Goal: Communication & Community: Answer question/provide support

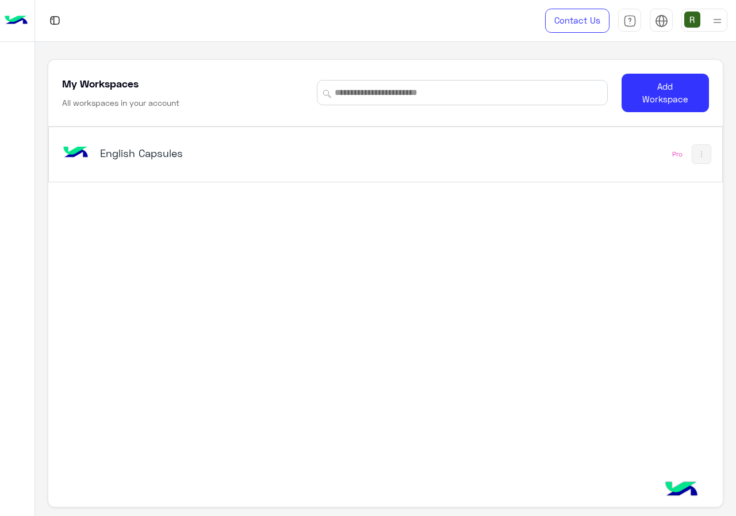
click at [300, 142] on div "English Capsules" at bounding box center [255, 153] width 391 height 33
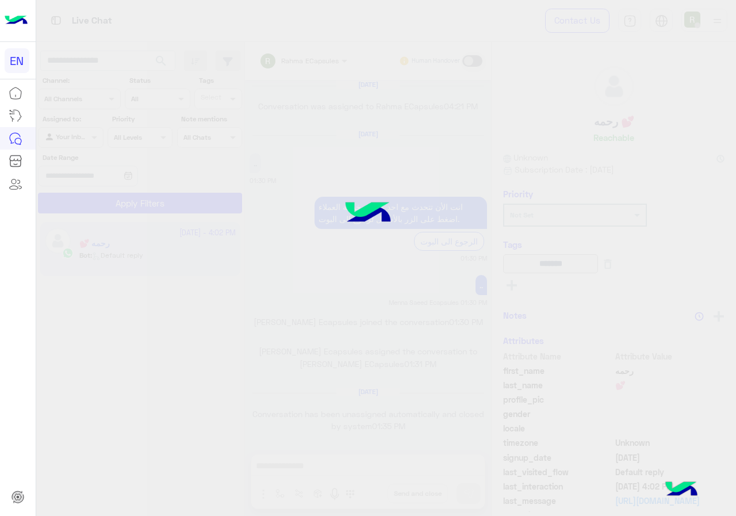
scroll to position [733, 0]
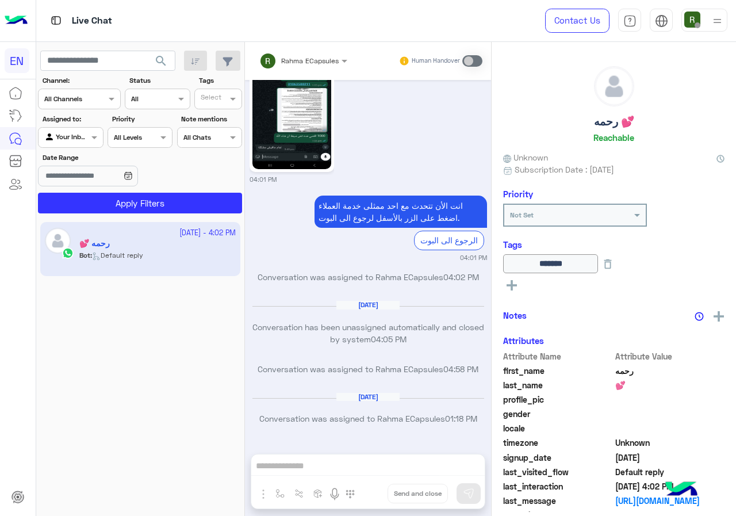
click at [70, 106] on div "Channel All Channels" at bounding box center [79, 99] width 83 height 21
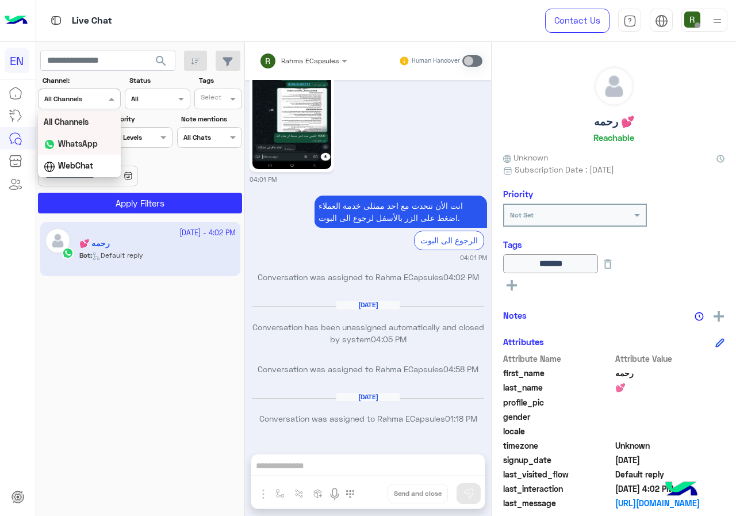
click at [80, 140] on b "WhatsApp" at bounding box center [78, 144] width 40 height 10
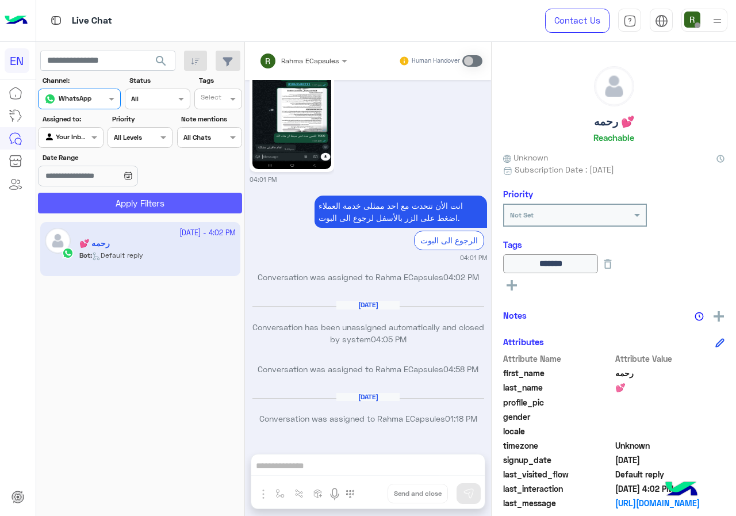
click at [89, 202] on button "Apply Filters" at bounding box center [140, 203] width 204 height 21
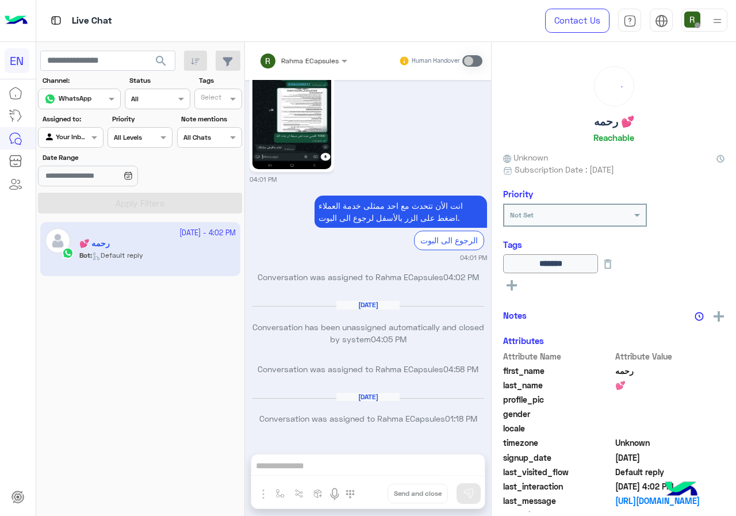
click at [85, 139] on div at bounding box center [71, 136] width 64 height 11
click at [84, 228] on b "Your Team" at bounding box center [74, 226] width 39 height 10
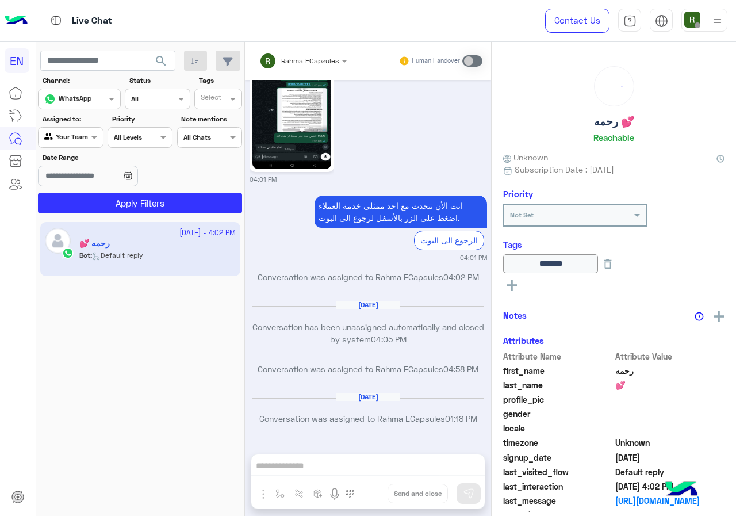
click at [103, 214] on app-inbox-users-filters "search Channel: Channel WhatsApp Status Channel All Tags Select Assigned to: Ag…" at bounding box center [140, 130] width 209 height 176
click at [106, 209] on button "Apply Filters" at bounding box center [140, 203] width 204 height 21
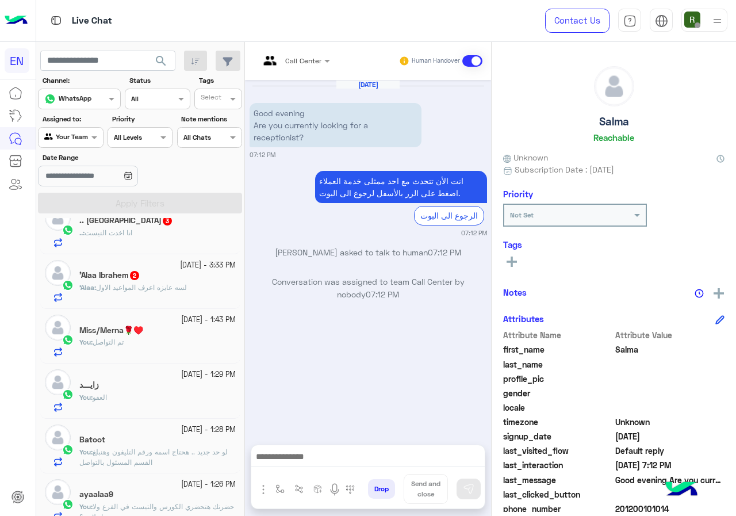
scroll to position [403, 0]
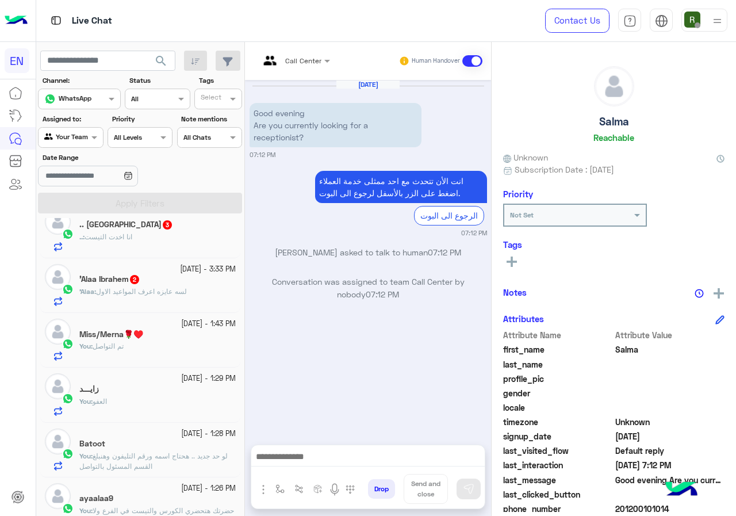
click at [158, 300] on div "'Alaa : لسه عايزه اعرف المواعيد الاول" at bounding box center [157, 296] width 156 height 20
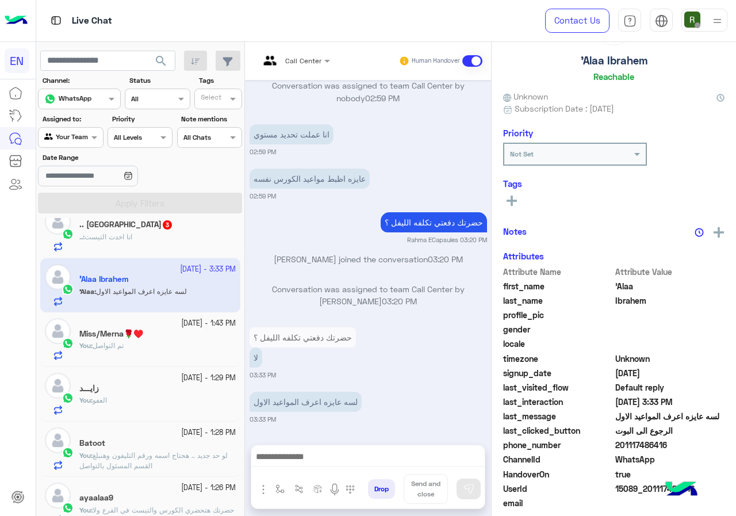
scroll to position [101, 0]
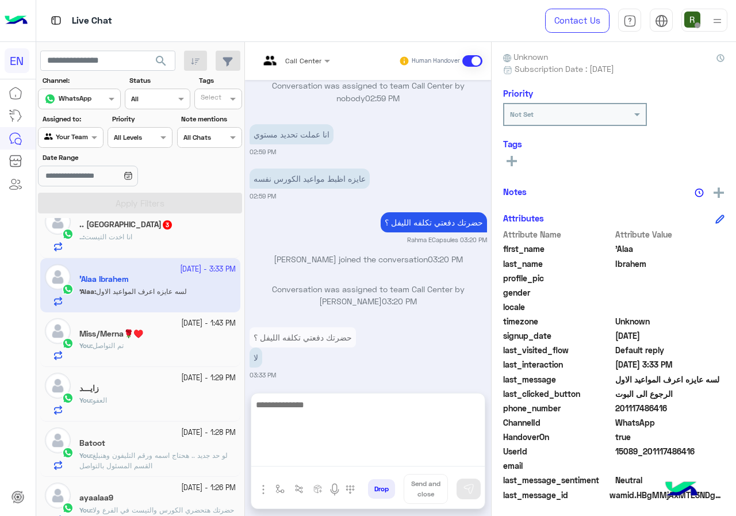
click at [327, 456] on textarea at bounding box center [367, 431] width 233 height 69
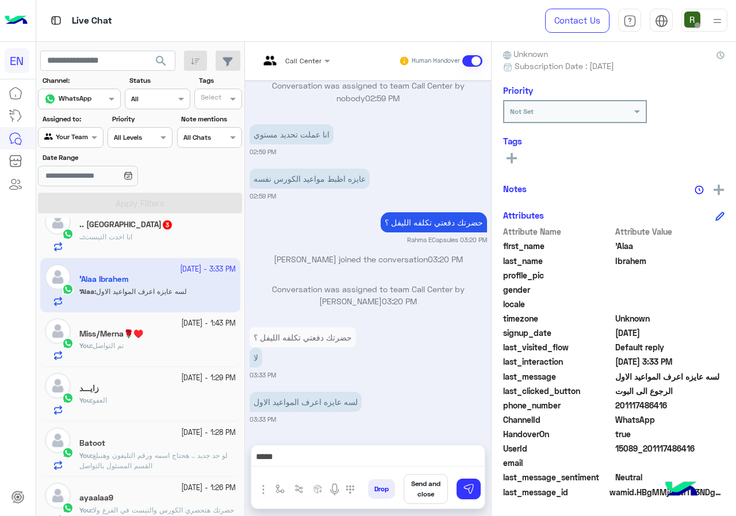
scroll to position [1030, 0]
drag, startPoint x: 618, startPoint y: 409, endPoint x: 664, endPoint y: 401, distance: 46.2
click at [664, 401] on span "201117486416" at bounding box center [670, 405] width 110 height 12
copy span "01117486416"
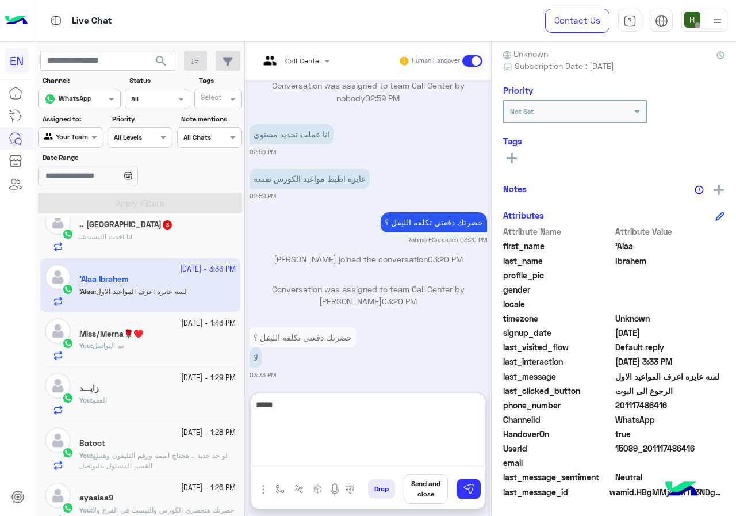
click at [371, 454] on textarea "*****" at bounding box center [367, 431] width 233 height 69
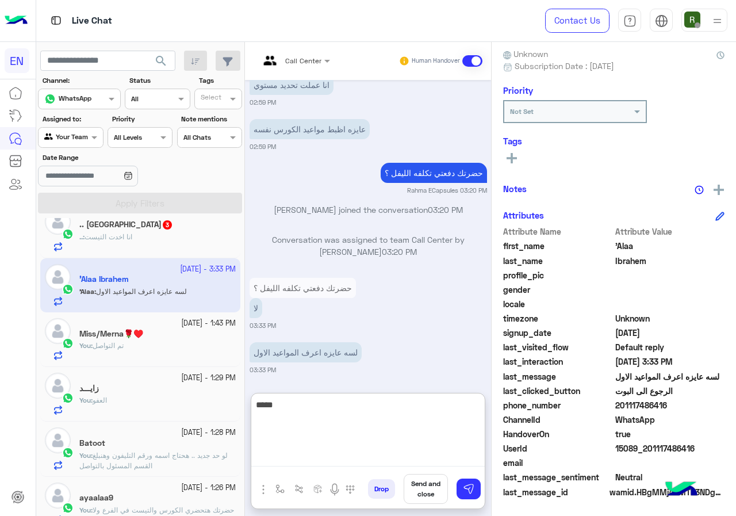
scroll to position [1082, 0]
type textarea "**********"
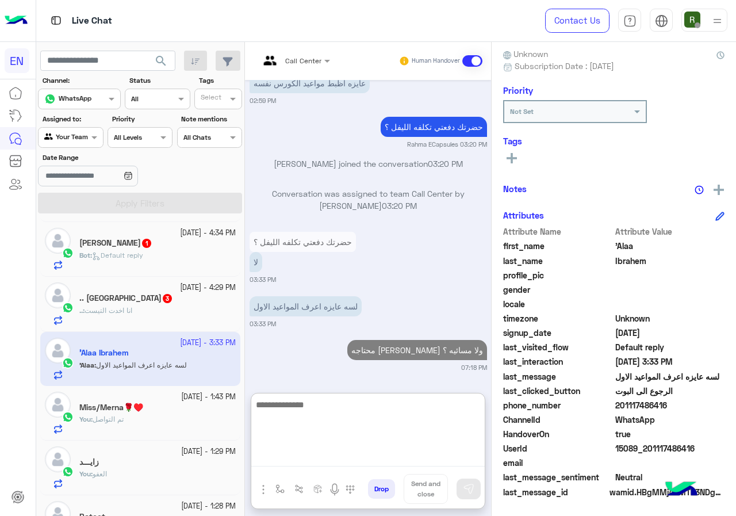
scroll to position [308, 0]
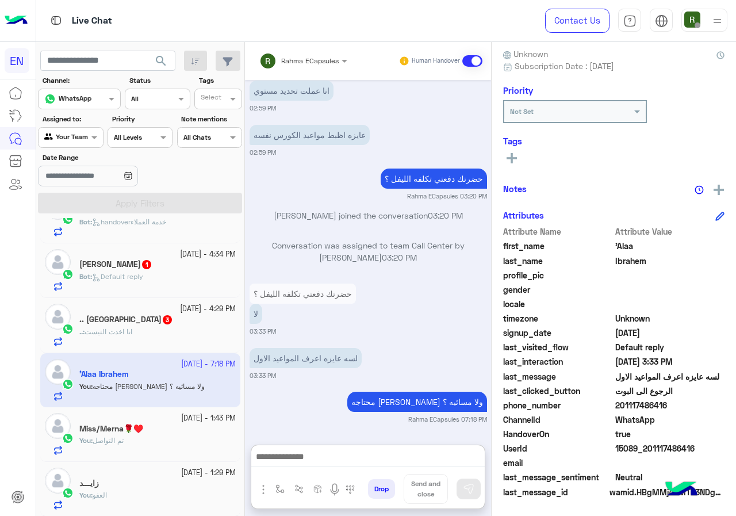
click at [156, 330] on div ".. : انا اخدت التيست" at bounding box center [157, 337] width 156 height 20
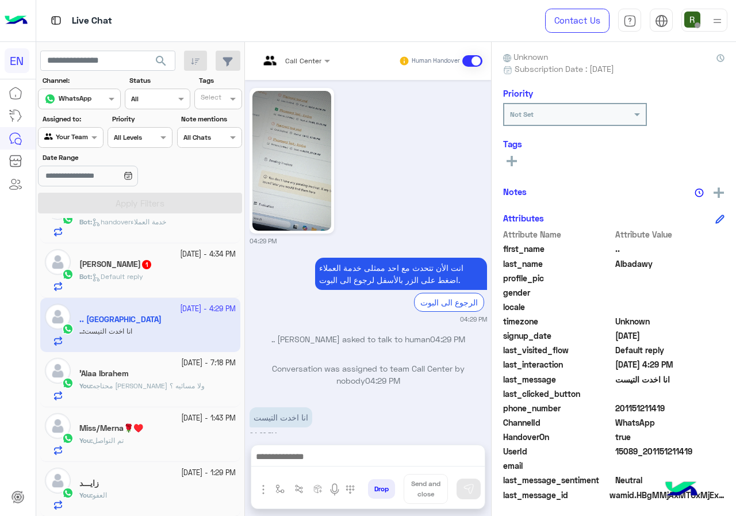
scroll to position [924, 0]
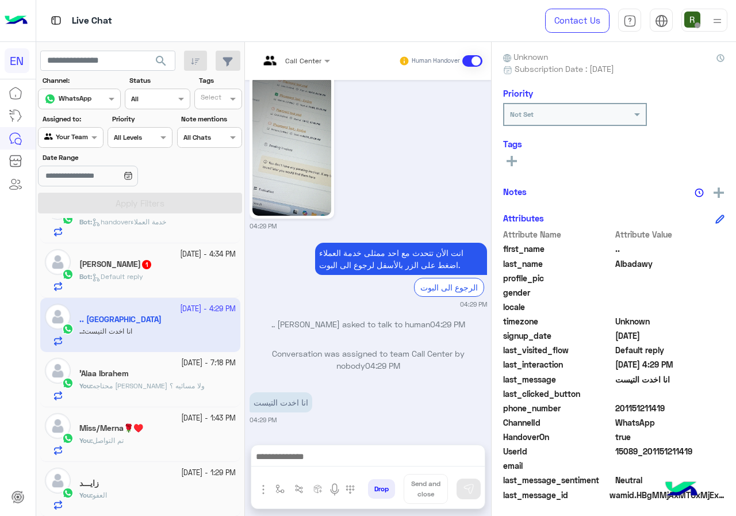
drag, startPoint x: 619, startPoint y: 404, endPoint x: 674, endPoint y: 403, distance: 55.2
click at [674, 403] on span "201151211419" at bounding box center [670, 408] width 110 height 12
copy span "01151211419"
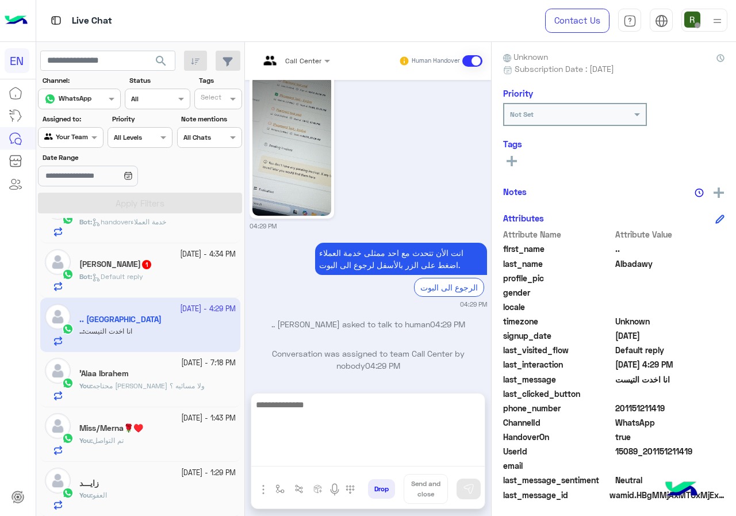
click at [354, 465] on textarea at bounding box center [367, 431] width 233 height 69
type textarea "**********"
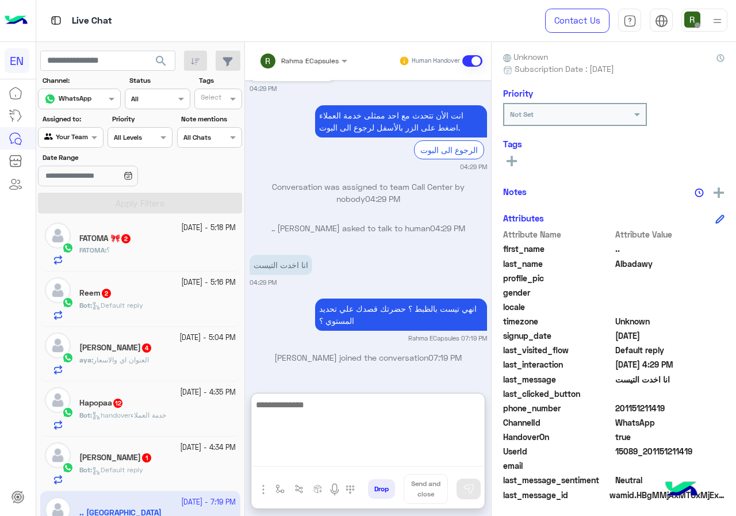
scroll to position [173, 0]
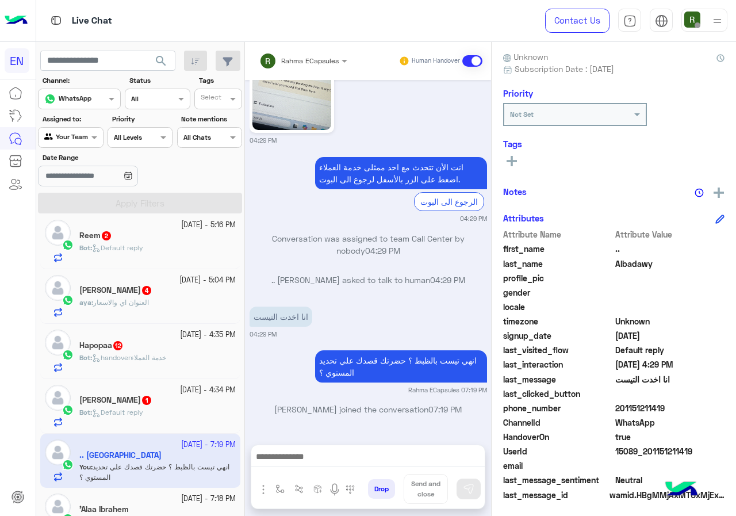
click at [136, 427] on div "Bot : Default reply" at bounding box center [157, 417] width 156 height 20
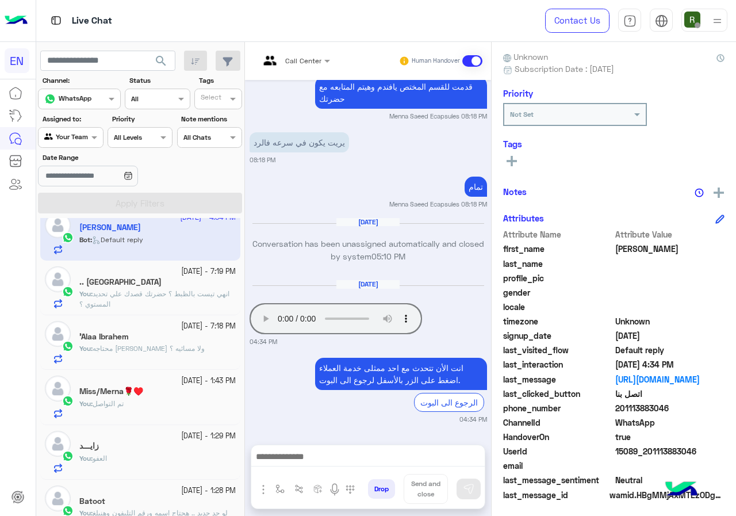
scroll to position [104, 0]
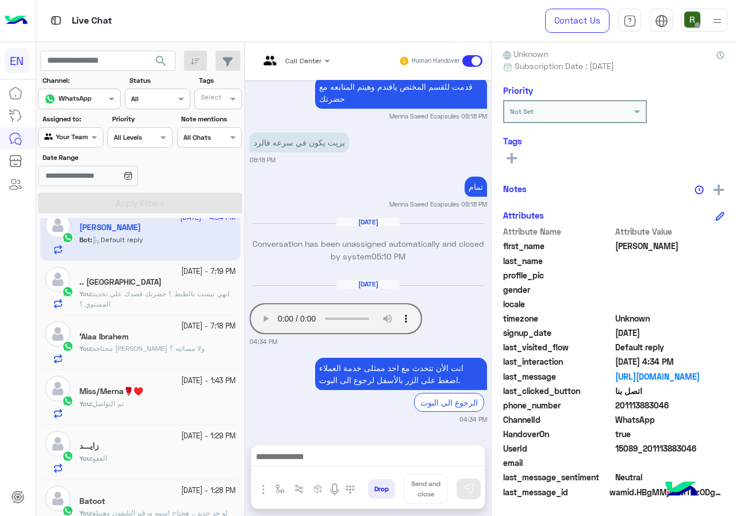
drag, startPoint x: 618, startPoint y: 409, endPoint x: 669, endPoint y: 401, distance: 51.8
click at [669, 401] on span "201113883046" at bounding box center [670, 405] width 110 height 12
copy span "01113883046"
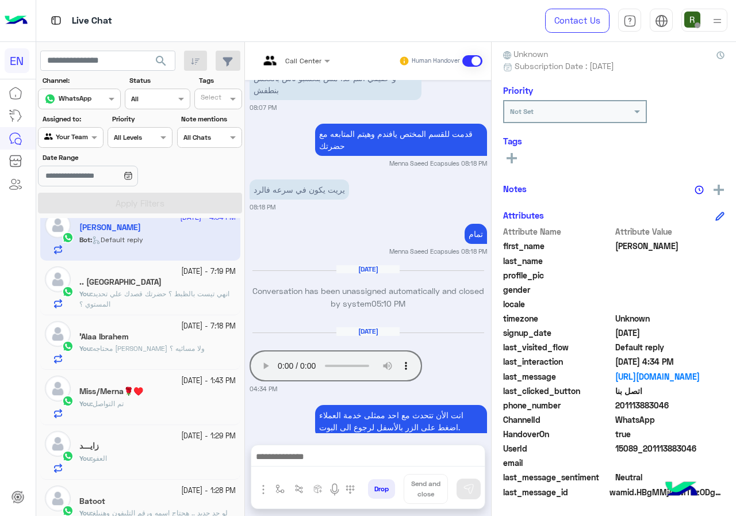
scroll to position [726, 0]
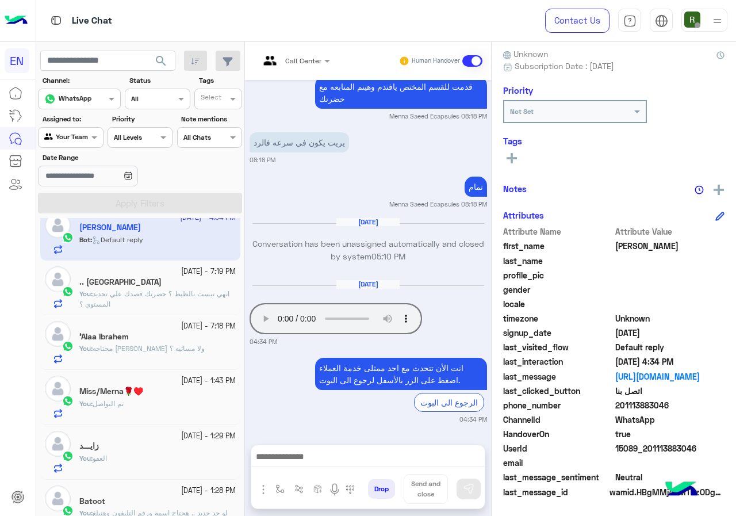
click at [512, 162] on rect at bounding box center [512, 158] width 2 height 10
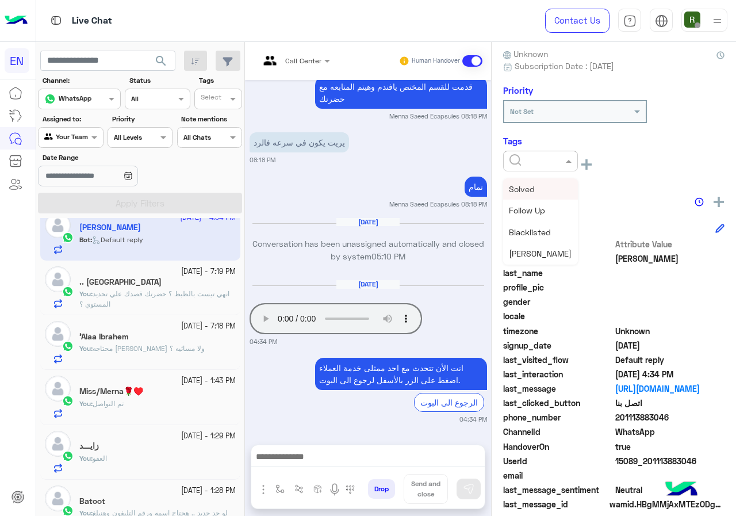
click at [525, 170] on div at bounding box center [540, 161] width 75 height 21
click at [538, 184] on div "Solved" at bounding box center [540, 188] width 75 height 21
click at [559, 202] on div "Notes" at bounding box center [613, 201] width 221 height 14
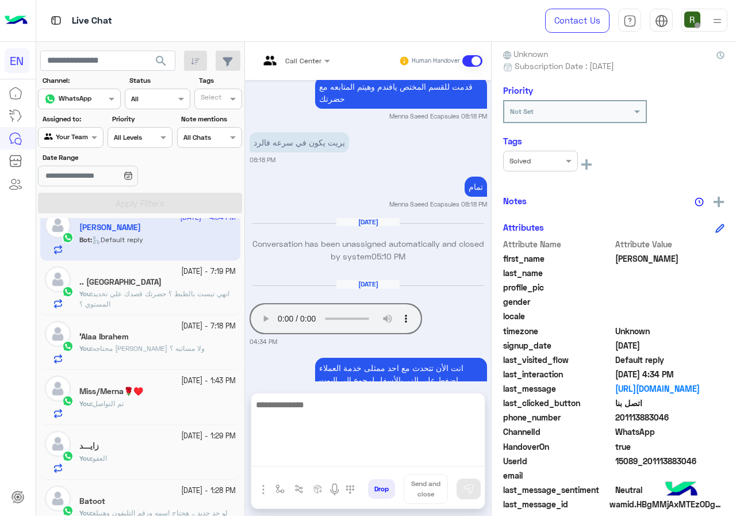
click at [340, 457] on textarea at bounding box center [367, 431] width 233 height 69
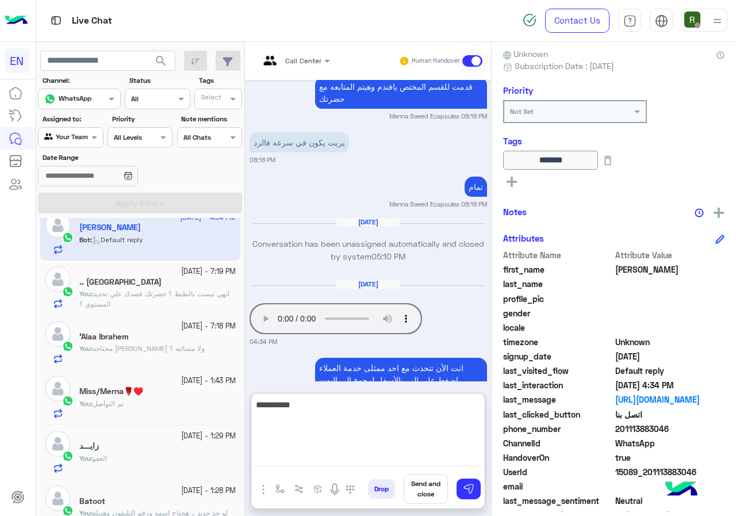
type textarea "**********"
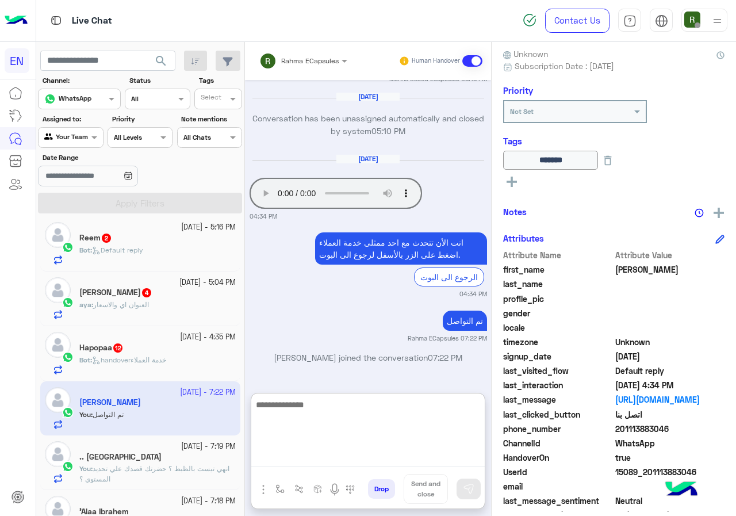
scroll to position [168, 0]
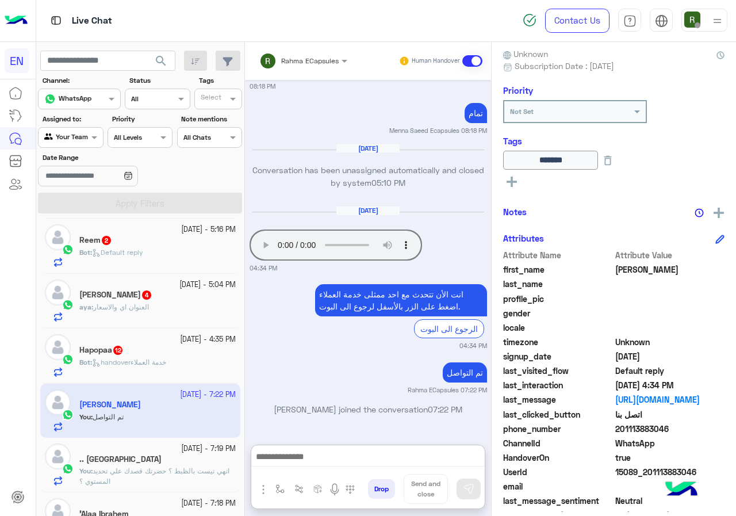
click at [159, 374] on div "Bot : handoverخدمة العملاء" at bounding box center [157, 367] width 156 height 20
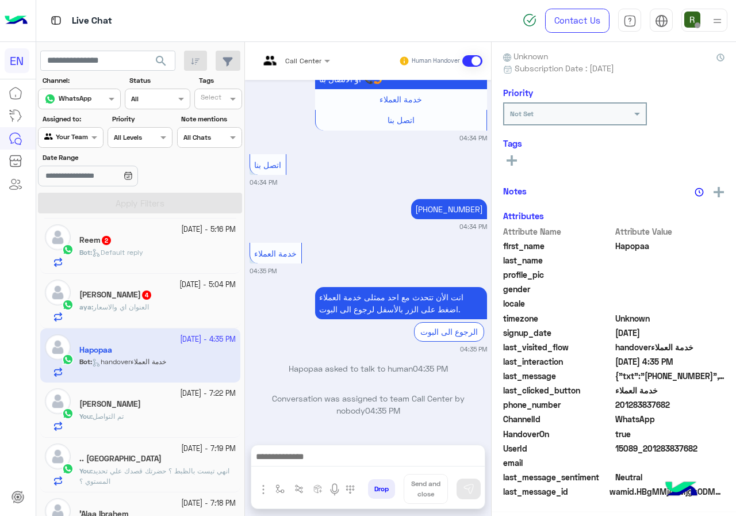
scroll to position [101, 0]
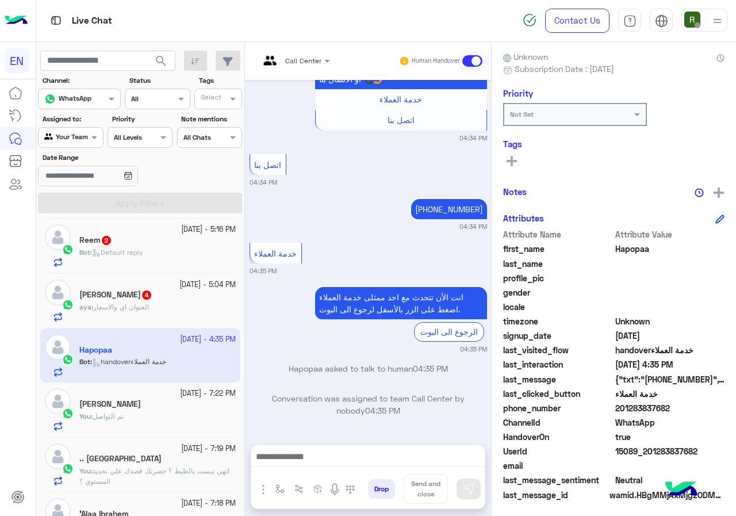
drag, startPoint x: 619, startPoint y: 408, endPoint x: 653, endPoint y: 406, distance: 34.0
click at [672, 404] on span "201283837682" at bounding box center [670, 408] width 110 height 12
copy span "01283837682"
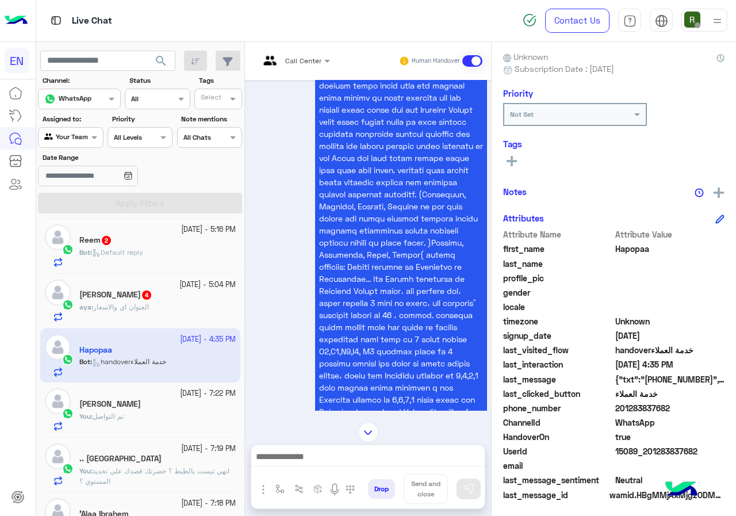
scroll to position [819, 0]
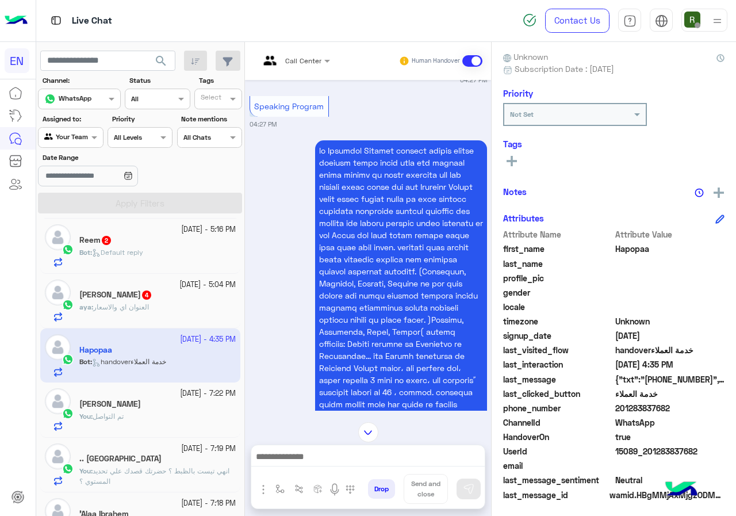
click at [315, 64] on span "Call Center" at bounding box center [303, 60] width 36 height 9
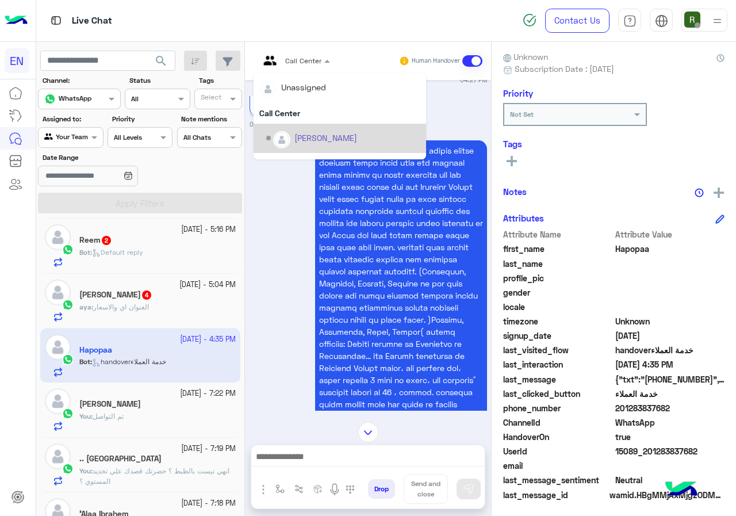
scroll to position [191, 0]
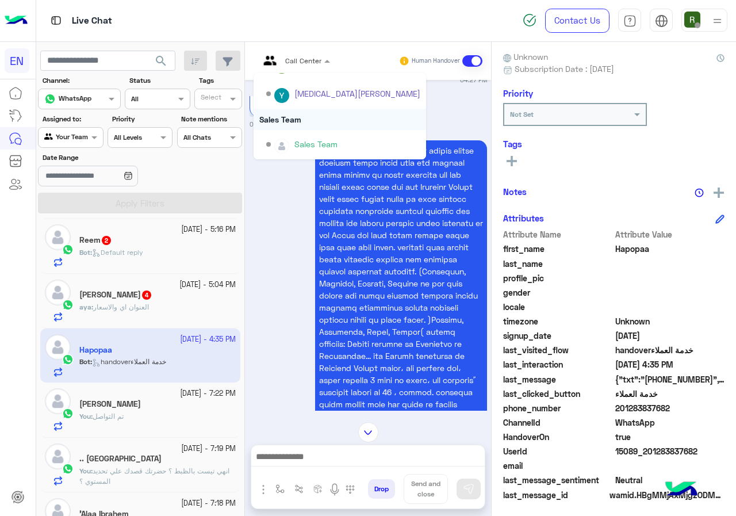
click at [306, 113] on div "Sales Team" at bounding box center [340, 119] width 173 height 21
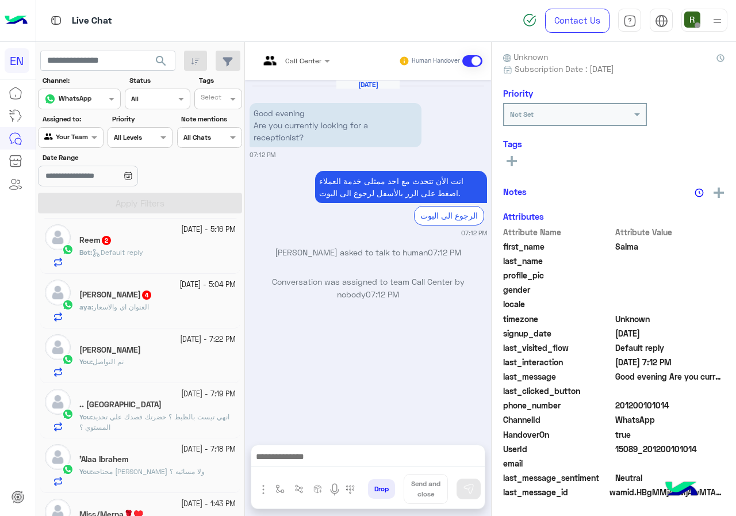
click at [182, 311] on div "aya : العنوان اي والاسعار" at bounding box center [157, 312] width 156 height 20
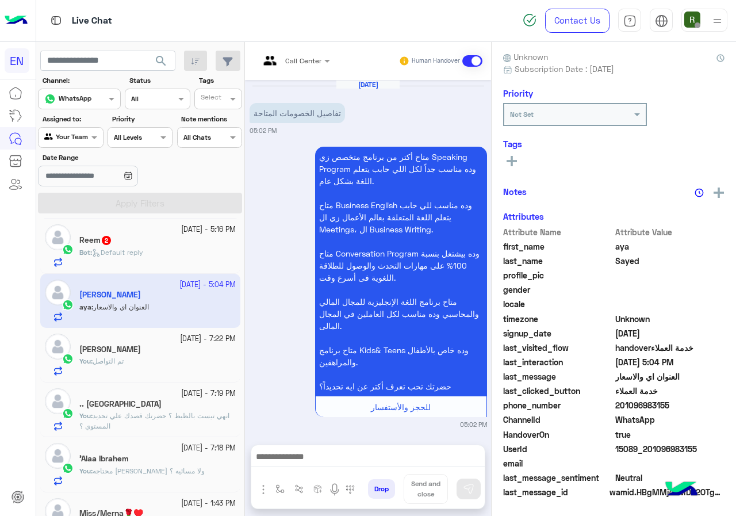
scroll to position [721, 0]
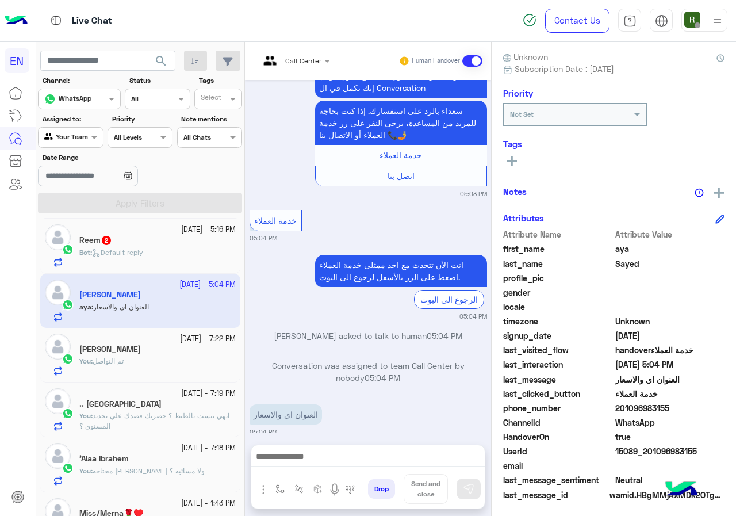
drag, startPoint x: 619, startPoint y: 409, endPoint x: 672, endPoint y: 403, distance: 53.8
click at [672, 403] on span "201096983155" at bounding box center [670, 408] width 110 height 12
copy span "01096983155"
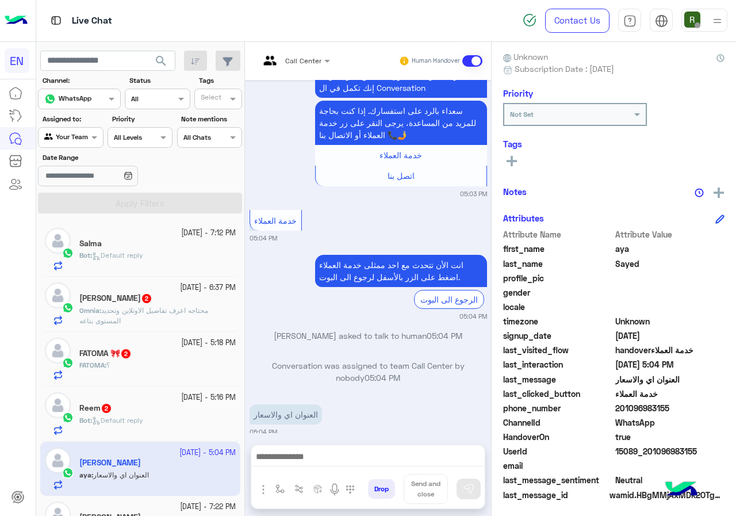
click at [292, 58] on input "text" at bounding box center [280, 59] width 43 height 10
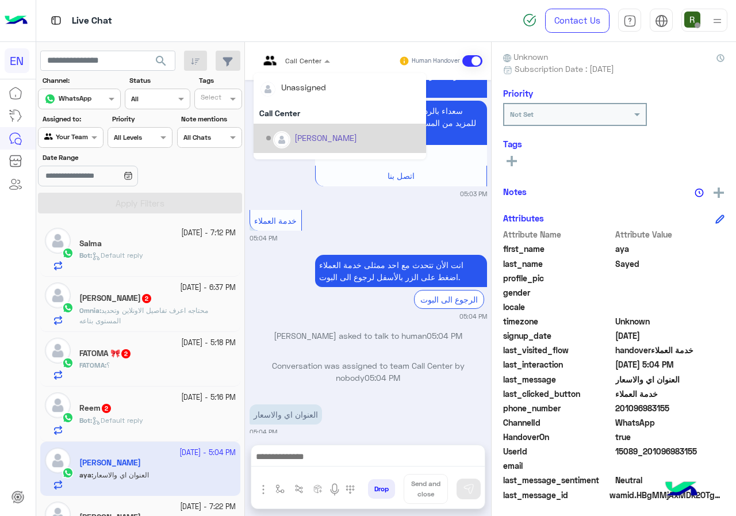
scroll to position [191, 0]
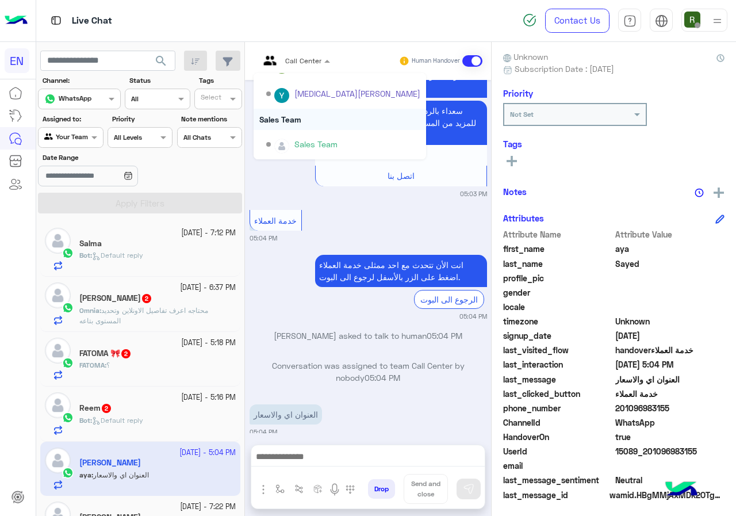
click at [327, 119] on div "Sales Team" at bounding box center [340, 119] width 173 height 21
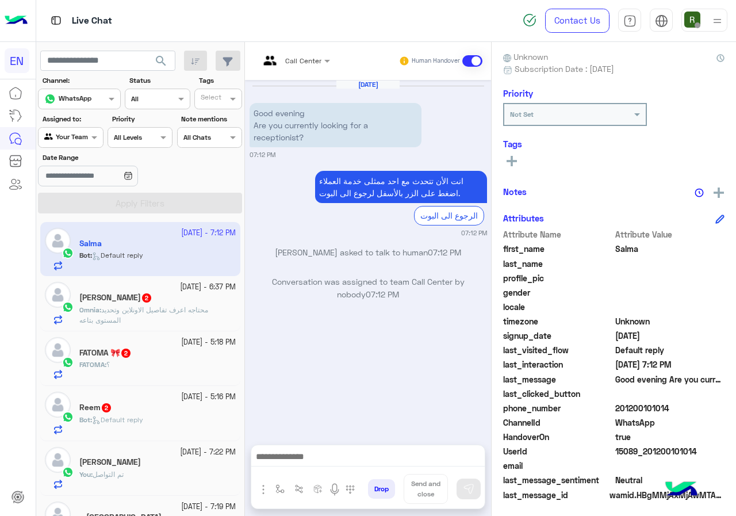
scroll to position [104, 0]
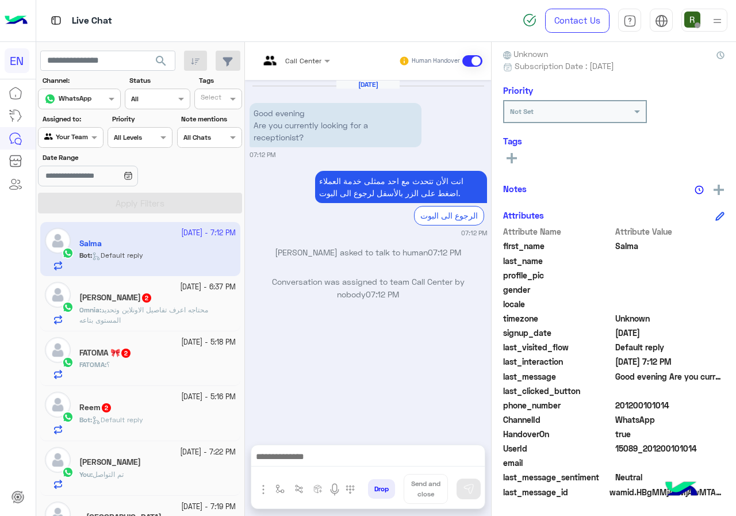
drag, startPoint x: 620, startPoint y: 406, endPoint x: 680, endPoint y: 404, distance: 59.8
click at [680, 404] on span "201200101014" at bounding box center [670, 405] width 110 height 12
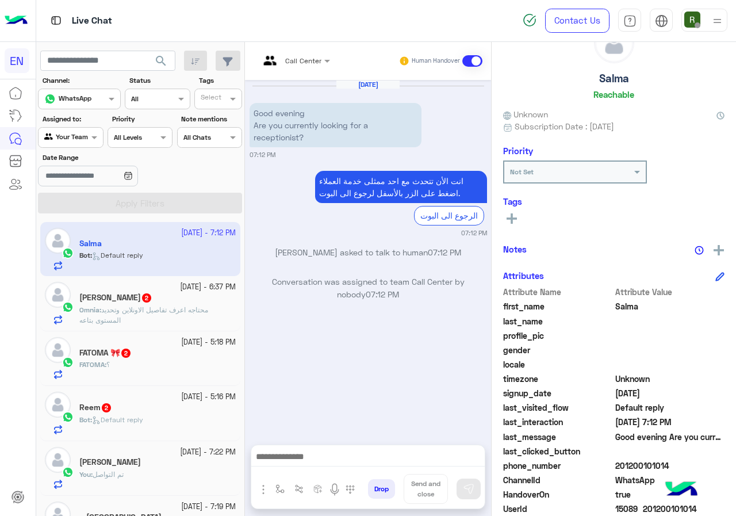
scroll to position [0, 0]
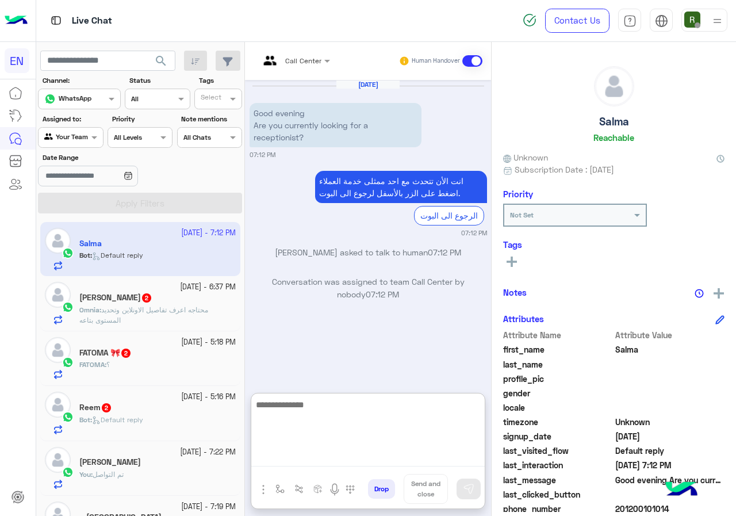
paste textarea "**********"
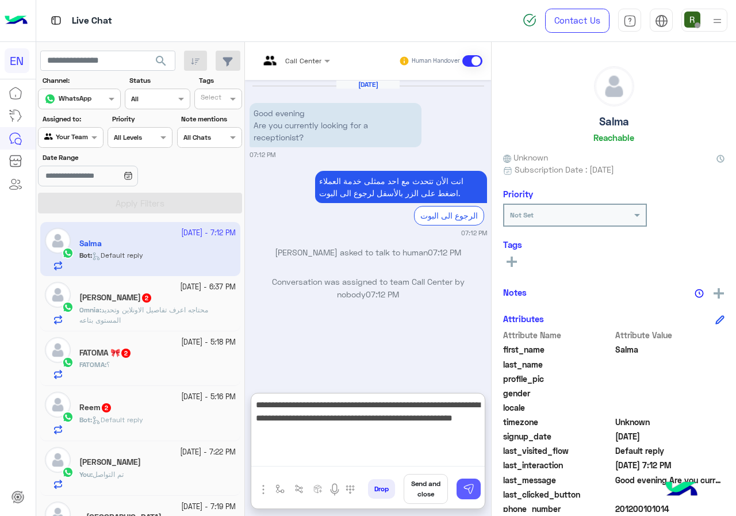
type textarea "**********"
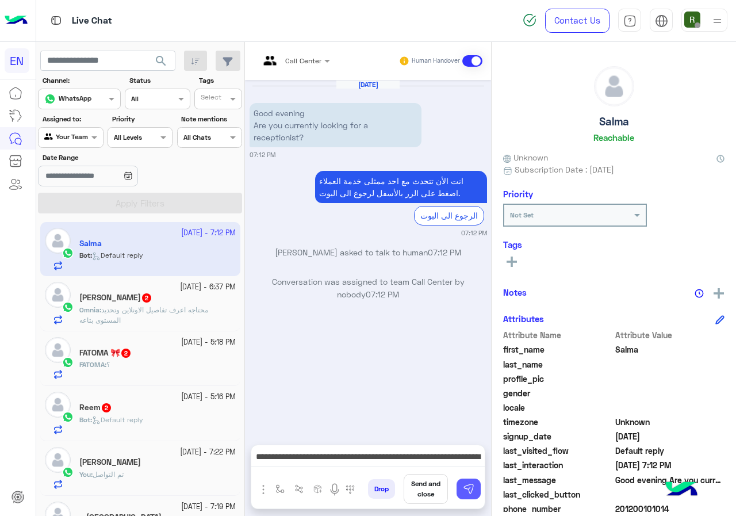
click at [473, 491] on img at bounding box center [469, 489] width 12 height 12
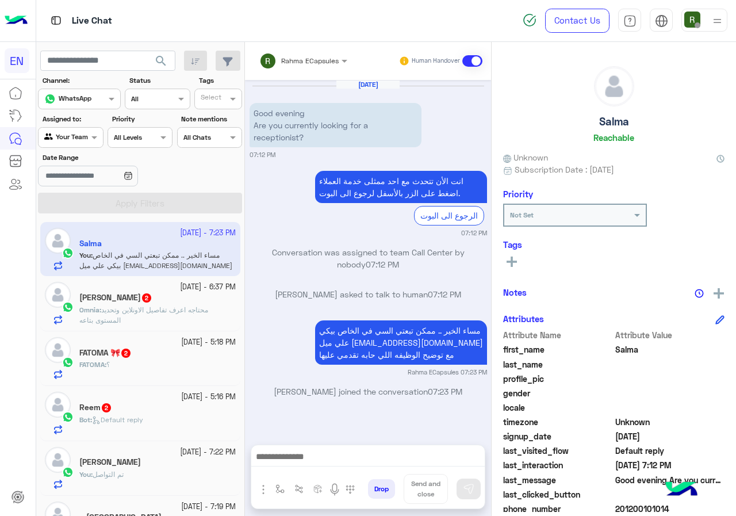
click at [147, 310] on span "محتاجه اعرف تفاصيل الاونلاين وتحديد المستوى بتاعه" at bounding box center [143, 314] width 129 height 19
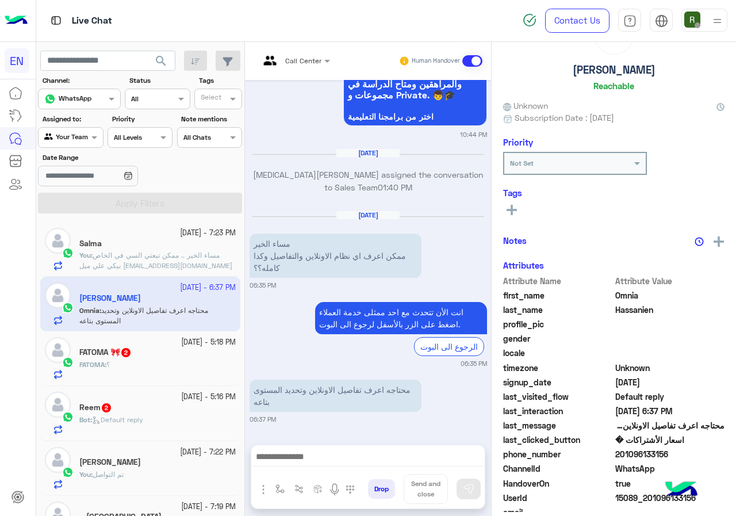
scroll to position [101, 0]
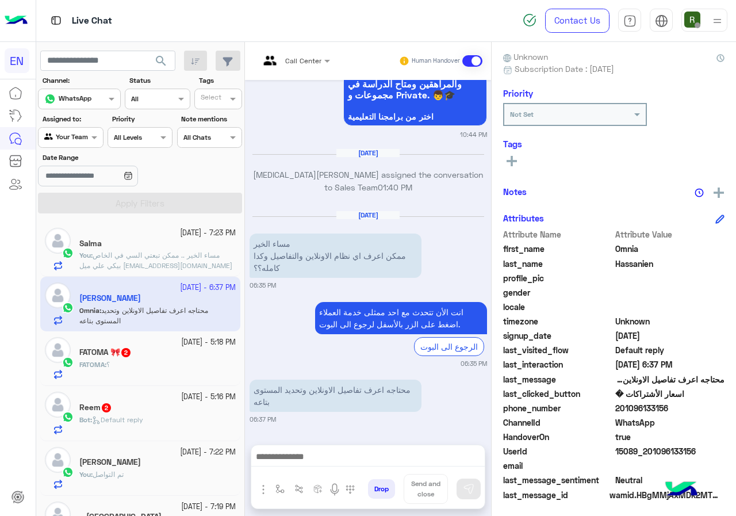
drag, startPoint x: 618, startPoint y: 405, endPoint x: 692, endPoint y: 405, distance: 74.2
click at [692, 405] on span "201096133156" at bounding box center [670, 408] width 110 height 12
copy span "01096133156"
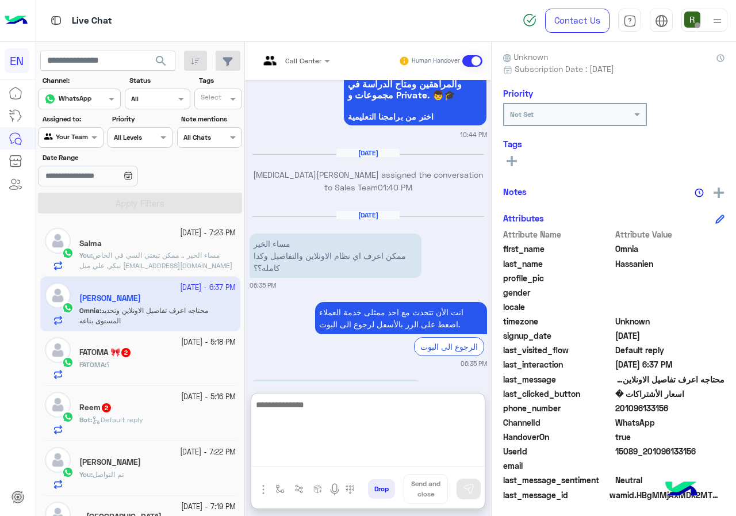
click at [380, 458] on textarea at bounding box center [367, 431] width 233 height 69
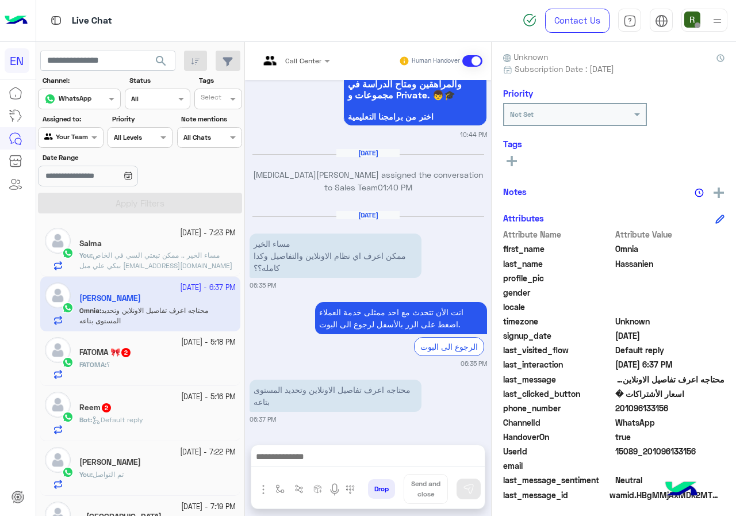
click at [389, 390] on div "Call Center Human Handover Aug 14, 2025 Omnia Hassanien asked to talk to human …" at bounding box center [368, 281] width 246 height 478
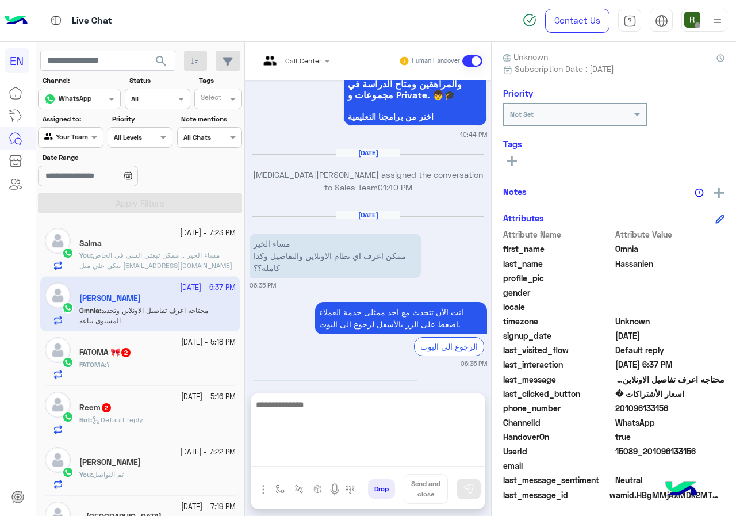
click at [362, 451] on textarea at bounding box center [367, 431] width 233 height 69
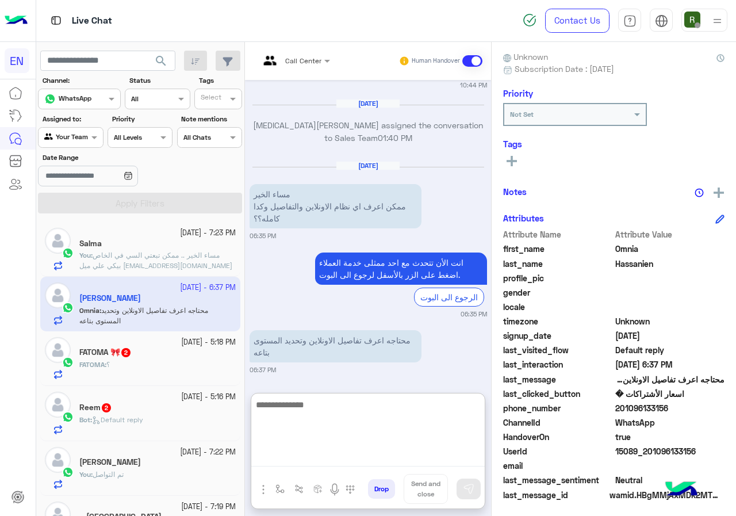
scroll to position [1236, 0]
click at [326, 411] on textarea at bounding box center [367, 431] width 233 height 69
click at [379, 409] on textarea at bounding box center [367, 431] width 233 height 69
click at [367, 434] on textarea at bounding box center [367, 431] width 233 height 69
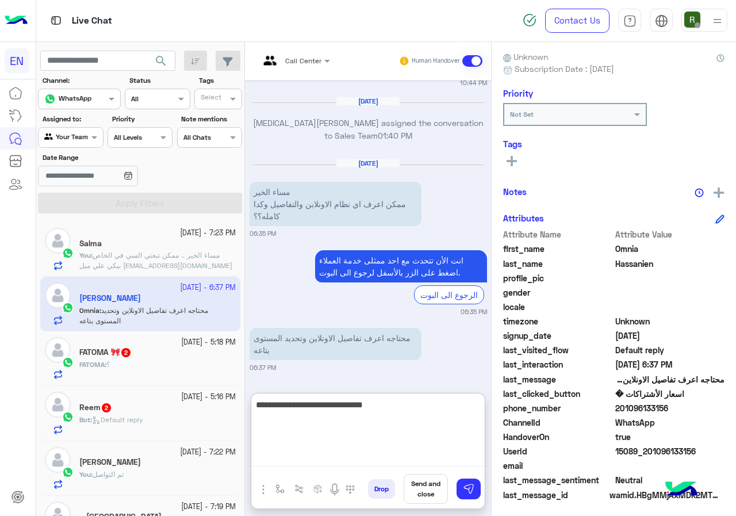
type textarea "**********"
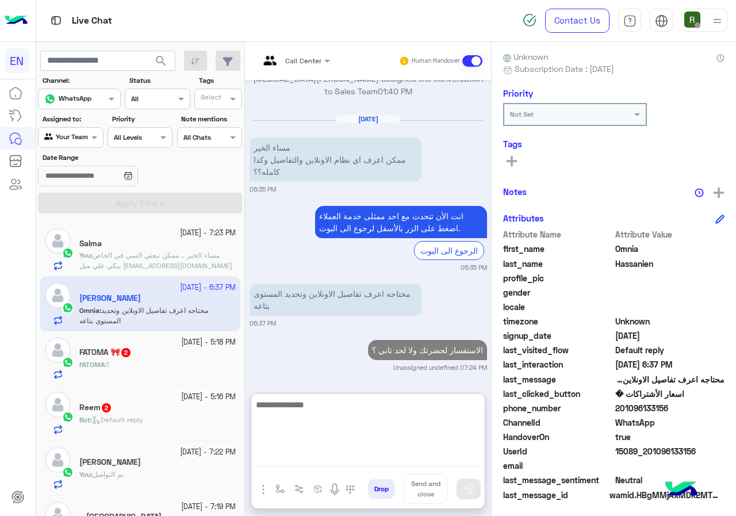
scroll to position [1309, 0]
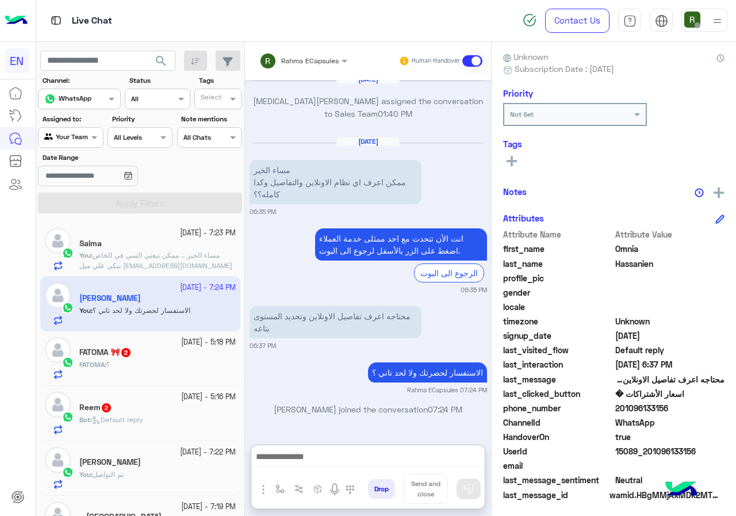
click at [169, 363] on div "FATOMA : ؟" at bounding box center [157, 369] width 156 height 20
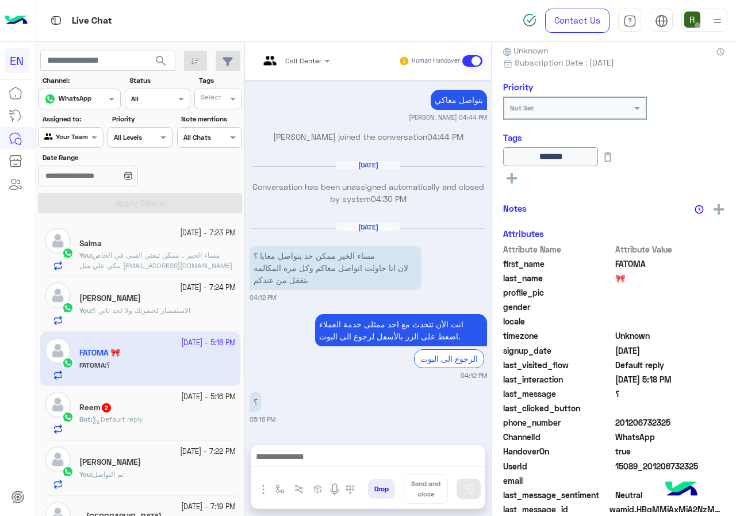
scroll to position [124, 0]
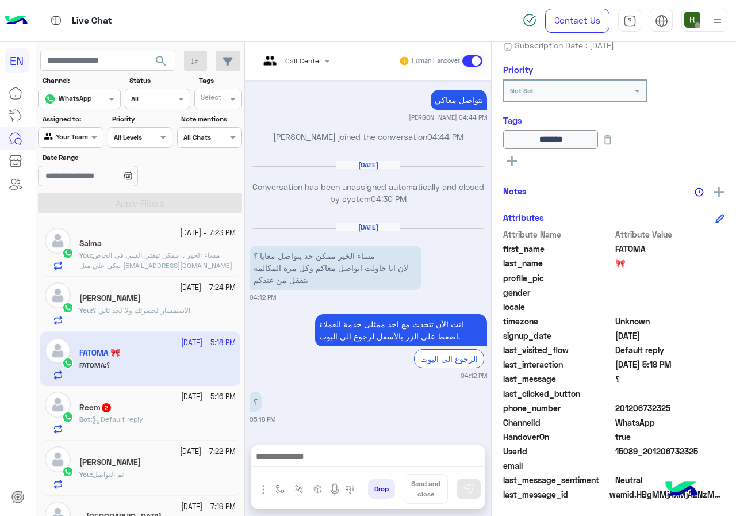
drag, startPoint x: 618, startPoint y: 408, endPoint x: 677, endPoint y: 410, distance: 59.8
click at [677, 410] on span "201206732325" at bounding box center [670, 408] width 110 height 12
copy span "01206732325"
click at [136, 416] on span "Default reply" at bounding box center [117, 419] width 51 height 9
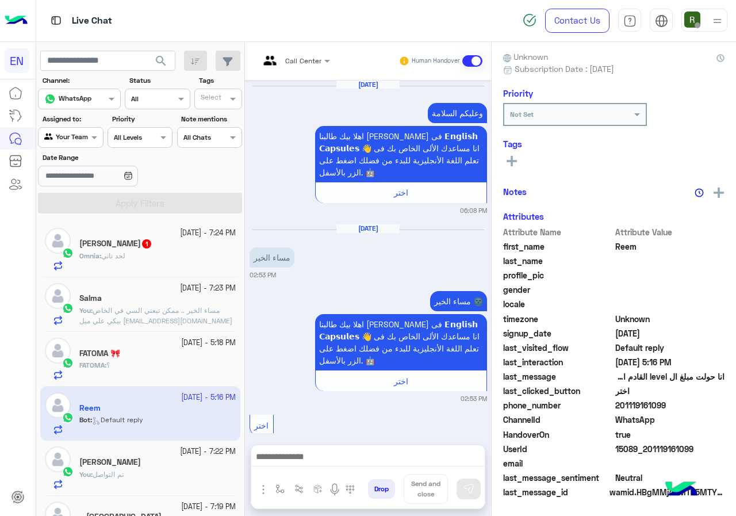
scroll to position [1402, 0]
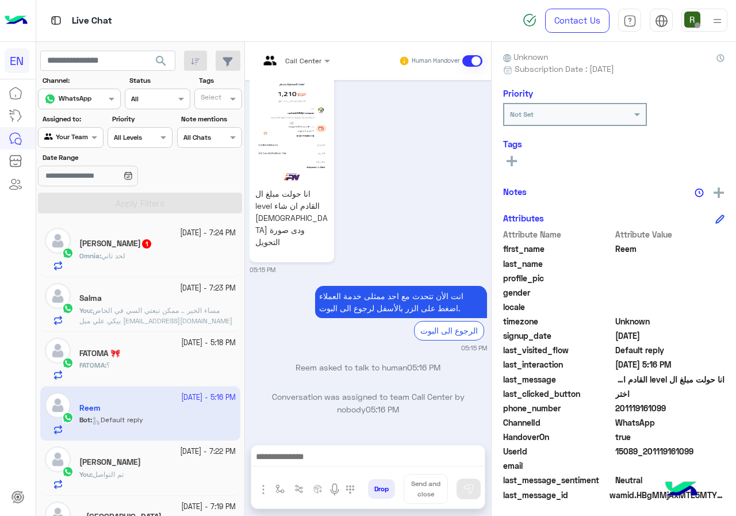
drag, startPoint x: 618, startPoint y: 409, endPoint x: 675, endPoint y: 408, distance: 57.5
click at [675, 408] on span "201119161099" at bounding box center [670, 408] width 110 height 12
copy span "01119161099"
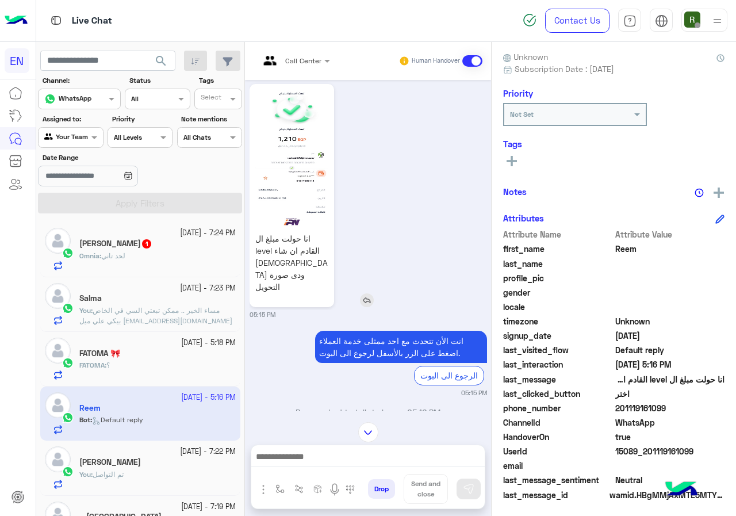
scroll to position [1401, 0]
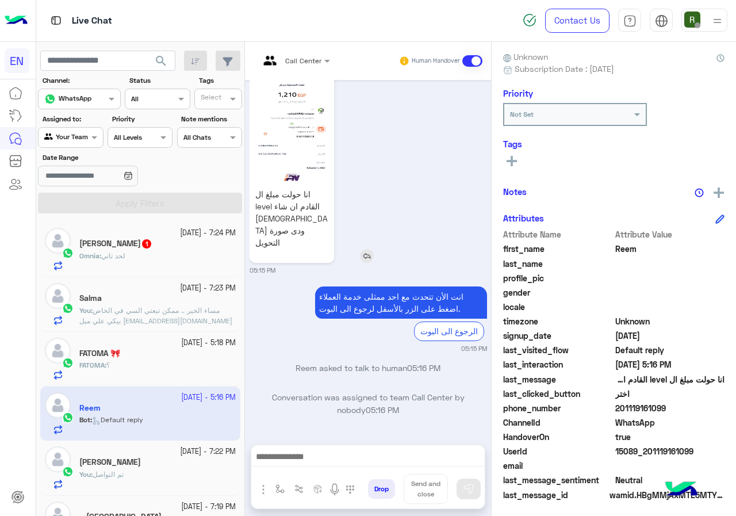
click at [323, 180] on img at bounding box center [291, 113] width 79 height 140
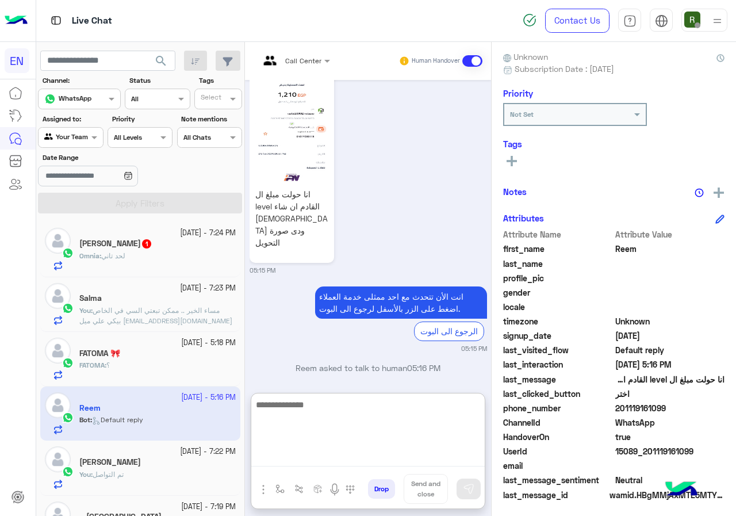
click at [331, 456] on textarea at bounding box center [367, 431] width 233 height 69
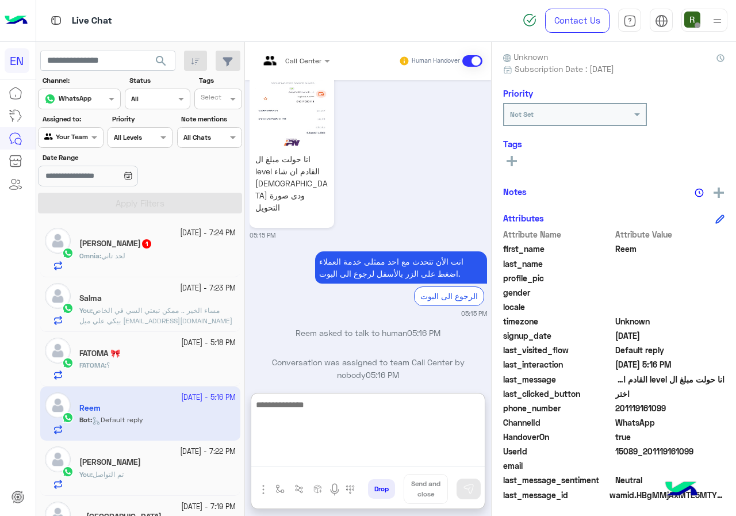
scroll to position [1453, 0]
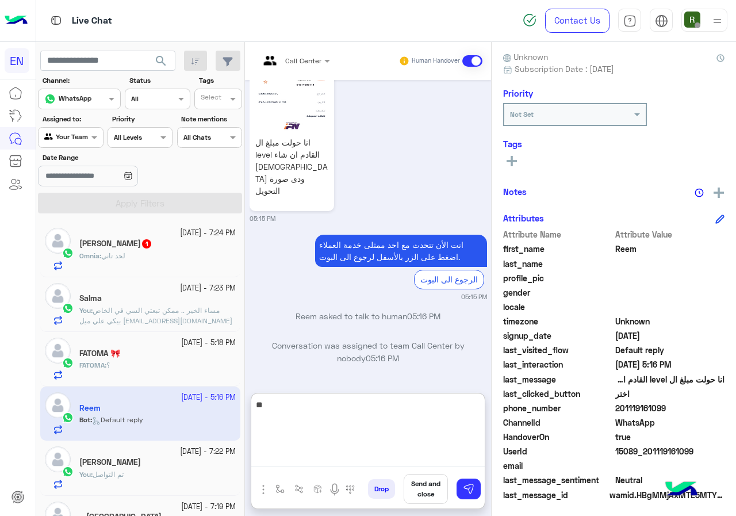
type textarea "*"
type textarea "**********"
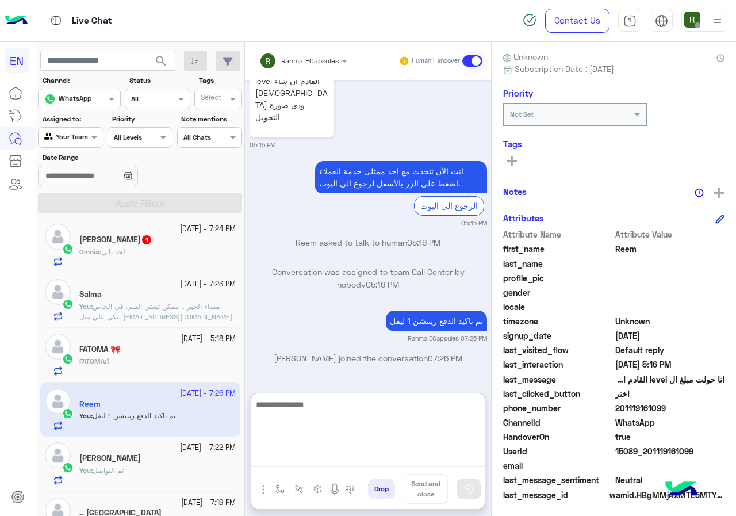
scroll to position [0, 0]
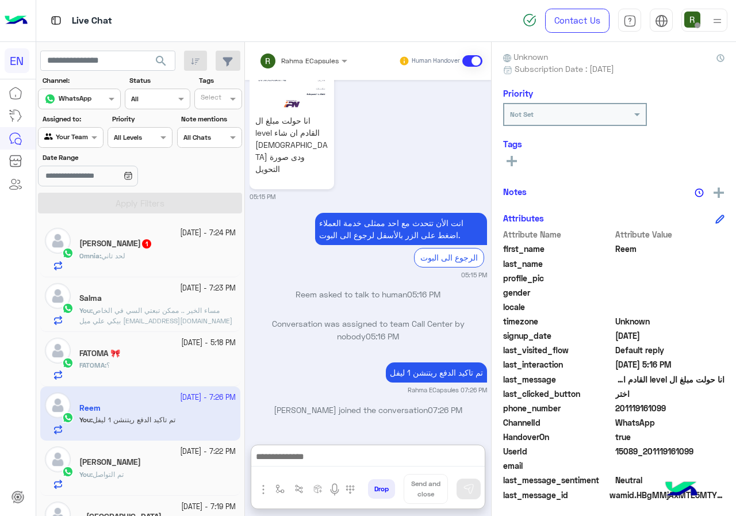
click at [107, 269] on div "Omnia : لحد تاني" at bounding box center [157, 261] width 156 height 20
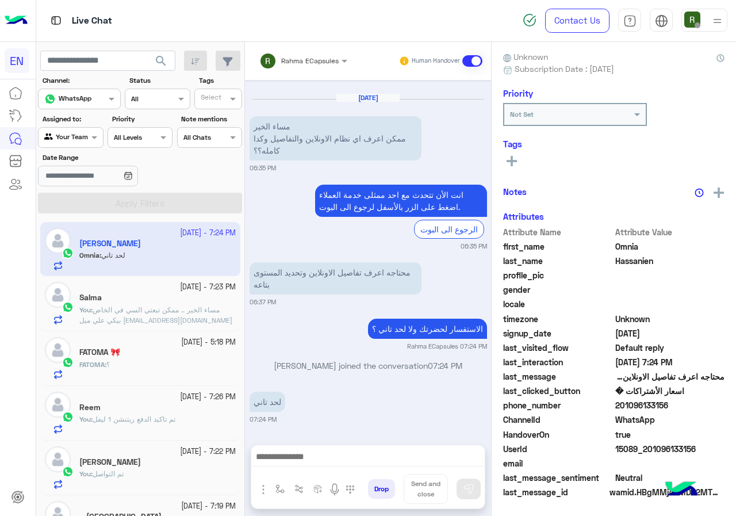
click at [301, 444] on div "Drop Send and close" at bounding box center [368, 476] width 235 height 64
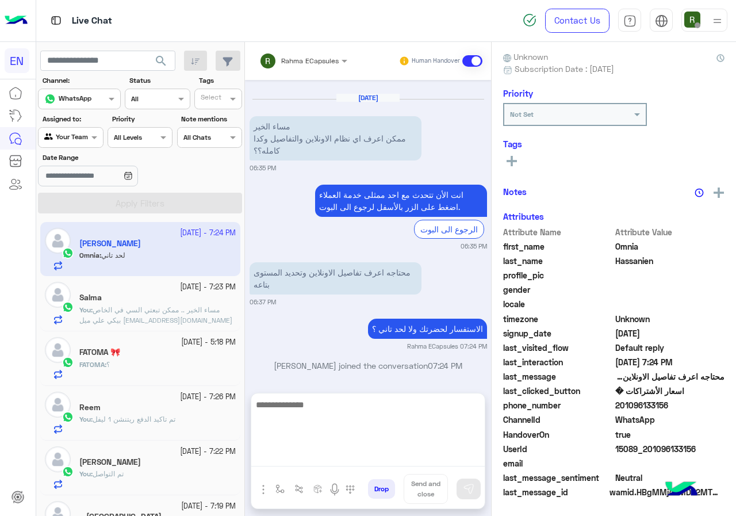
click at [303, 454] on textarea at bounding box center [367, 431] width 233 height 69
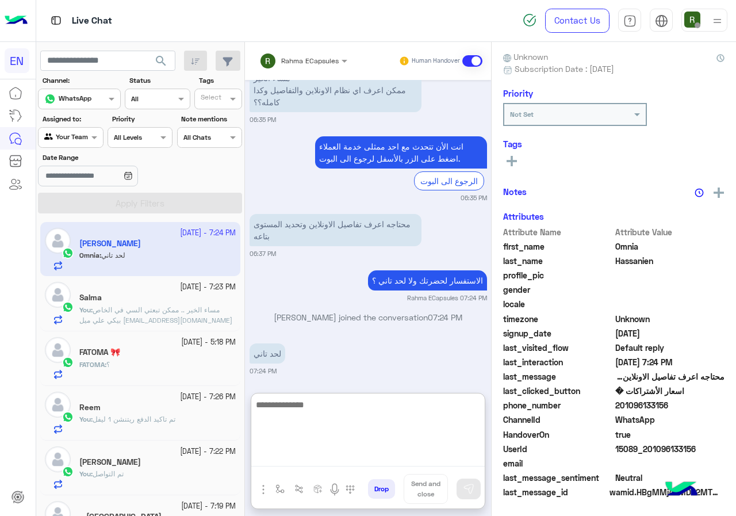
scroll to position [1212, 0]
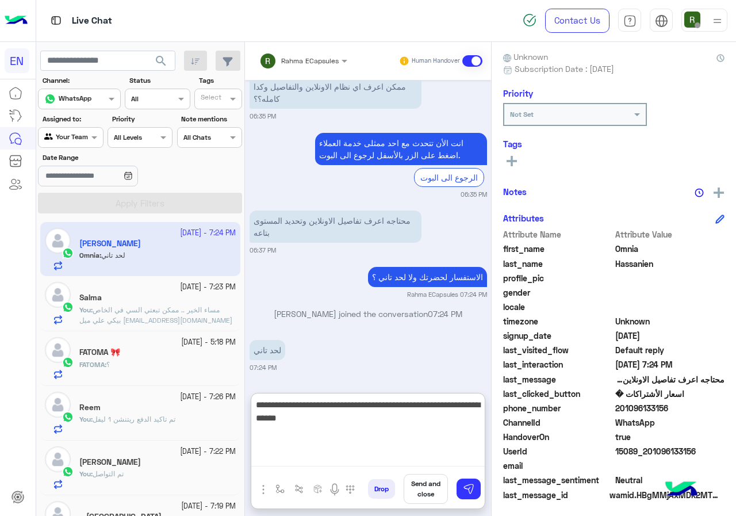
type textarea "**********"
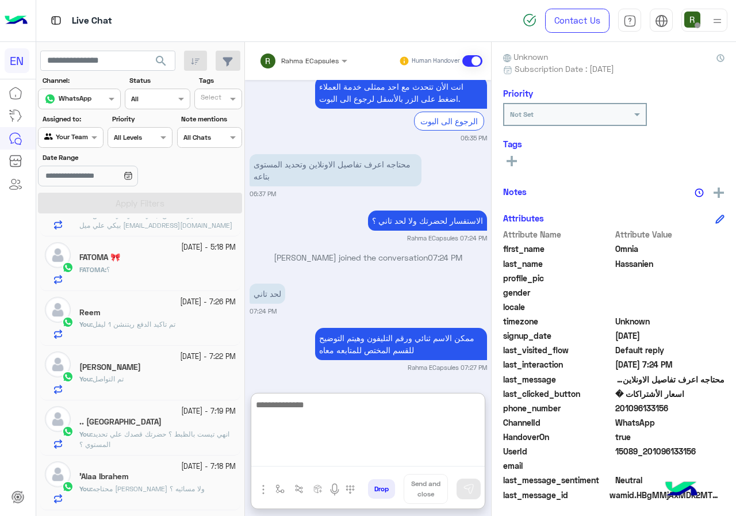
scroll to position [115, 0]
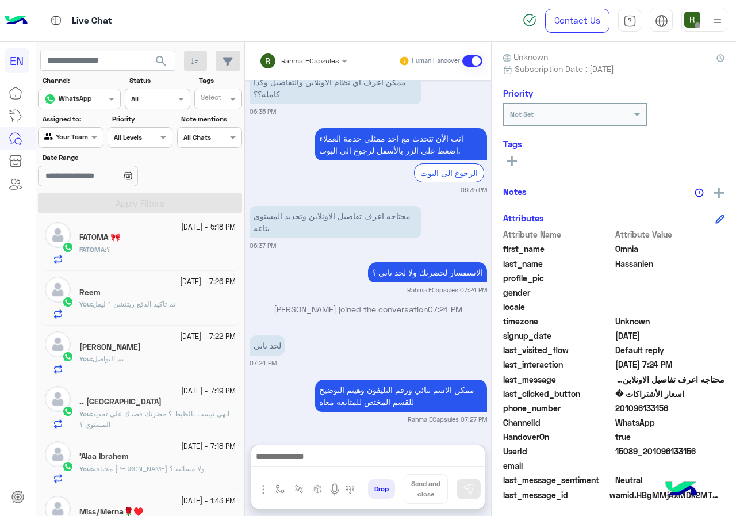
click at [169, 244] on div "FATOMA : ؟" at bounding box center [157, 254] width 156 height 20
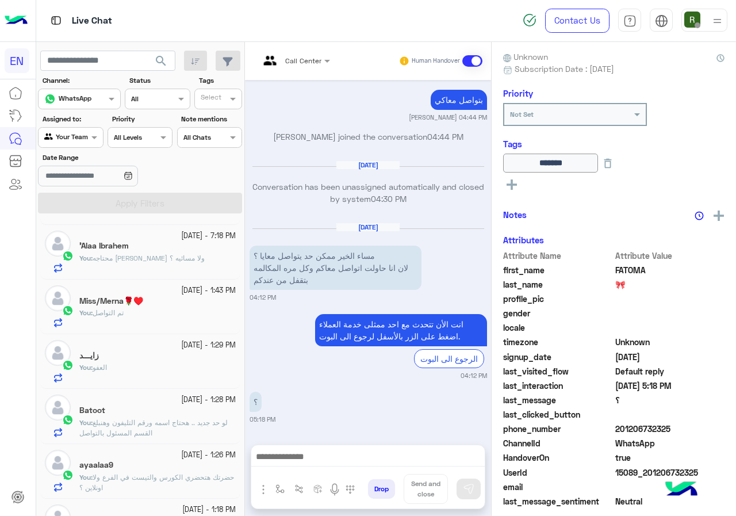
scroll to position [346, 0]
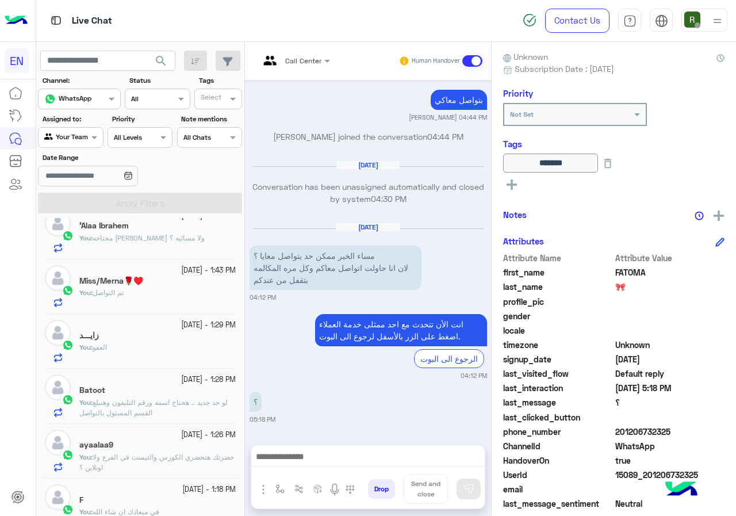
click at [63, 147] on div "Agent Filter Your Team" at bounding box center [70, 137] width 65 height 21
click at [83, 206] on b "Your Inbox" at bounding box center [75, 203] width 40 height 10
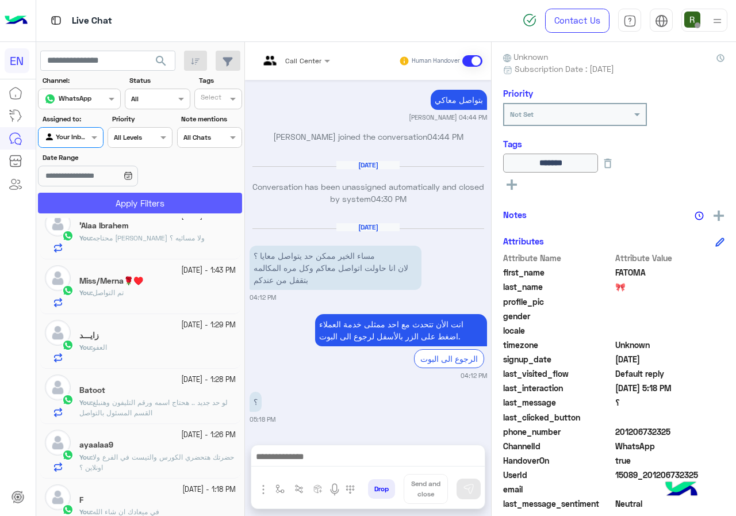
click at [118, 206] on button "Apply Filters" at bounding box center [140, 203] width 204 height 21
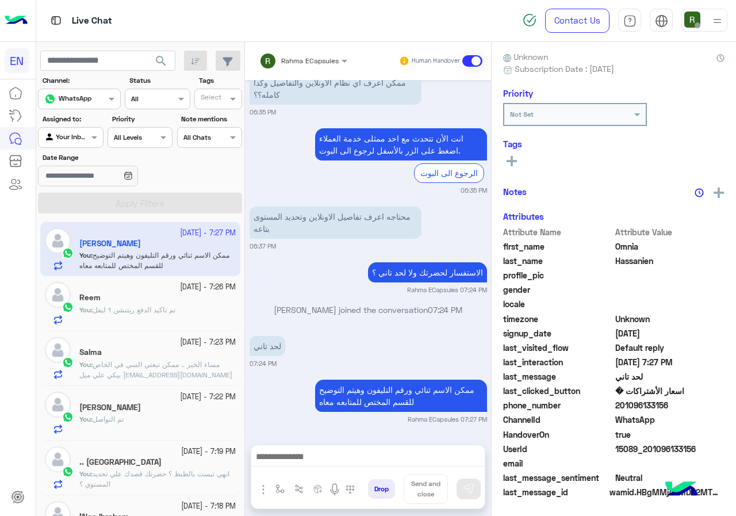
click at [290, 60] on input "text" at bounding box center [288, 59] width 58 height 10
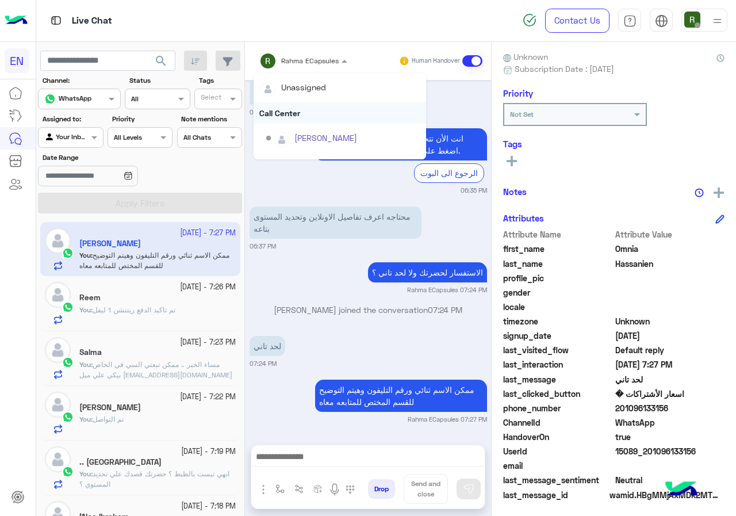
click at [290, 105] on div "Call Center" at bounding box center [340, 112] width 173 height 21
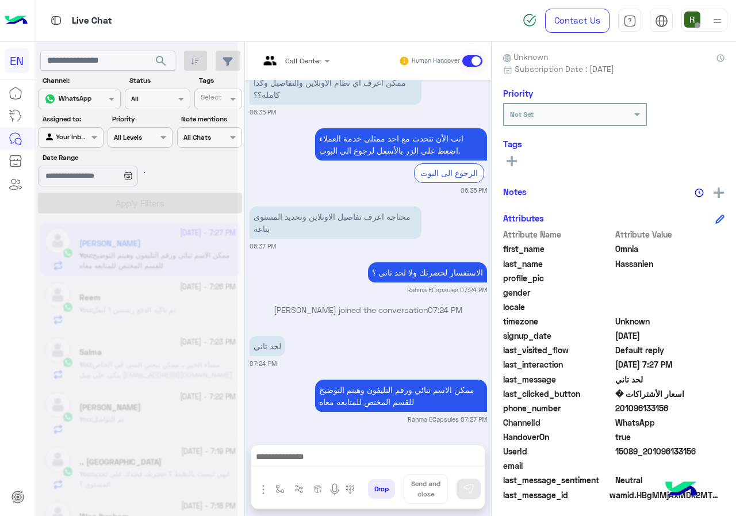
click at [293, 56] on input "text" at bounding box center [280, 59] width 43 height 10
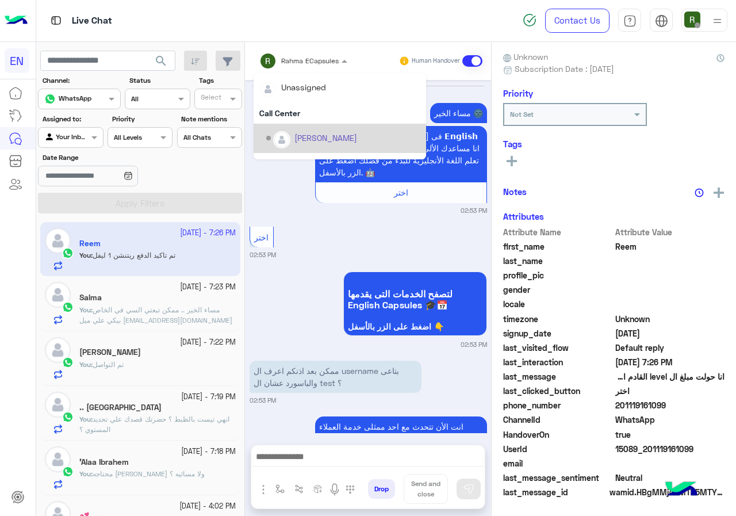
scroll to position [1287, 0]
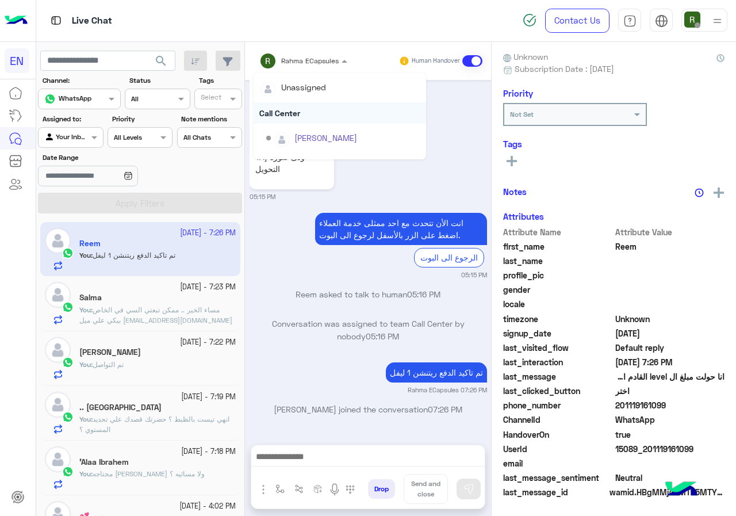
click at [295, 118] on div "Call Center" at bounding box center [340, 112] width 173 height 21
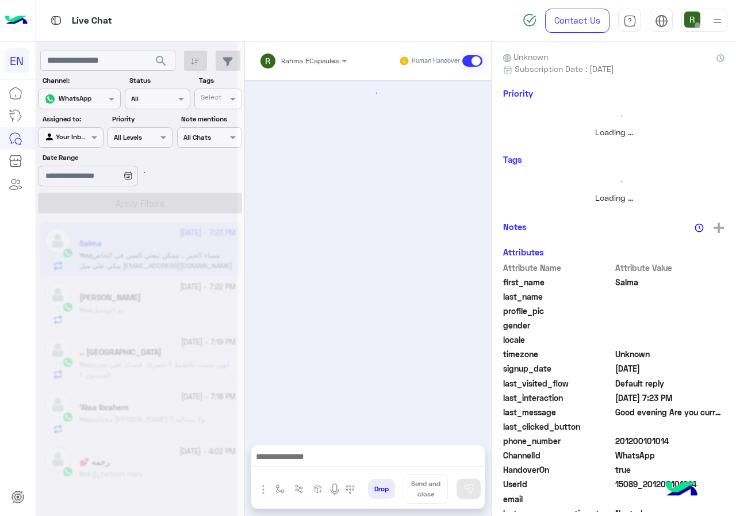
click at [292, 71] on div "Rahma ECapsules Human Handover" at bounding box center [368, 61] width 246 height 38
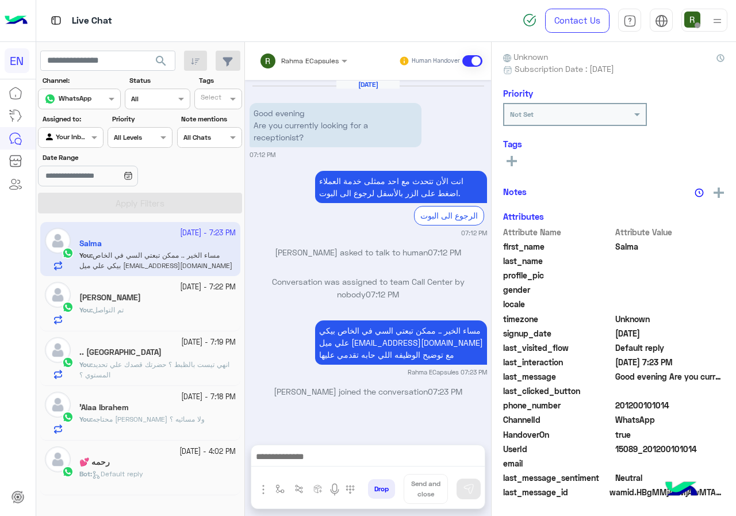
click at [302, 70] on div "Rahma ECapsules" at bounding box center [298, 60] width 79 height 23
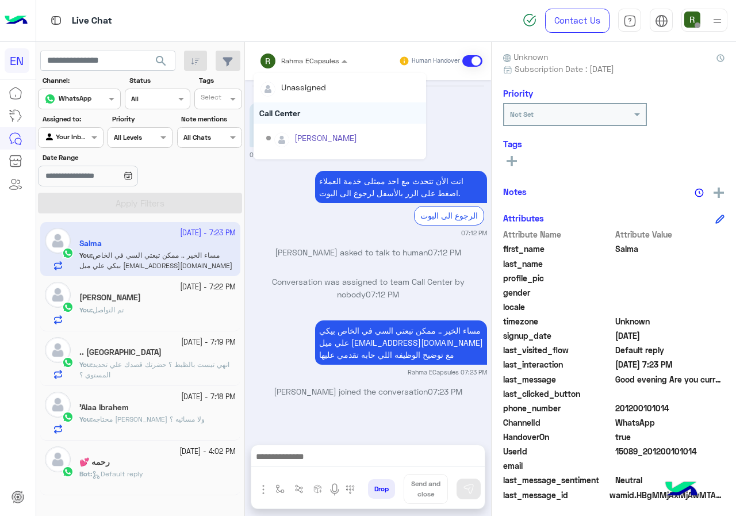
click at [302, 114] on div "Call Center" at bounding box center [340, 112] width 173 height 21
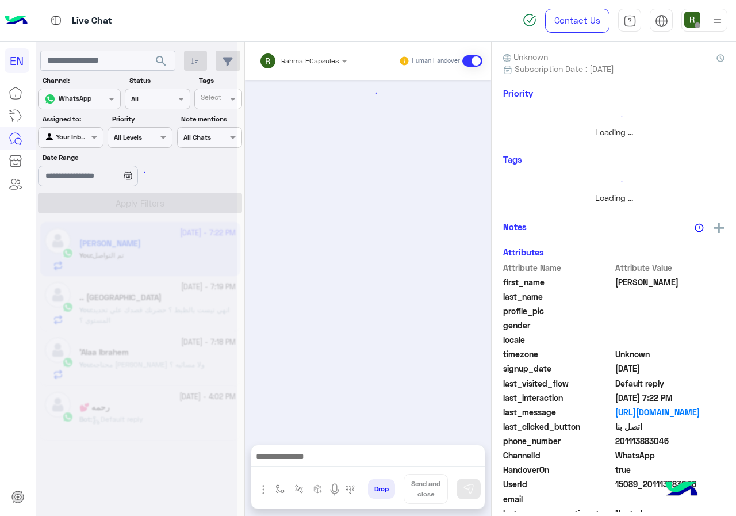
click at [306, 67] on div "Rahma ECapsules" at bounding box center [298, 60] width 79 height 23
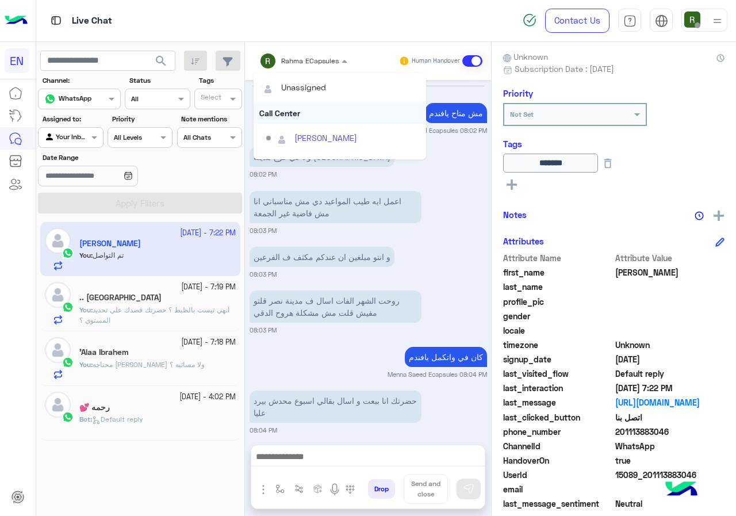
scroll to position [711, 0]
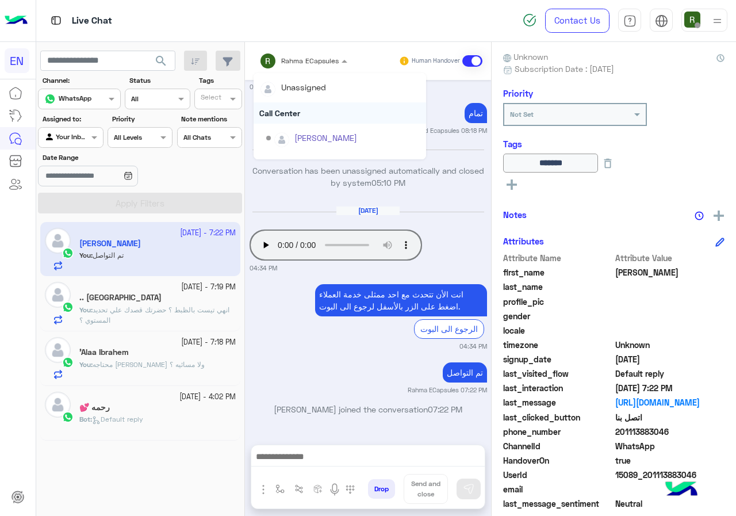
click at [306, 116] on div "Call Center" at bounding box center [340, 112] width 173 height 21
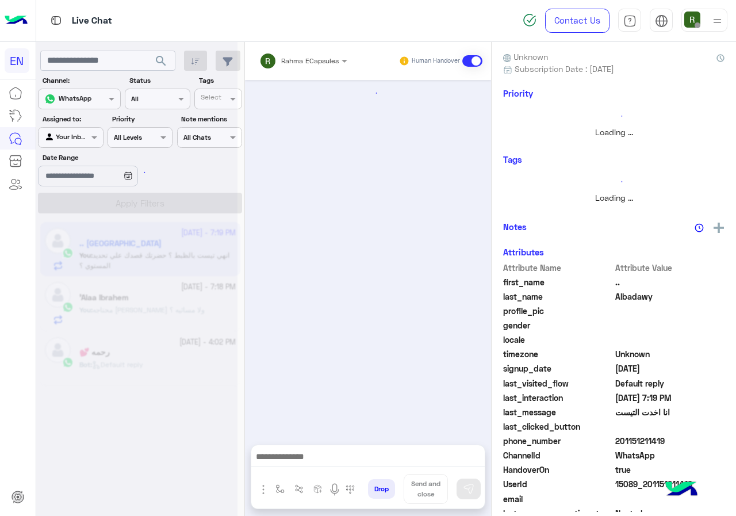
click at [305, 45] on div "Rahma ECapsules Human Handover" at bounding box center [368, 61] width 246 height 38
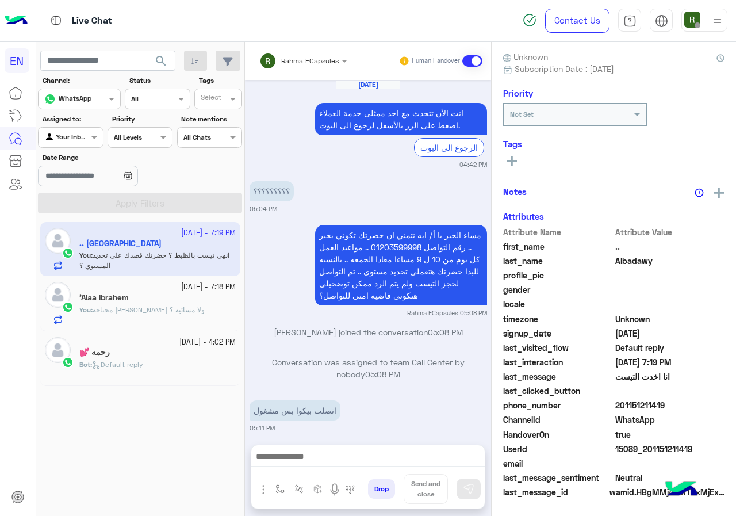
scroll to position [893, 0]
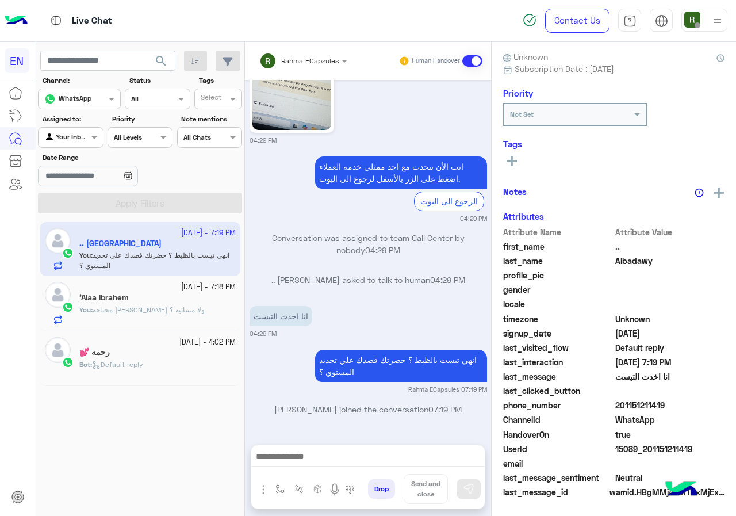
click at [307, 54] on input "text" at bounding box center [288, 59] width 58 height 10
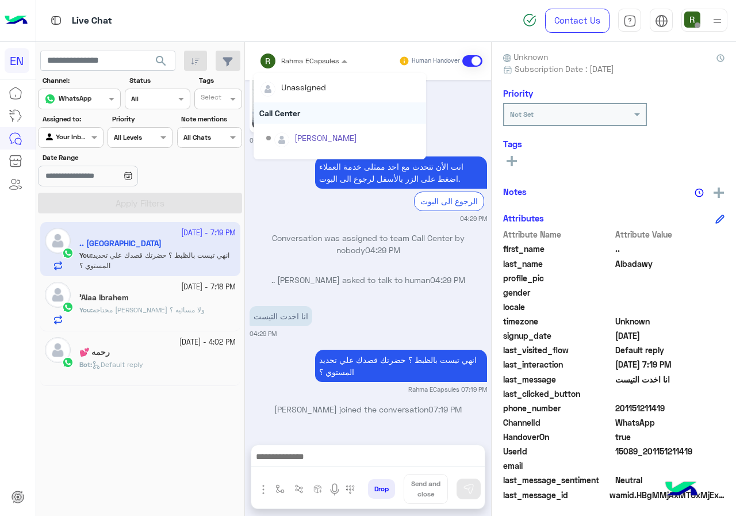
click at [306, 110] on div "Call Center" at bounding box center [340, 112] width 173 height 21
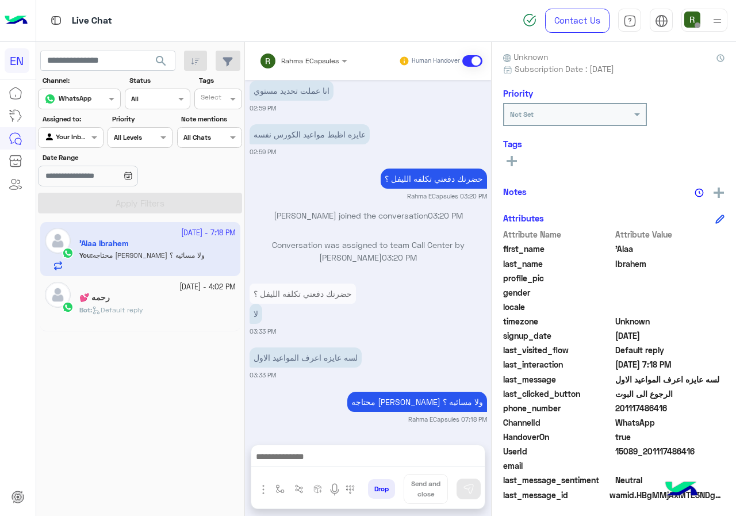
click at [299, 60] on input "text" at bounding box center [288, 59] width 58 height 10
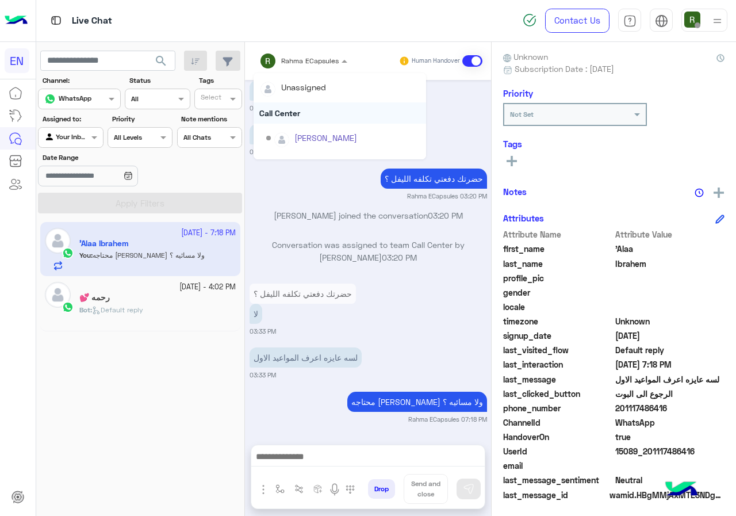
click at [300, 113] on div "Call Center" at bounding box center [340, 112] width 173 height 21
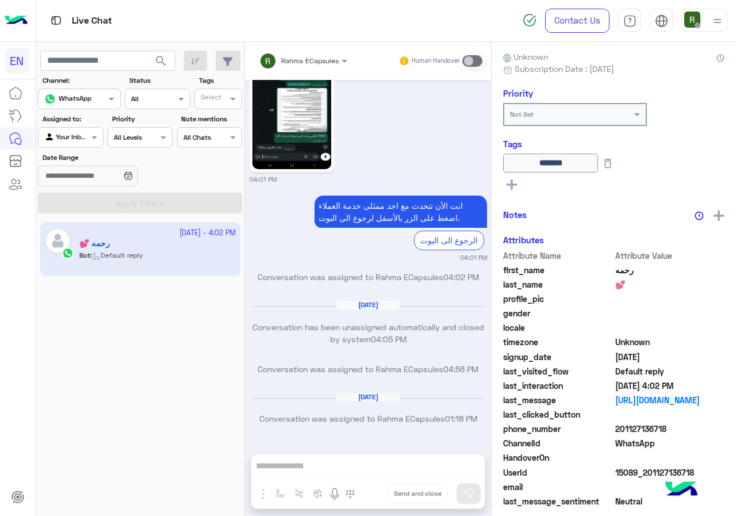
click at [78, 137] on div at bounding box center [71, 136] width 64 height 11
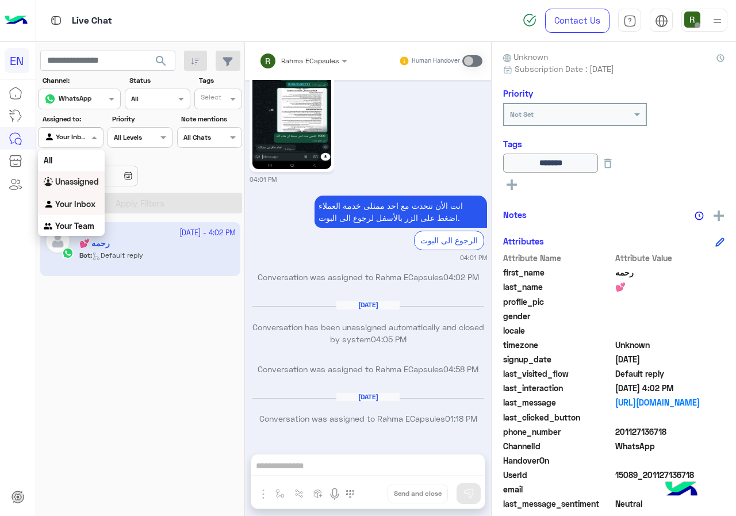
click at [79, 180] on b "Unassigned" at bounding box center [77, 182] width 44 height 10
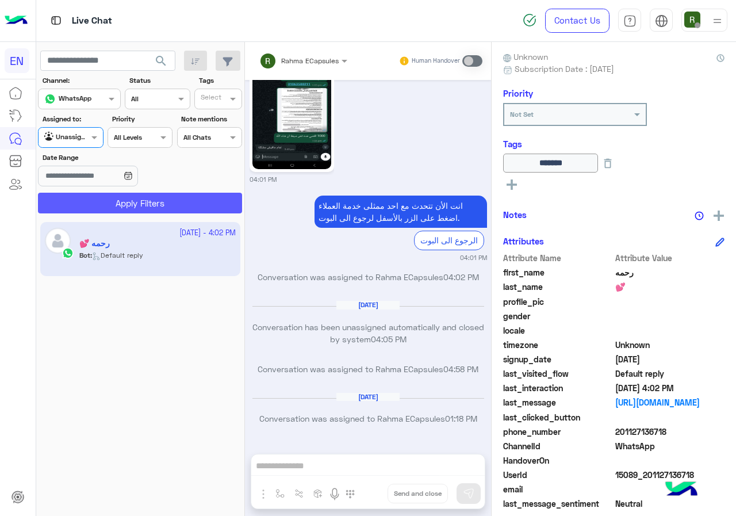
click at [95, 206] on button "Apply Filters" at bounding box center [140, 203] width 204 height 21
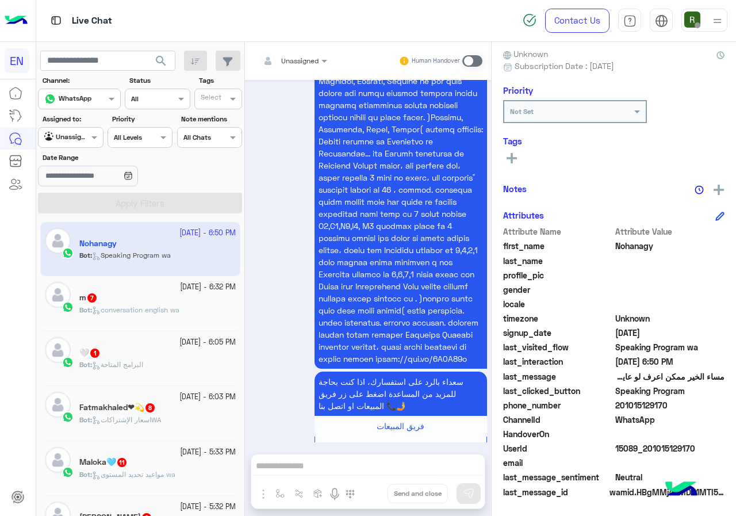
drag, startPoint x: 617, startPoint y: 405, endPoint x: 670, endPoint y: 403, distance: 52.9
click at [670, 403] on span "201015129170" at bounding box center [670, 405] width 110 height 12
click at [304, 54] on div at bounding box center [293, 58] width 79 height 11
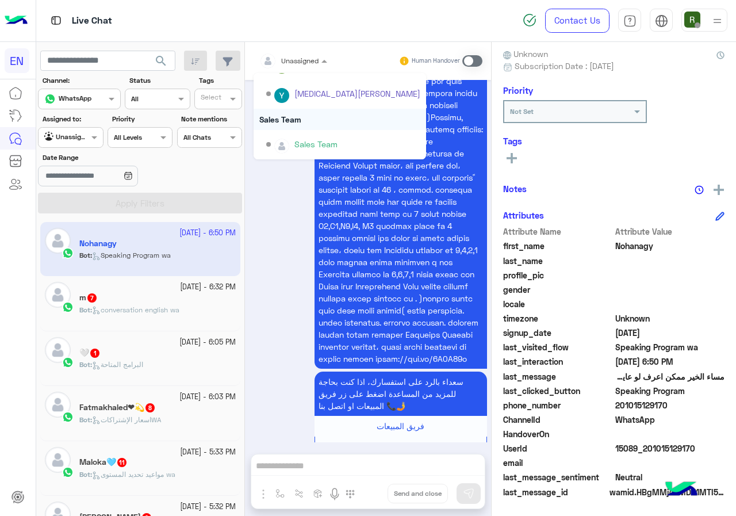
click at [305, 120] on div "Sales Team" at bounding box center [340, 119] width 173 height 21
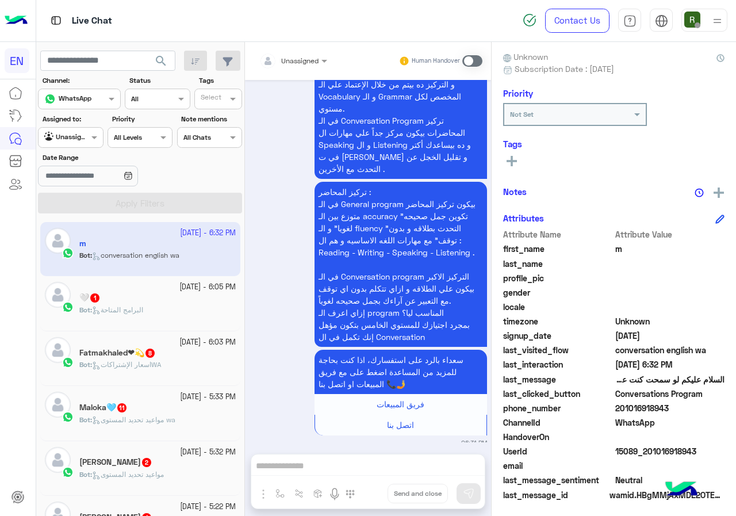
drag, startPoint x: 618, startPoint y: 405, endPoint x: 668, endPoint y: 409, distance: 50.2
click at [668, 409] on span "201016918943" at bounding box center [670, 408] width 110 height 12
copy span "01016918943"
click at [320, 55] on span at bounding box center [326, 61] width 14 height 12
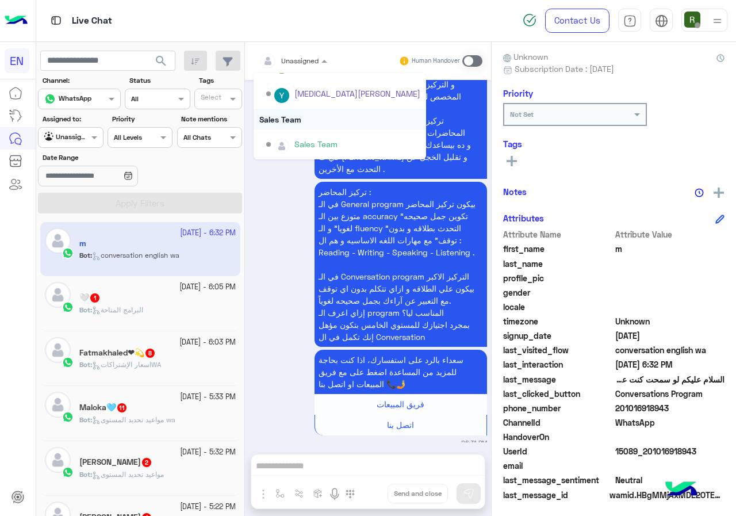
click at [304, 118] on div "Sales Team" at bounding box center [340, 119] width 173 height 21
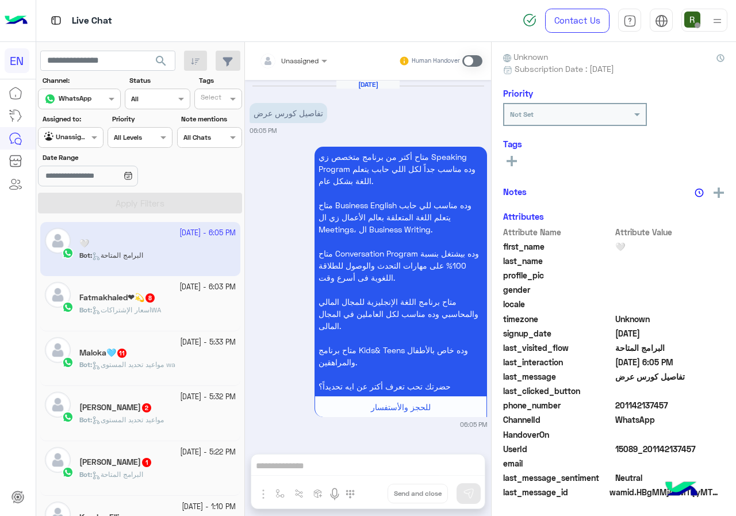
drag, startPoint x: 638, startPoint y: 405, endPoint x: 682, endPoint y: 406, distance: 43.7
click at [682, 406] on span "201142137457" at bounding box center [670, 405] width 110 height 12
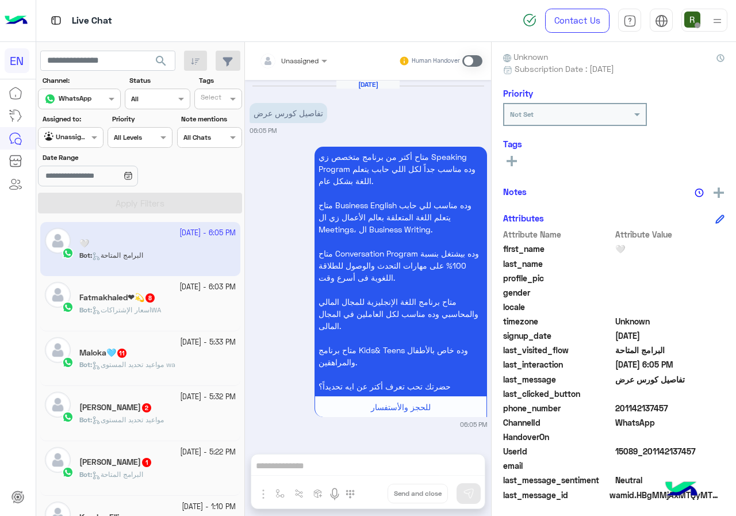
copy span "01142137457"
click at [246, 52] on div "Unassigned Human Handover" at bounding box center [368, 61] width 246 height 38
click at [289, 60] on input "text" at bounding box center [279, 59] width 40 height 10
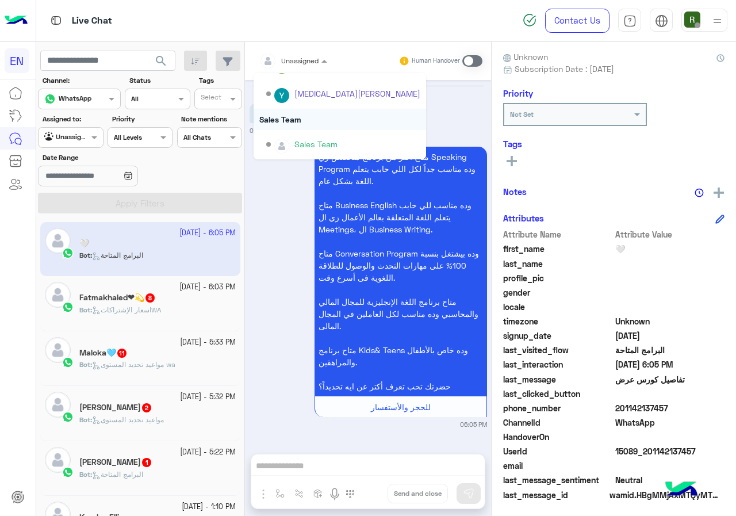
click at [298, 124] on div "Sales Team" at bounding box center [340, 119] width 173 height 21
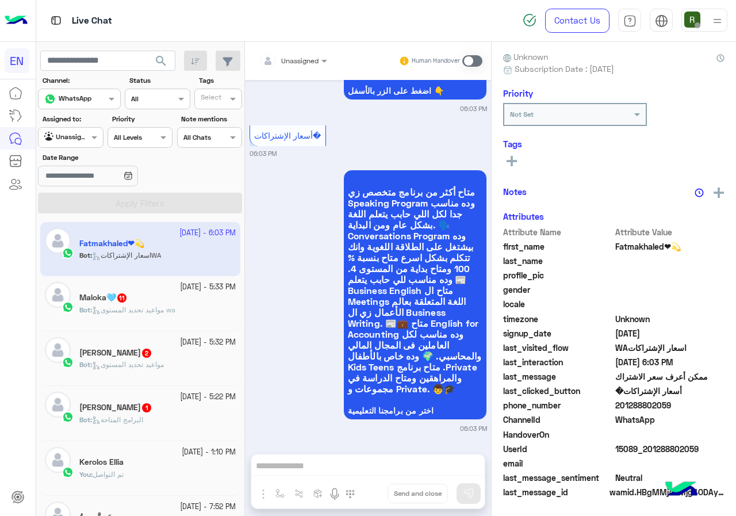
drag, startPoint x: 619, startPoint y: 408, endPoint x: 674, endPoint y: 407, distance: 55.8
click at [674, 407] on span "201288802059" at bounding box center [670, 405] width 110 height 12
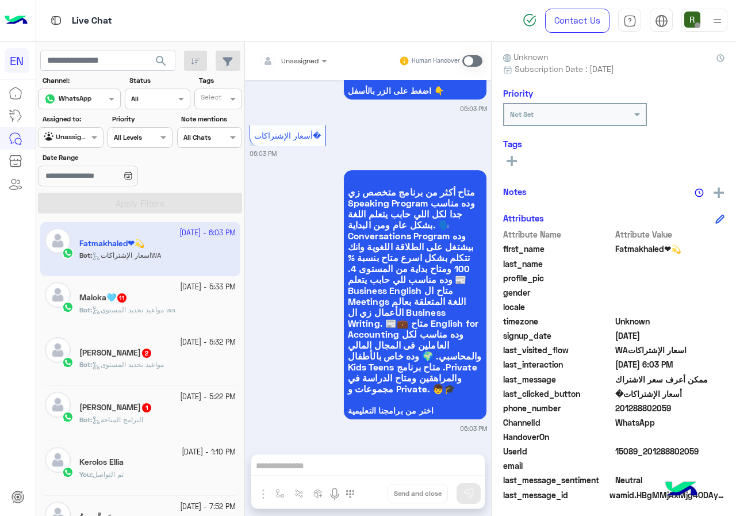
click at [296, 59] on input "text" at bounding box center [279, 59] width 40 height 10
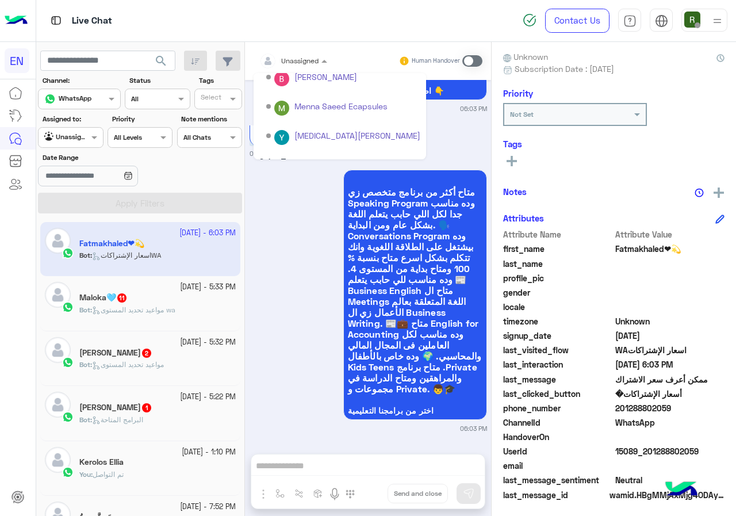
scroll to position [191, 0]
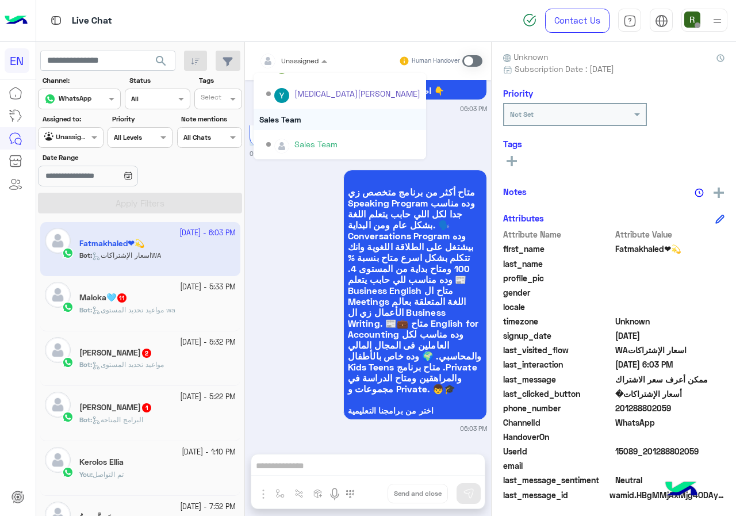
click at [307, 121] on div "Sales Team" at bounding box center [340, 119] width 173 height 21
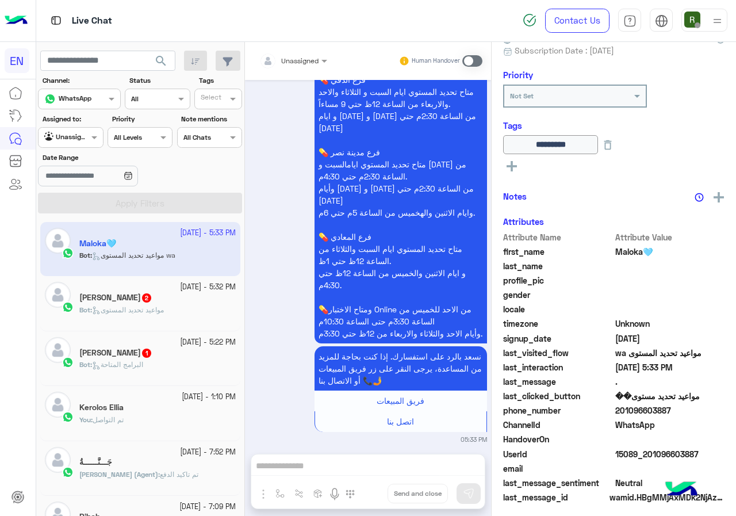
scroll to position [124, 0]
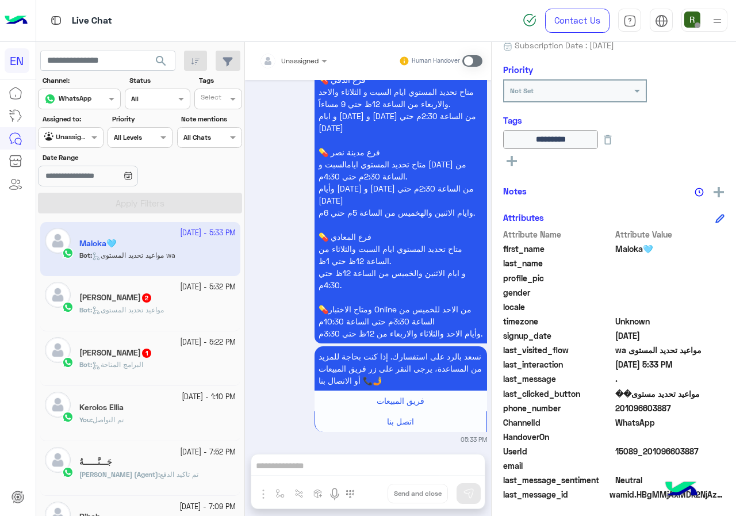
drag, startPoint x: 618, startPoint y: 406, endPoint x: 696, endPoint y: 406, distance: 78.8
click at [696, 406] on span "201096603887" at bounding box center [670, 408] width 110 height 12
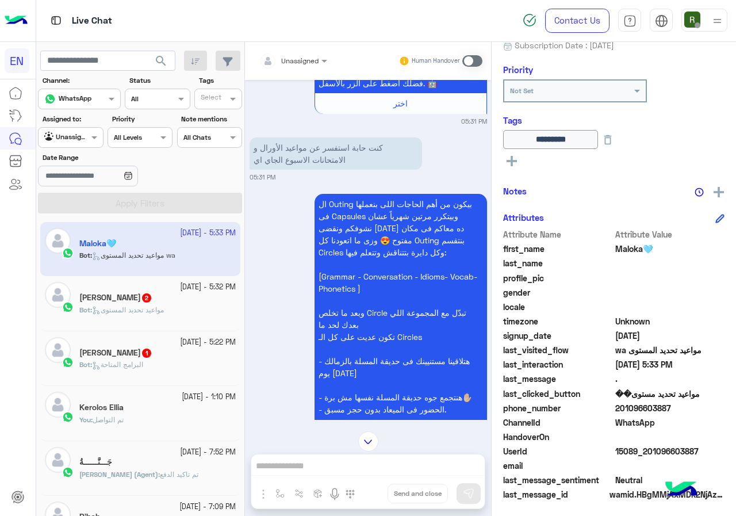
scroll to position [649, 0]
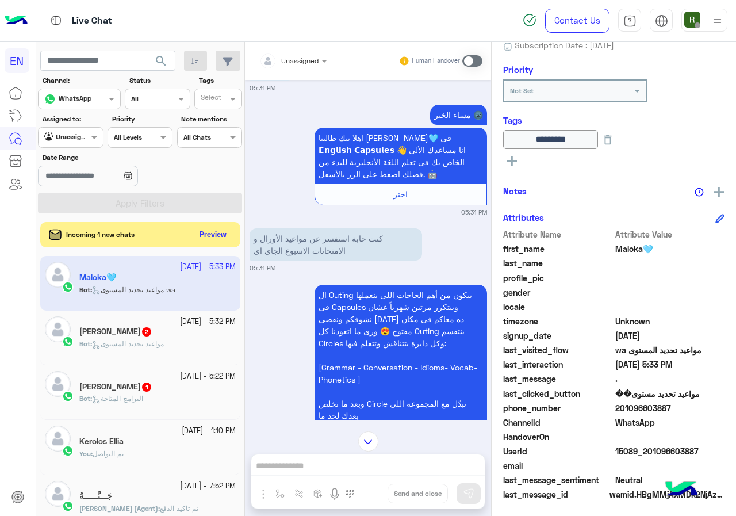
click at [301, 65] on div "Unassigned" at bounding box center [299, 61] width 37 height 10
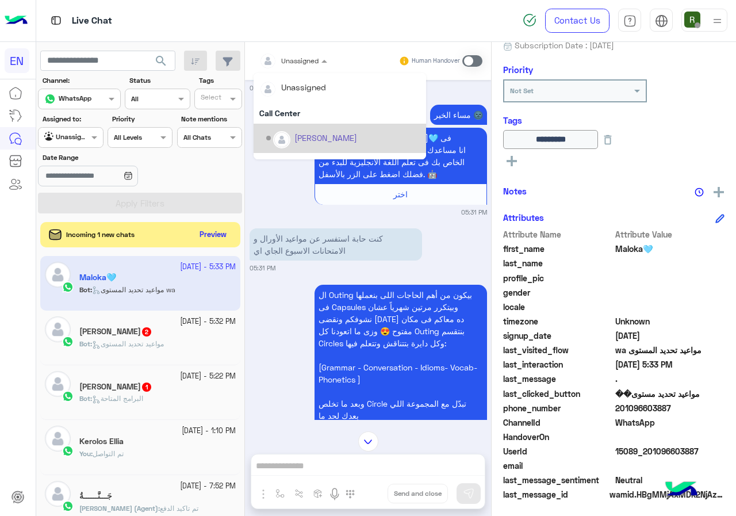
scroll to position [191, 0]
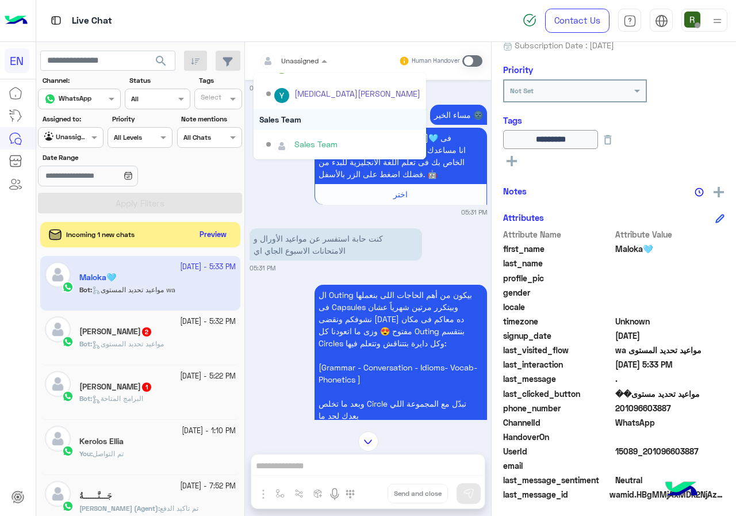
click at [346, 119] on div "Sales Team" at bounding box center [340, 119] width 173 height 21
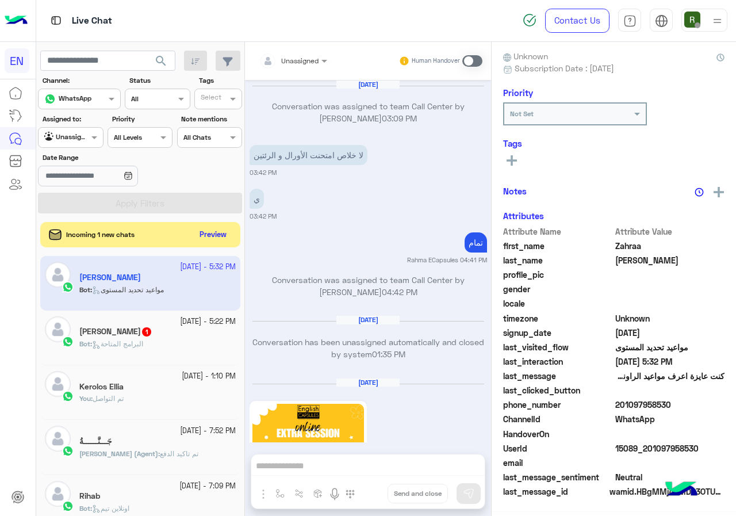
scroll to position [1306, 0]
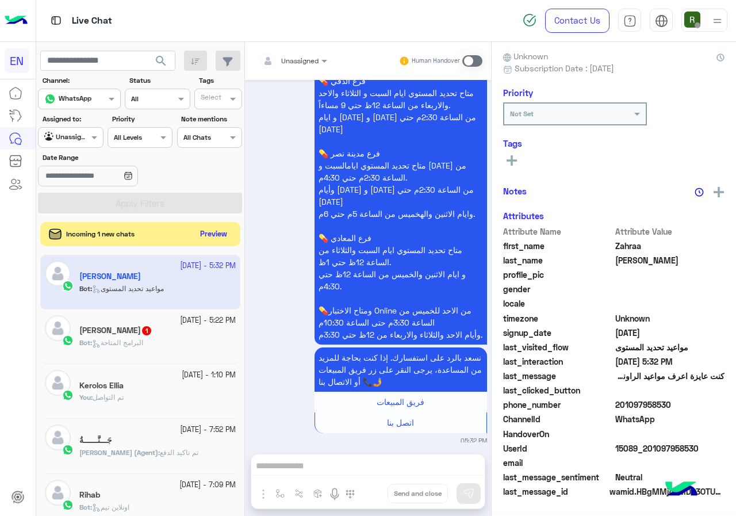
click at [214, 240] on button "Preview" at bounding box center [214, 235] width 36 height 16
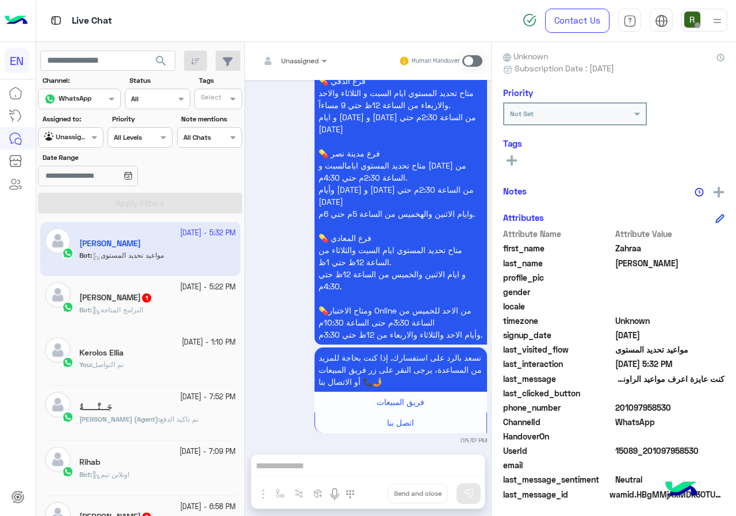
scroll to position [104, 0]
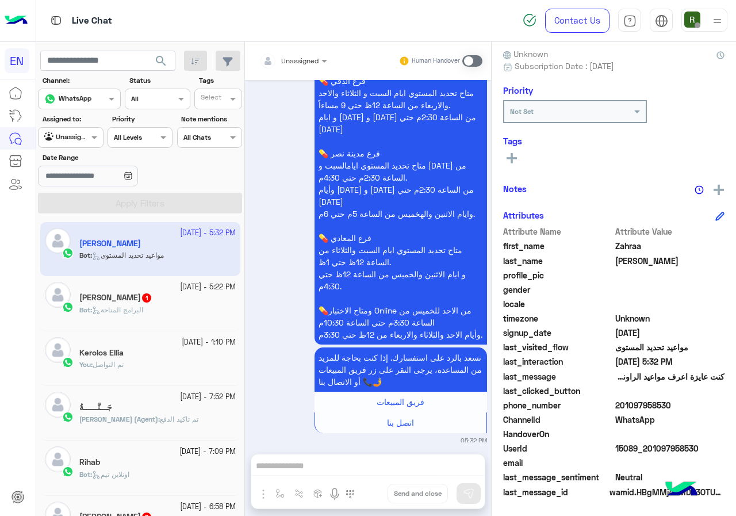
drag, startPoint x: 618, startPoint y: 401, endPoint x: 726, endPoint y: 412, distance: 108.6
click at [726, 412] on div "Zahraa Youssef Reachable Unknown Subscription Date : 09/22/2025 Priority Not Se…" at bounding box center [614, 277] width 244 height 470
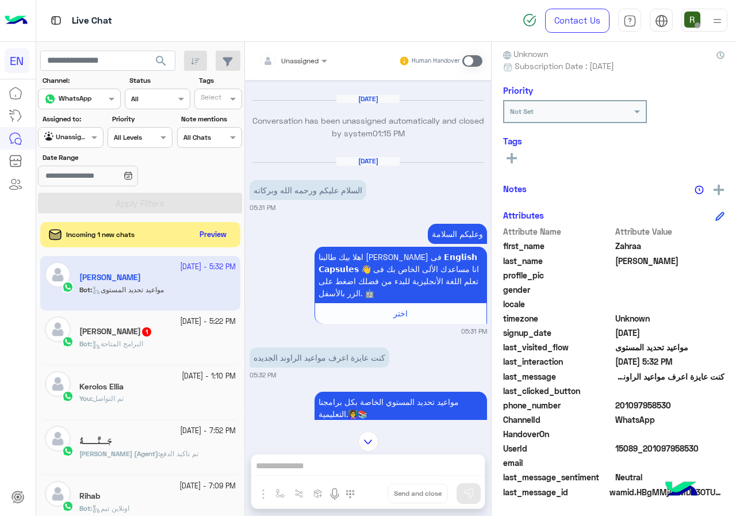
scroll to position [961, 0]
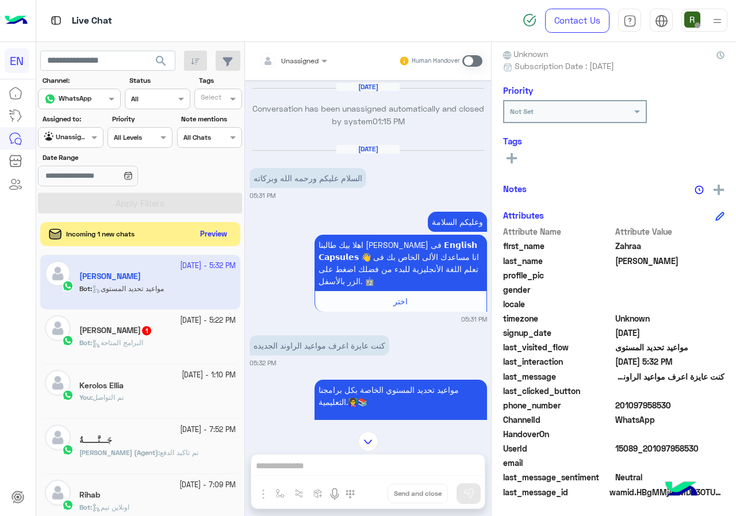
click at [204, 227] on button "Preview" at bounding box center [214, 235] width 36 height 16
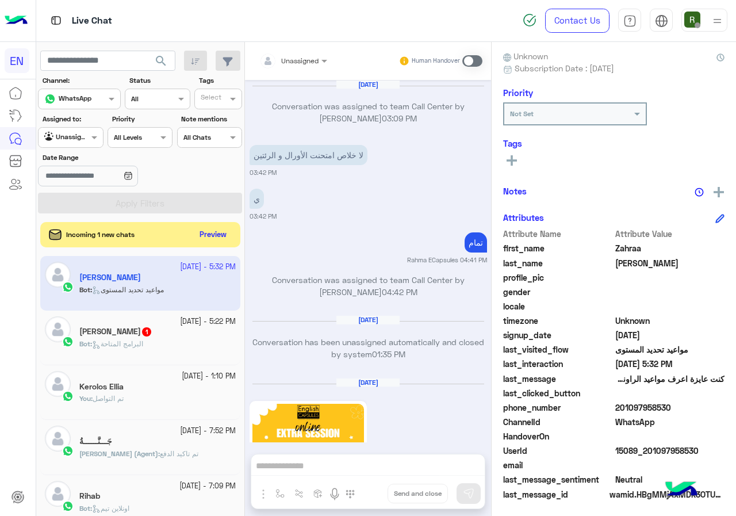
scroll to position [104, 0]
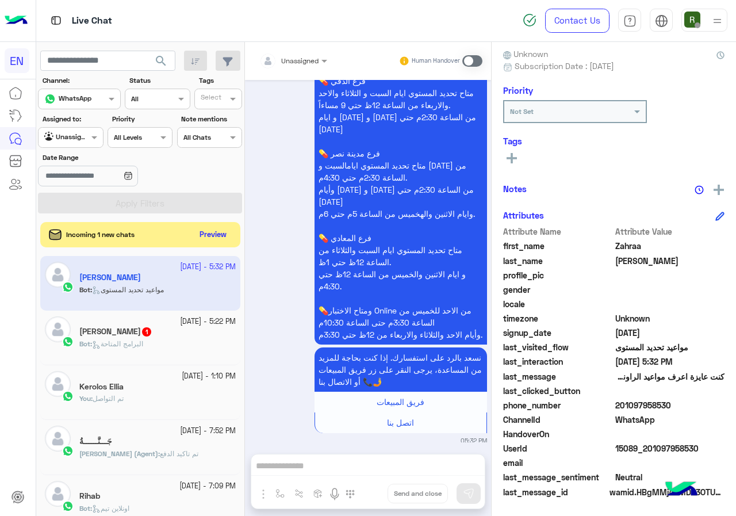
click at [469, 64] on span at bounding box center [472, 61] width 20 height 12
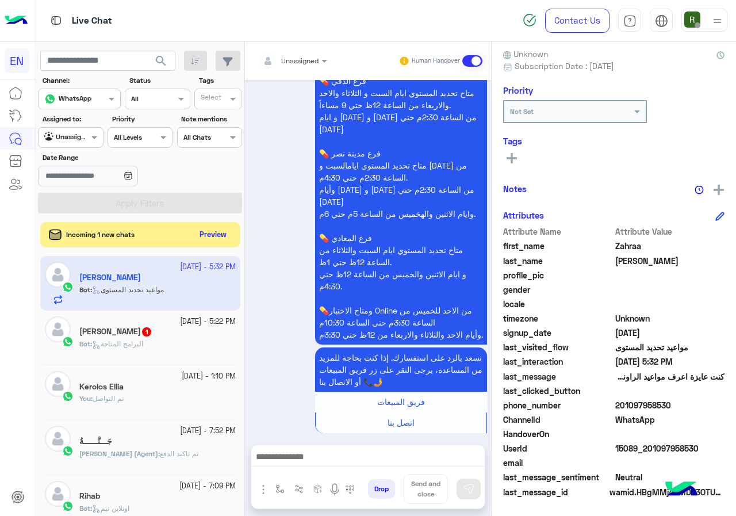
scroll to position [1356, 0]
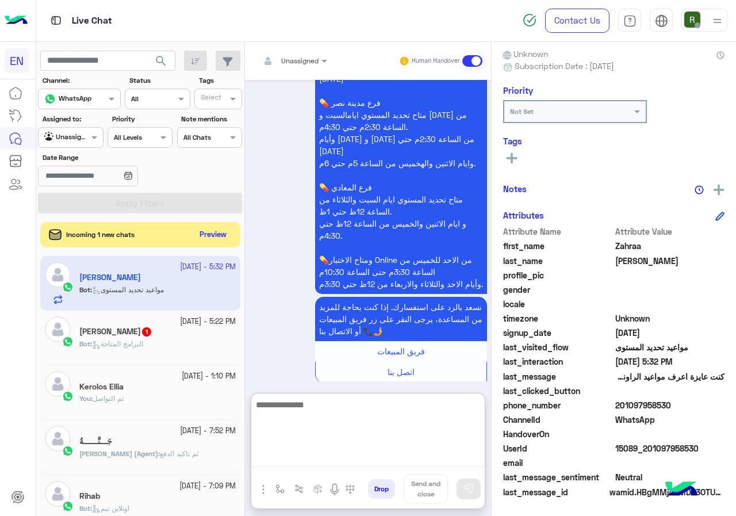
paste textarea "**********"
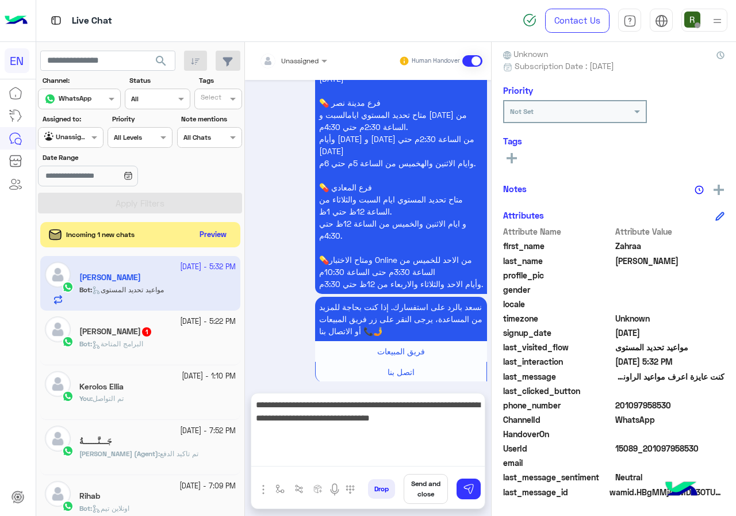
click at [363, 462] on textarea "**********" at bounding box center [367, 431] width 233 height 69
click at [449, 435] on textarea "**********" at bounding box center [367, 431] width 233 height 69
type textarea "**********"
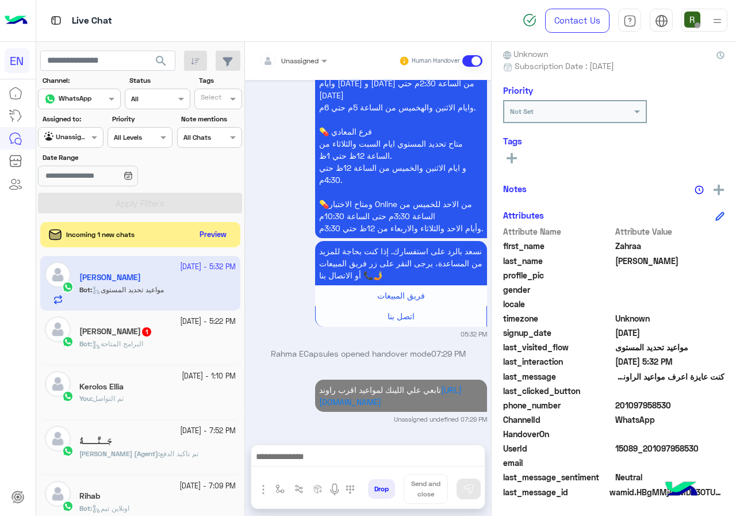
scroll to position [1424, 0]
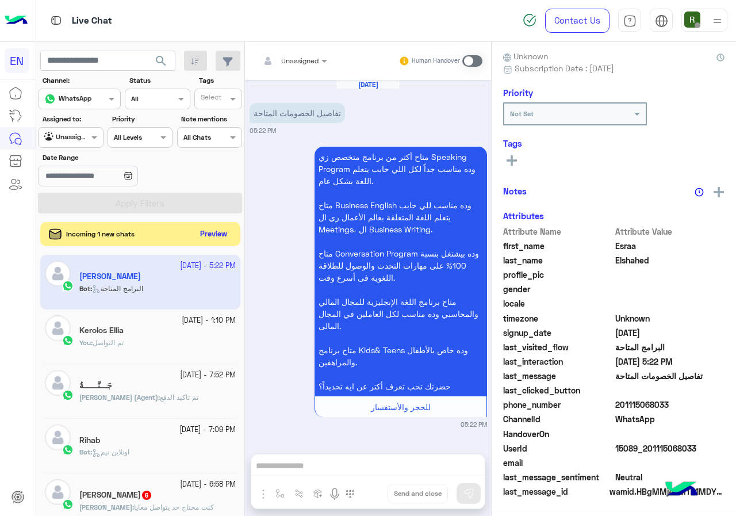
click at [198, 238] on button "Preview" at bounding box center [214, 235] width 36 height 16
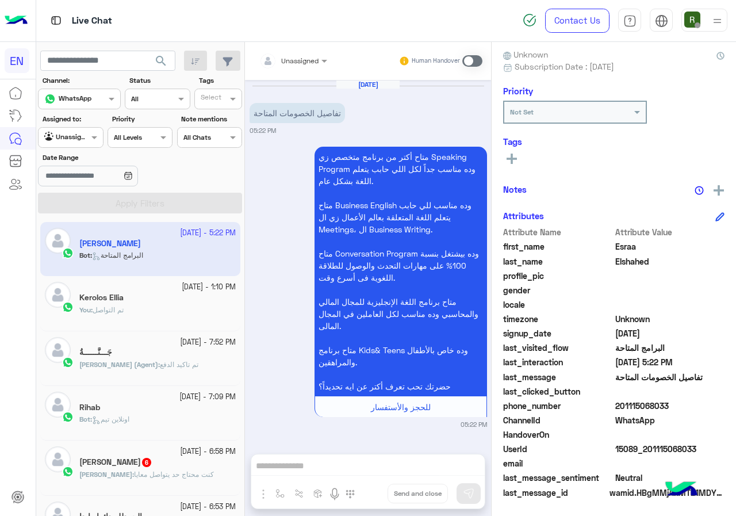
scroll to position [104, 0]
drag, startPoint x: 619, startPoint y: 405, endPoint x: 676, endPoint y: 405, distance: 56.9
click at [676, 405] on span "201115068033" at bounding box center [670, 405] width 110 height 12
click at [308, 66] on div "Unassigned" at bounding box center [299, 61] width 37 height 10
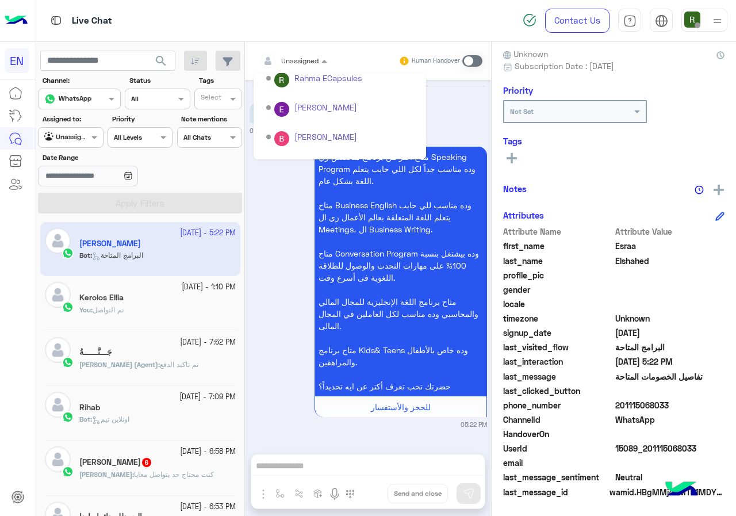
scroll to position [191, 0]
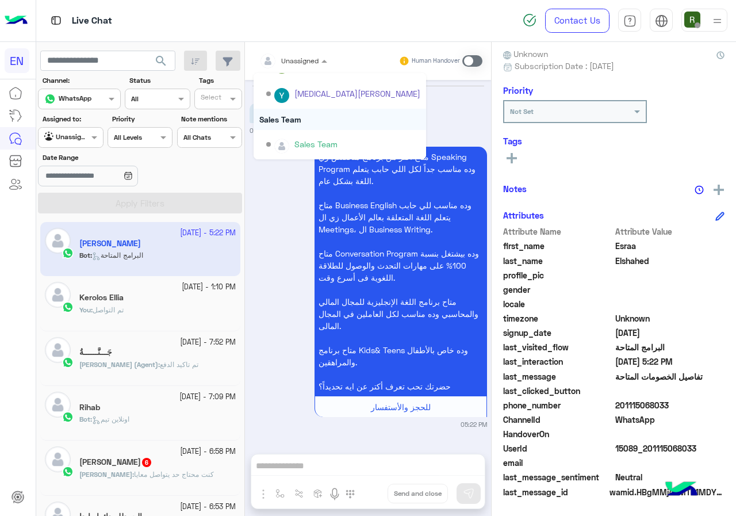
click at [315, 115] on div "Sales Team" at bounding box center [340, 119] width 173 height 21
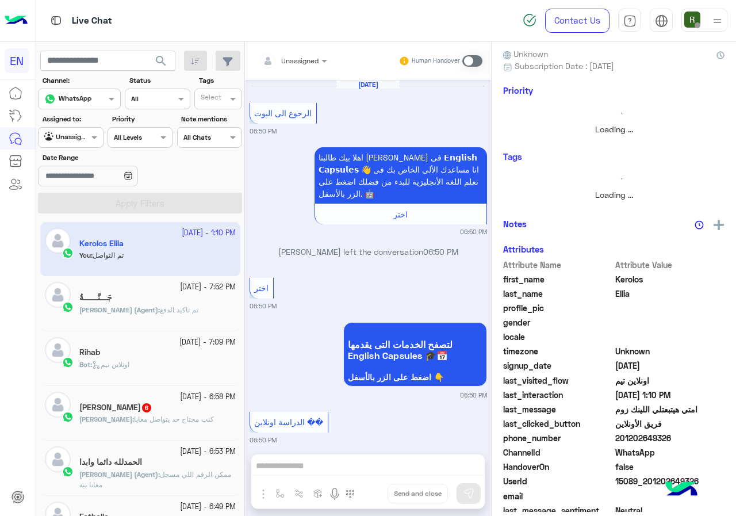
scroll to position [791, 0]
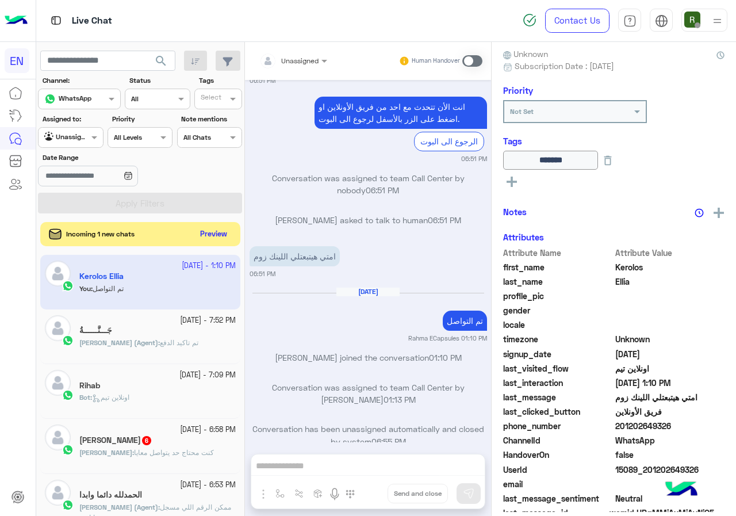
click at [218, 237] on button "Preview" at bounding box center [214, 235] width 36 height 16
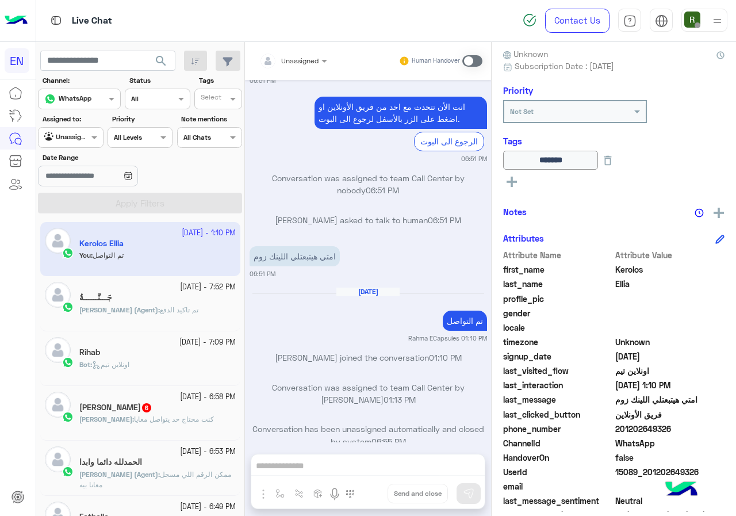
click at [129, 367] on span "اونلاين تيم" at bounding box center [110, 364] width 37 height 9
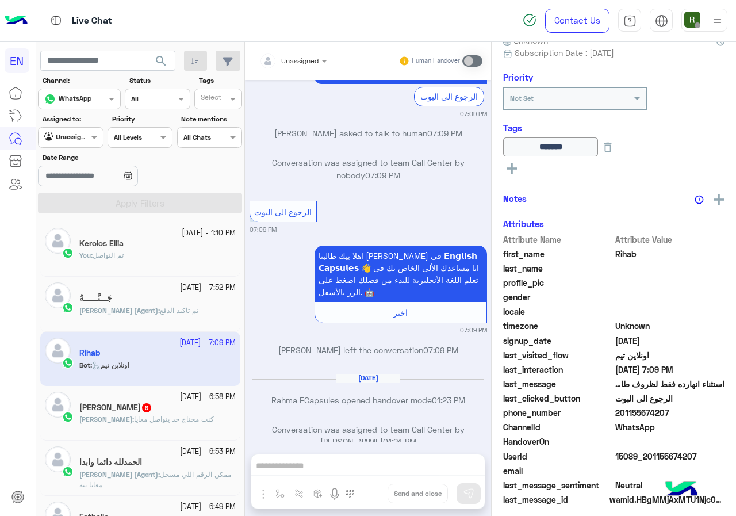
scroll to position [124, 0]
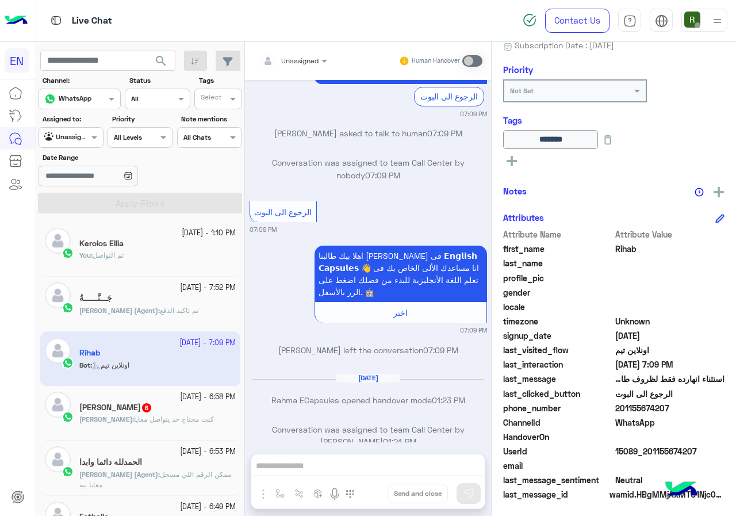
drag, startPoint x: 616, startPoint y: 401, endPoint x: 672, endPoint y: 409, distance: 56.9
click at [672, 409] on span "201155674207" at bounding box center [670, 408] width 110 height 12
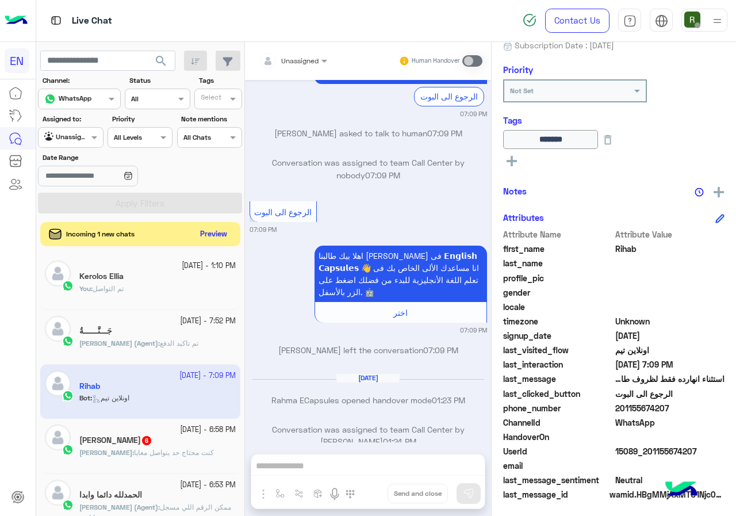
click at [209, 230] on button "Preview" at bounding box center [214, 235] width 36 height 16
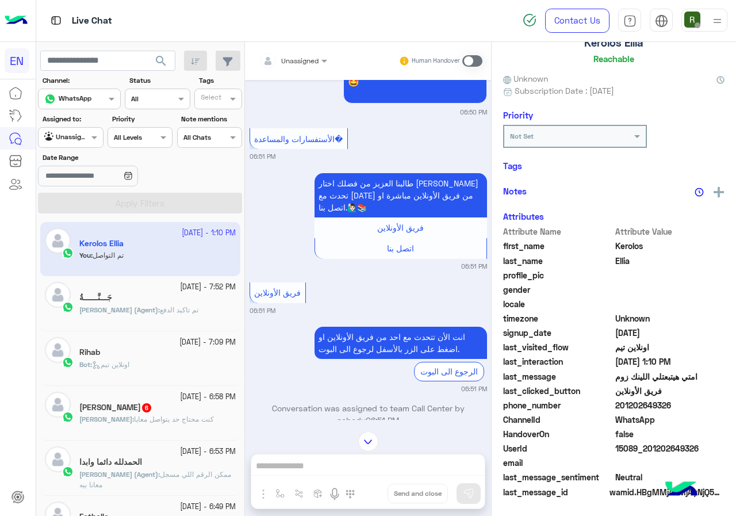
scroll to position [124, 0]
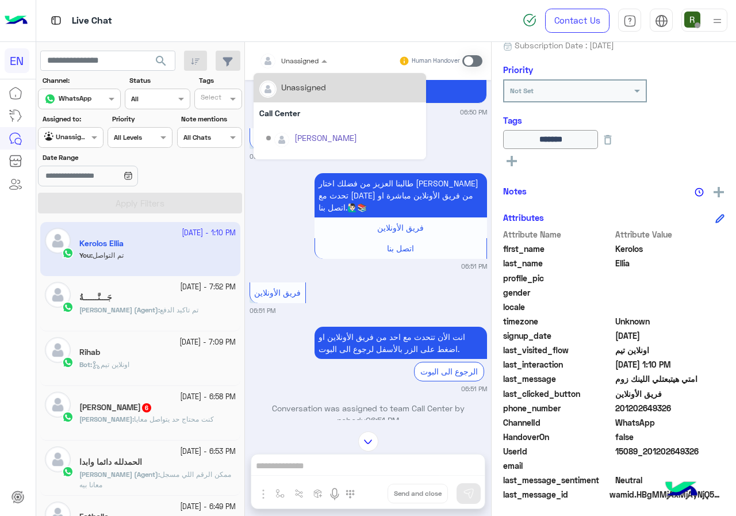
click at [296, 67] on div "Unassigned" at bounding box center [288, 60] width 59 height 23
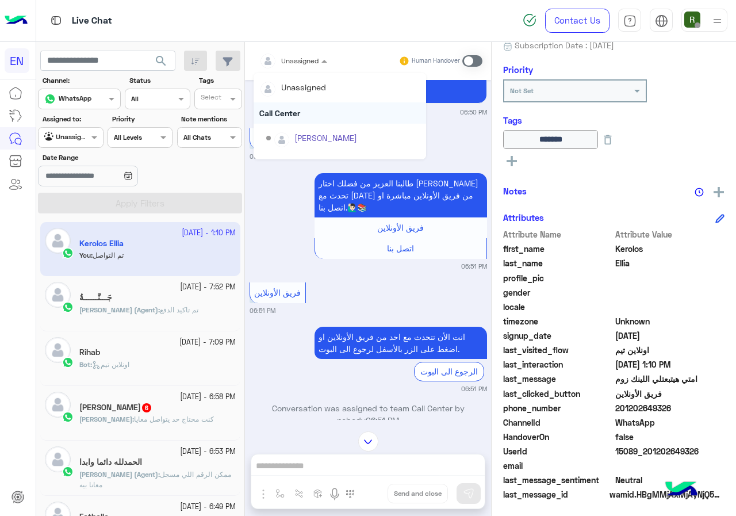
click at [303, 112] on div "Call Center" at bounding box center [340, 112] width 173 height 21
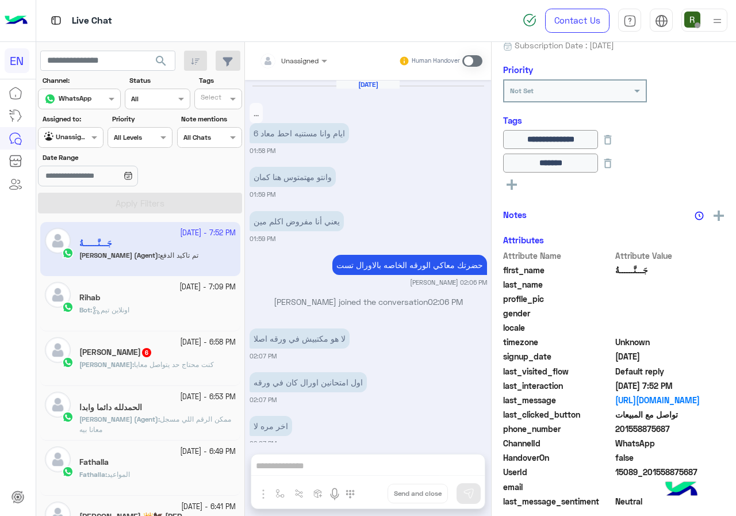
scroll to position [742, 0]
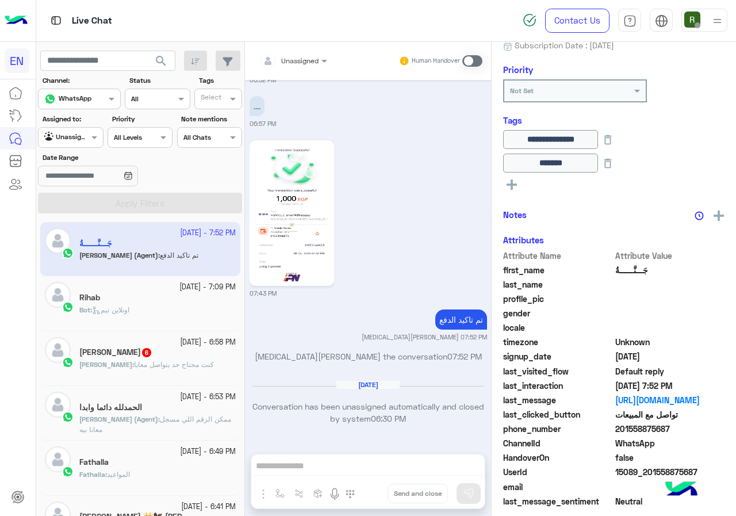
click at [167, 315] on div "Bot : اونلاين تيم" at bounding box center [157, 315] width 156 height 20
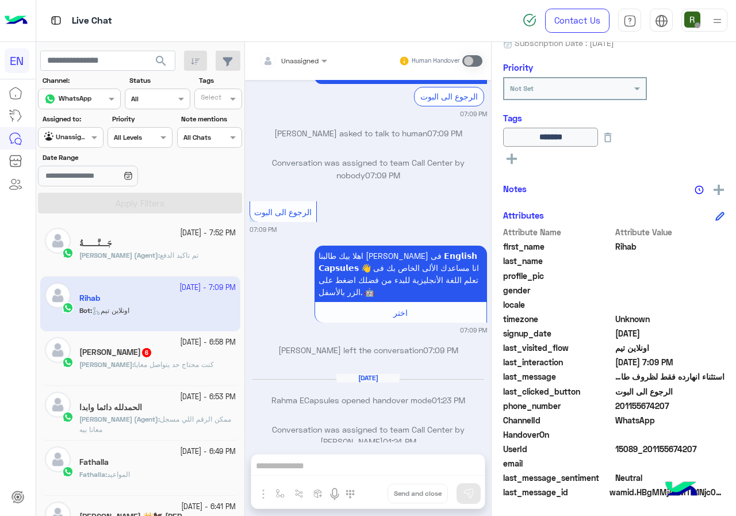
scroll to position [127, 0]
click at [177, 366] on span "كنت محتاج حد يتواصل معايا" at bounding box center [174, 364] width 80 height 9
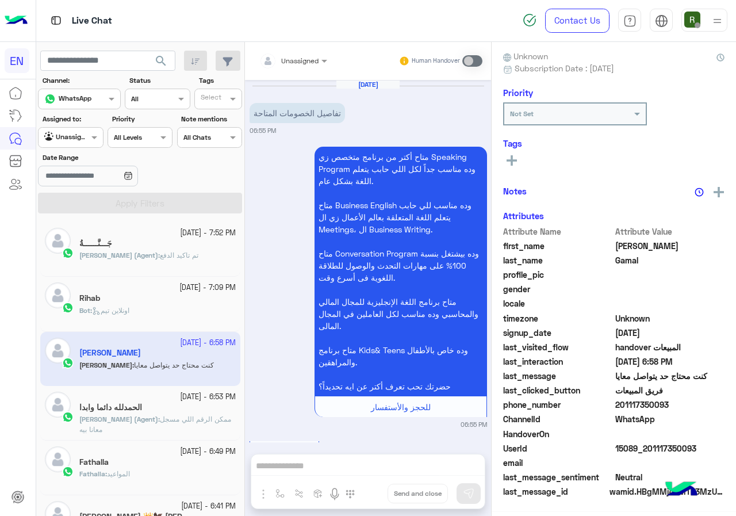
scroll to position [835, 0]
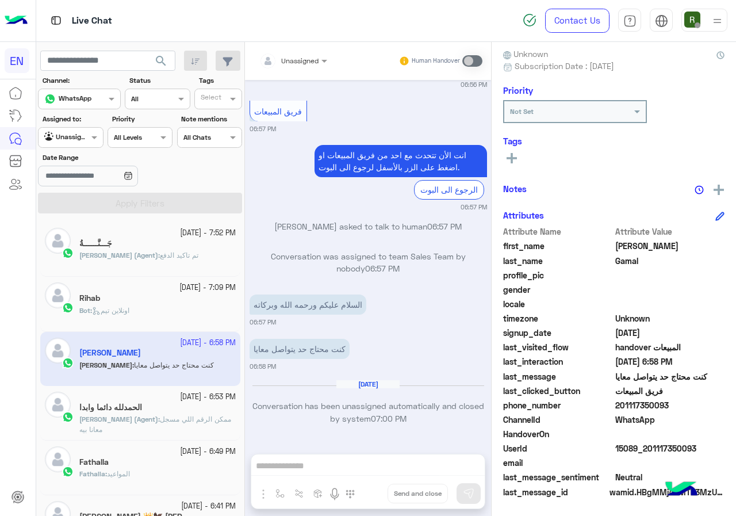
click at [182, 311] on div "Bot : اونلاين تيم" at bounding box center [157, 315] width 156 height 20
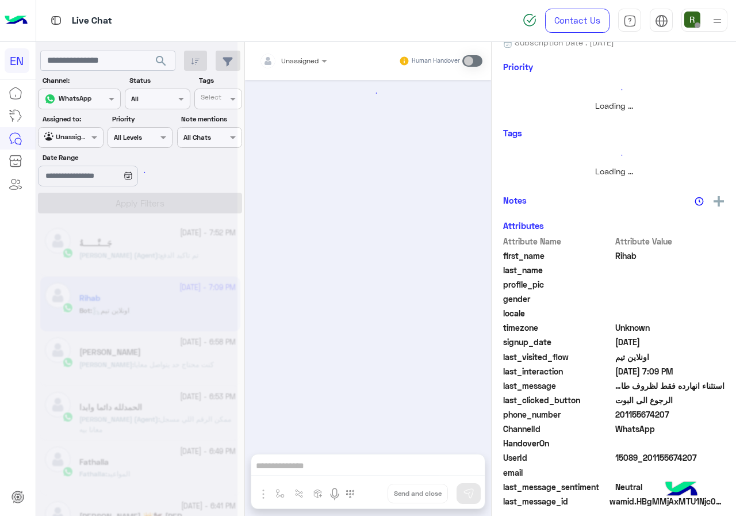
click at [185, 249] on div at bounding box center [136, 263] width 201 height 516
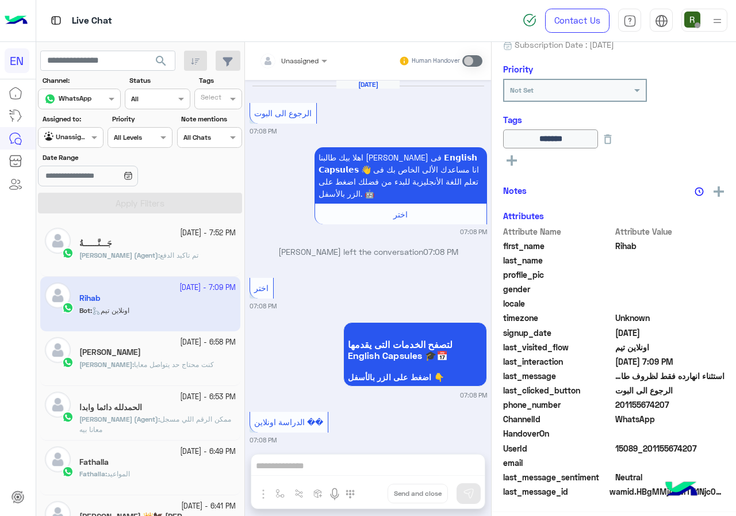
scroll to position [835, 0]
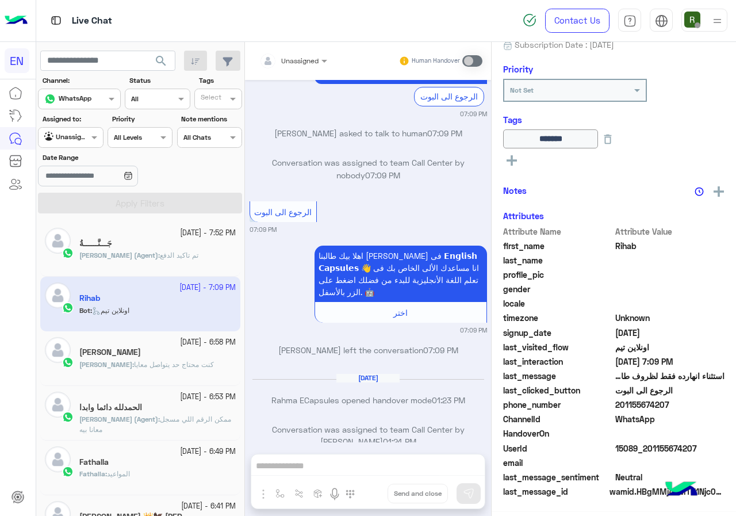
click at [187, 252] on div "Yasmin (Agent) : تم تاكيد الدفع" at bounding box center [157, 260] width 156 height 20
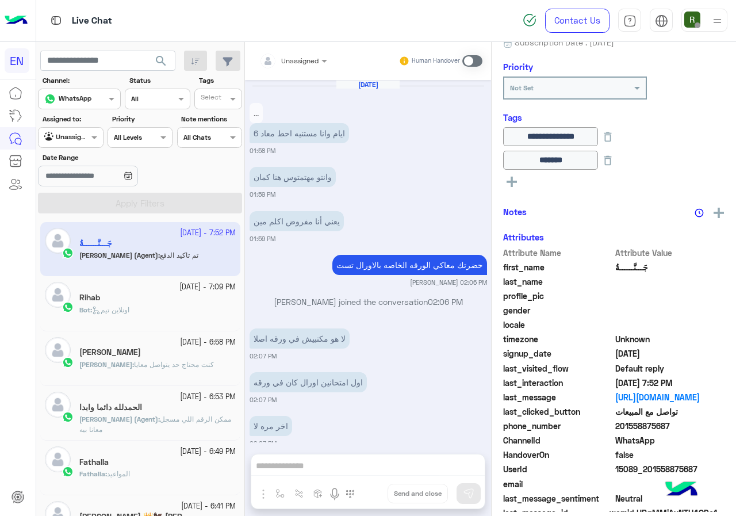
scroll to position [742, 0]
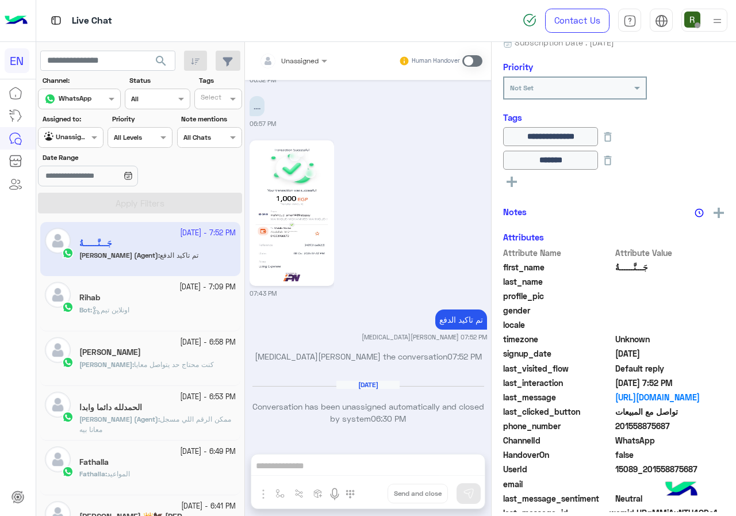
click at [71, 136] on input "text" at bounding box center [57, 136] width 26 height 10
click at [74, 204] on b "Your Inbox" at bounding box center [75, 204] width 40 height 10
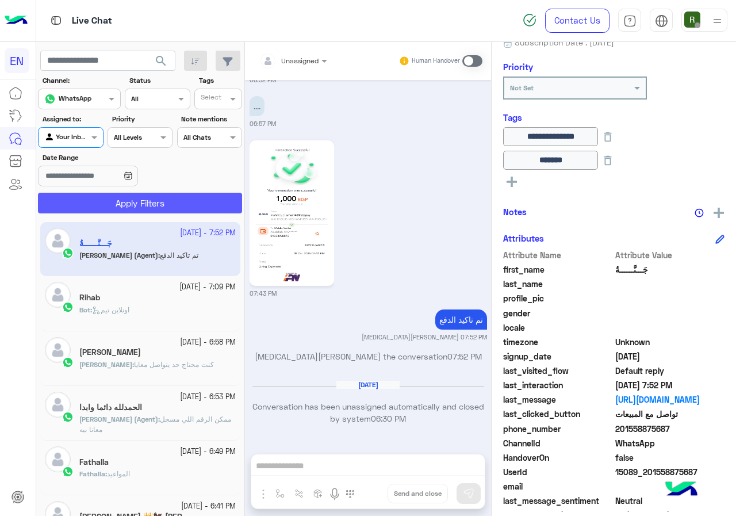
click at [82, 212] on button "Apply Filters" at bounding box center [140, 203] width 204 height 21
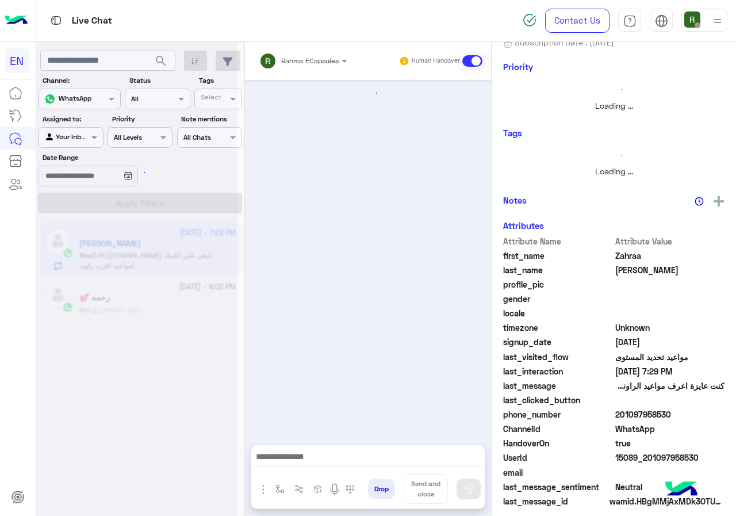
scroll to position [1324, 0]
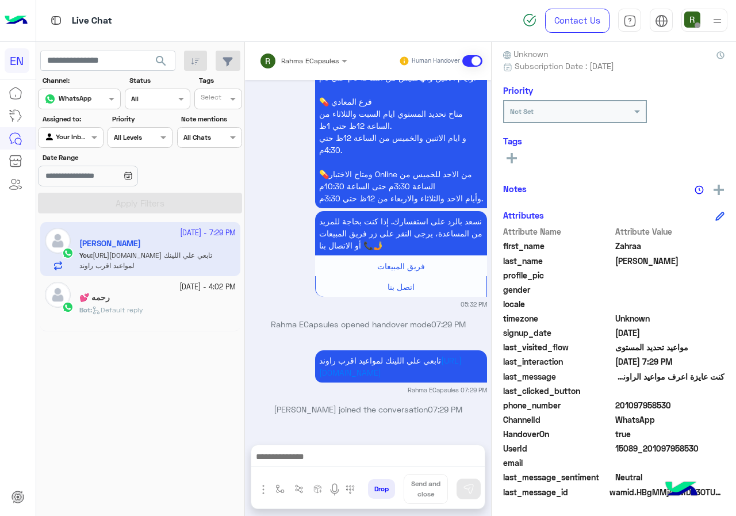
click at [300, 48] on div "Rahma ECapsules Human Handover" at bounding box center [368, 61] width 246 height 38
click at [298, 81] on div "مواعيد تحديد المستوي الخاصة بكل برامجنا التعليمية.👩‍🏫📚 💊 فرع الدقي متاح تحديد ا…" at bounding box center [368, 53] width 237 height 310
click at [302, 68] on div "Rahma ECapsules" at bounding box center [298, 60] width 79 height 23
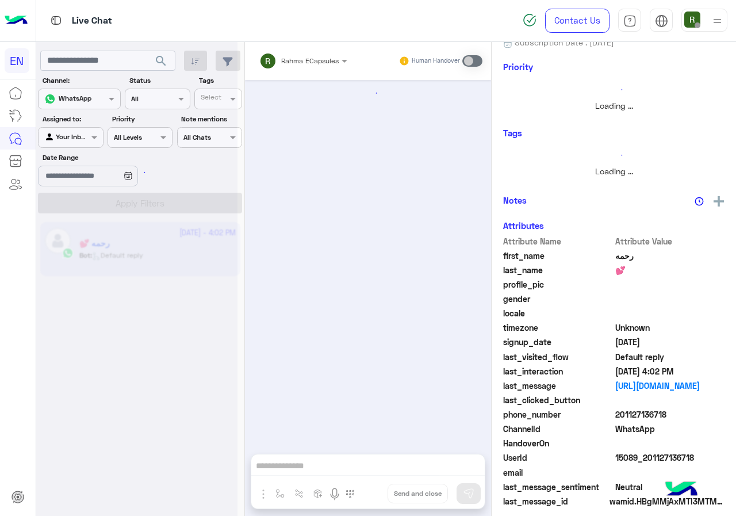
click at [75, 134] on div at bounding box center [71, 136] width 64 height 11
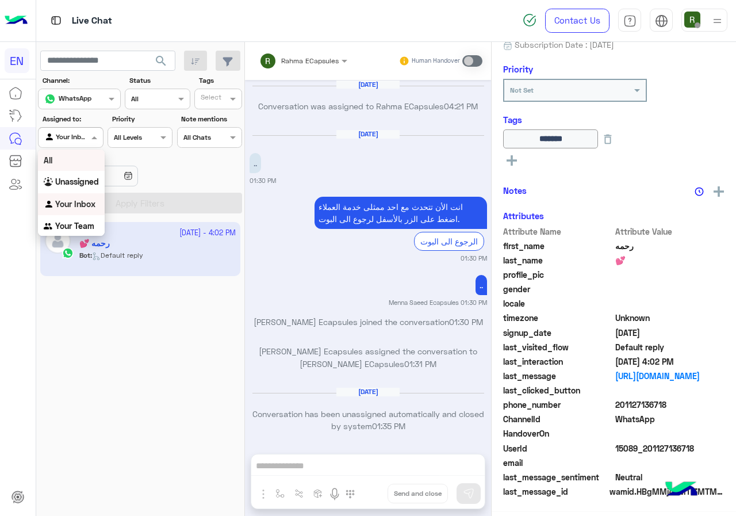
scroll to position [125, 0]
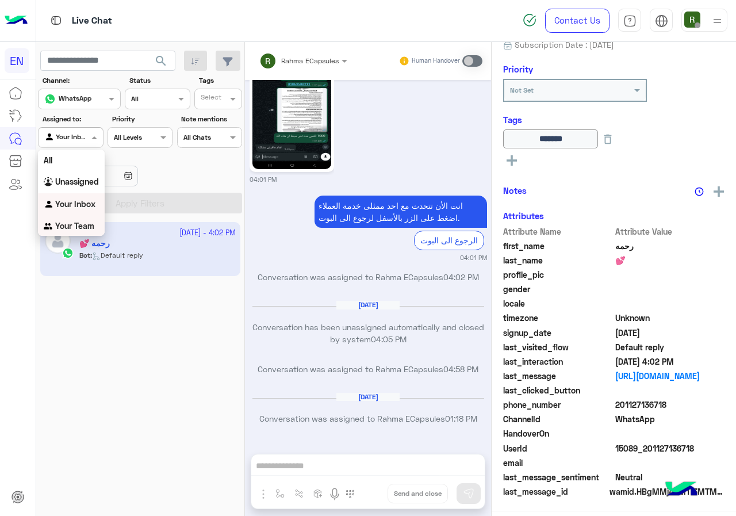
click at [73, 228] on b "Your Team" at bounding box center [74, 226] width 39 height 10
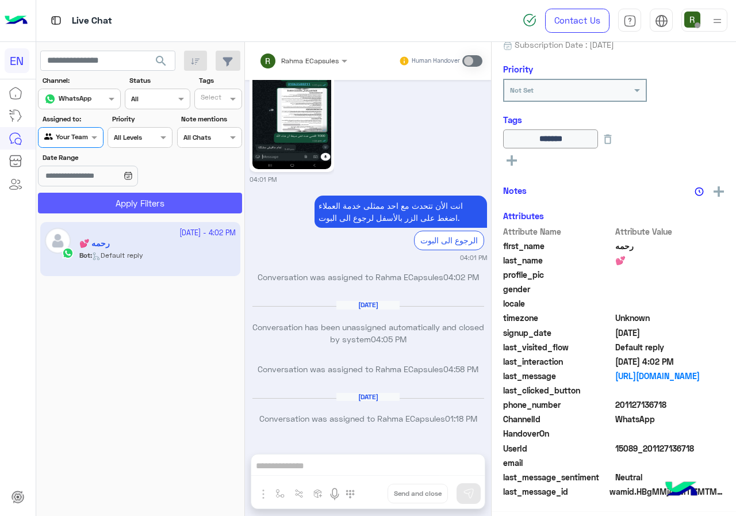
click at [106, 205] on button "Apply Filters" at bounding box center [140, 203] width 204 height 21
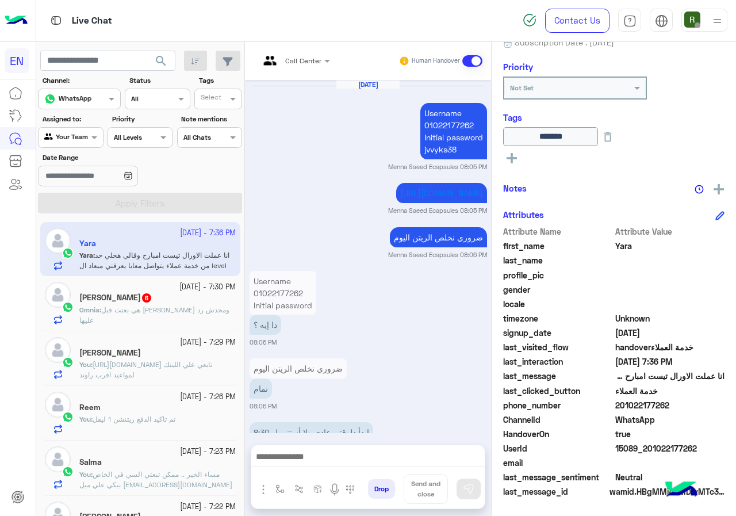
scroll to position [1466, 0]
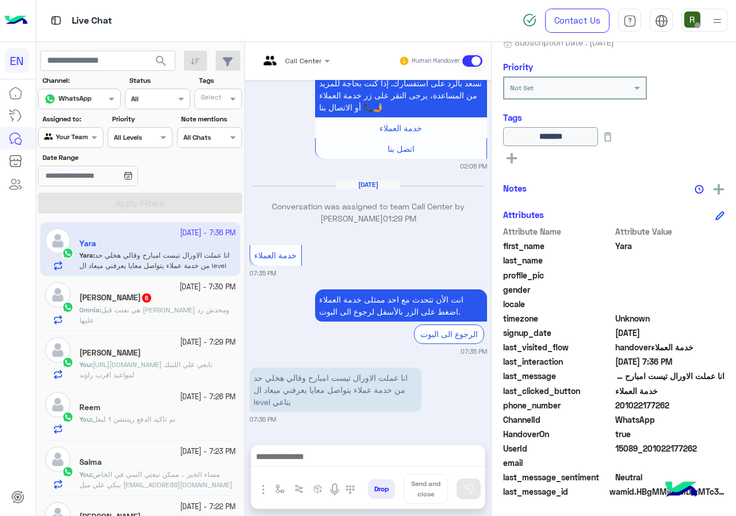
click at [170, 325] on div "9 October - 7:30 PM Omnia Hassanien 6 Omnia : هي بعتت قبل كدا ومحدش رد عليها" at bounding box center [140, 303] width 200 height 55
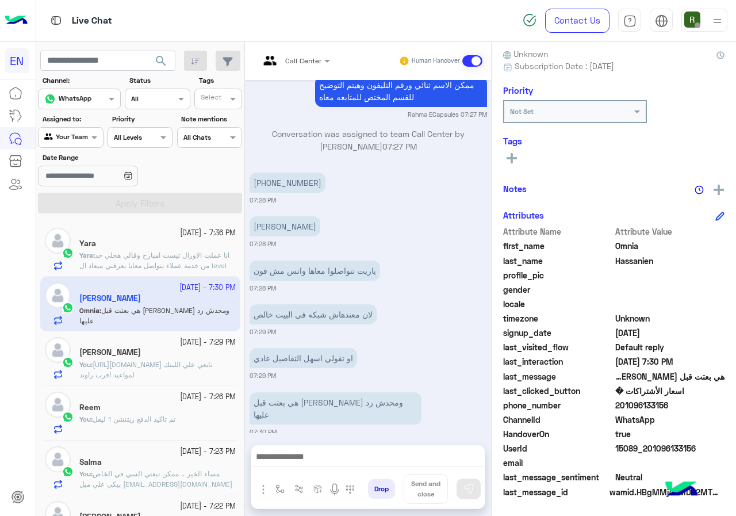
drag, startPoint x: 616, startPoint y: 401, endPoint x: 680, endPoint y: 401, distance: 63.3
click at [680, 401] on span "201096133156" at bounding box center [670, 405] width 110 height 12
click at [277, 227] on p "هبه أحمد" at bounding box center [285, 226] width 71 height 20
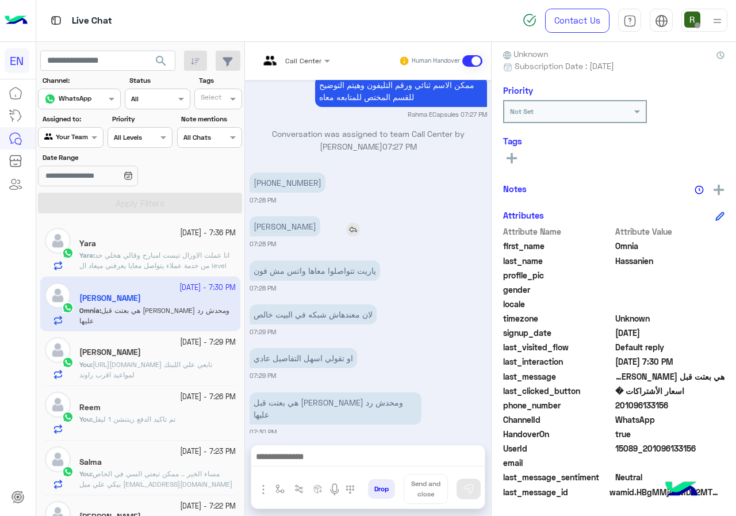
click at [277, 227] on p "هبه أحمد" at bounding box center [285, 226] width 71 height 20
drag, startPoint x: 262, startPoint y: 183, endPoint x: 319, endPoint y: 181, distance: 57.0
click at [319, 181] on p "+20 101 209 5423" at bounding box center [288, 183] width 76 height 20
click at [335, 472] on div at bounding box center [367, 459] width 233 height 29
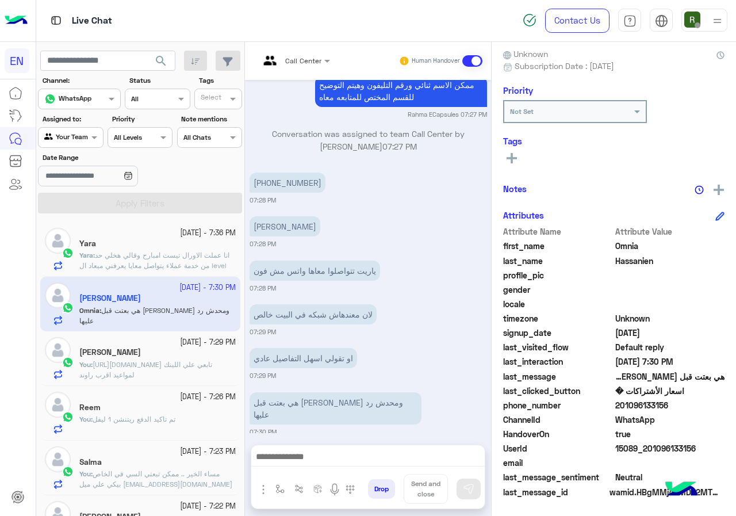
click at [348, 495] on div at bounding box center [350, 489] width 9 height 14
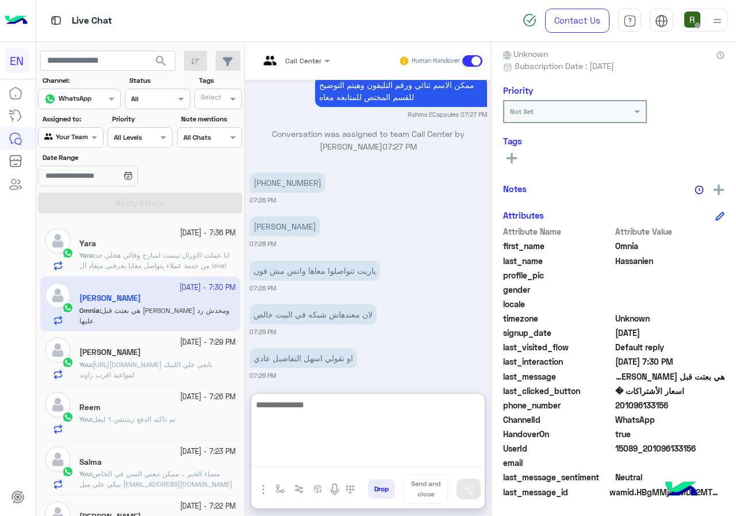
click at [351, 457] on textarea at bounding box center [367, 431] width 233 height 69
type textarea "**********"
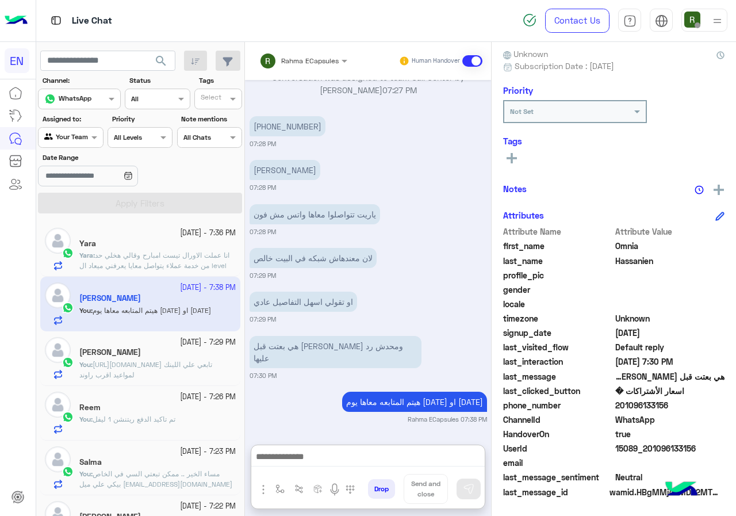
click at [155, 259] on span "انا عملت الاورال تيست امبارح وقالي هخلي حد من خدمة عملاء يتواصل معايا يعرفني مي…" at bounding box center [154, 265] width 150 height 29
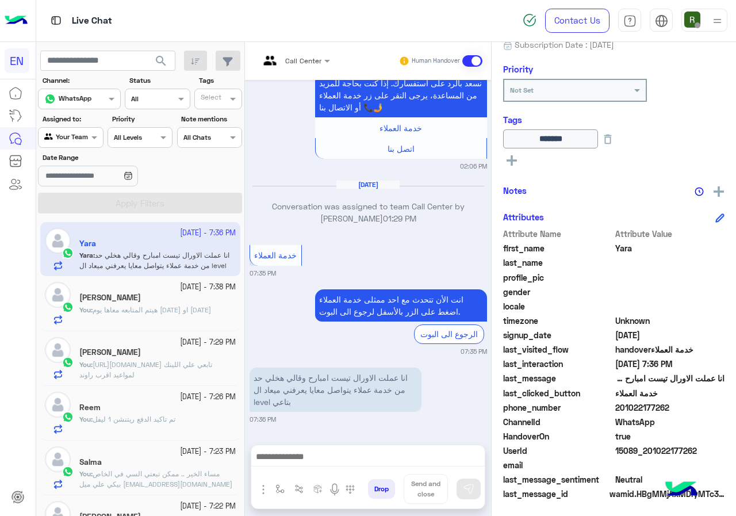
scroll to position [127, 0]
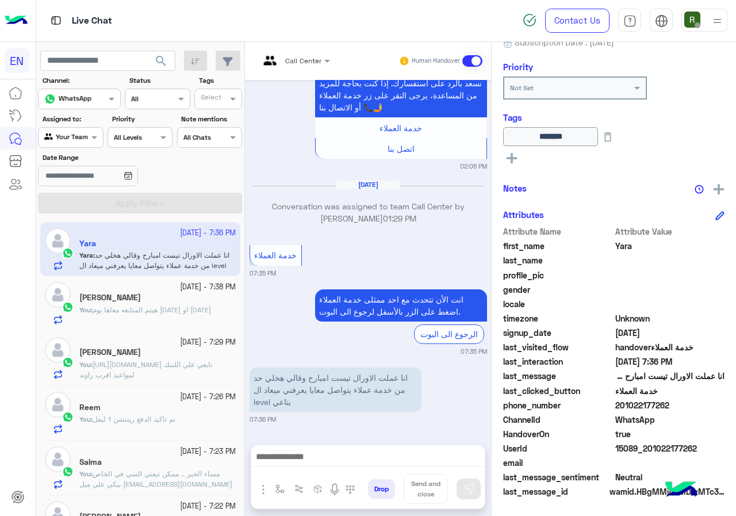
drag, startPoint x: 618, startPoint y: 405, endPoint x: 700, endPoint y: 405, distance: 82.8
click at [700, 405] on span "201022177262" at bounding box center [670, 405] width 110 height 12
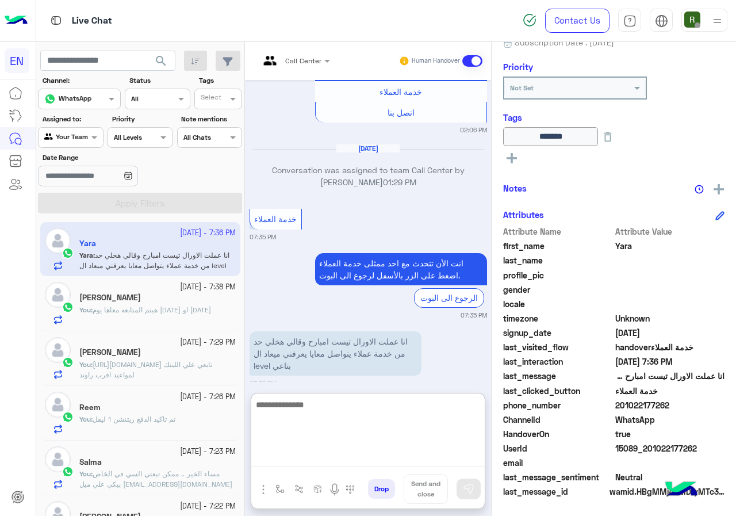
click at [324, 453] on textarea at bounding box center [367, 431] width 233 height 69
type textarea "*"
type textarea "**********"
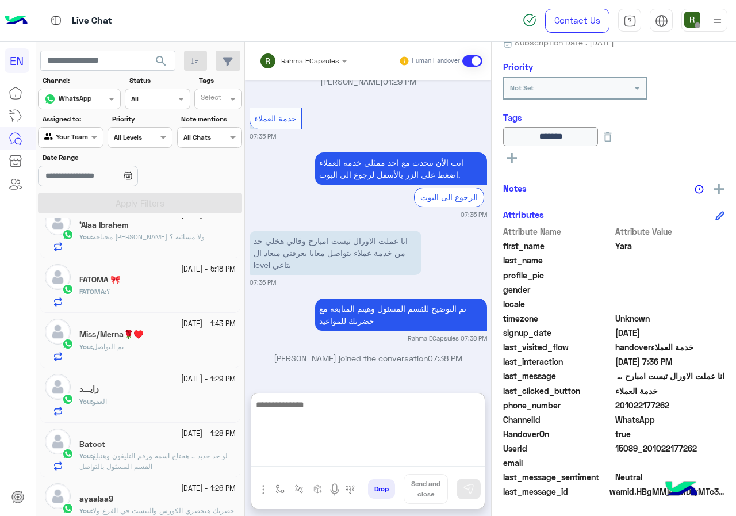
scroll to position [403, 0]
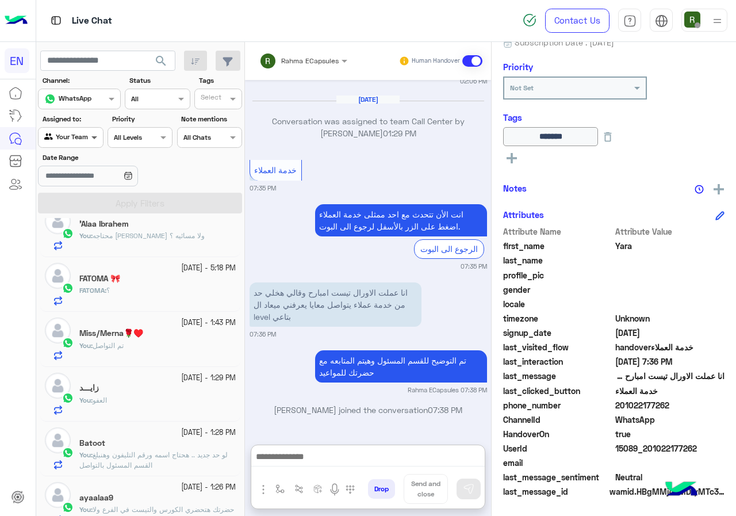
click at [94, 136] on span at bounding box center [96, 137] width 14 height 12
click at [81, 205] on b "Your Inbox" at bounding box center [75, 203] width 40 height 10
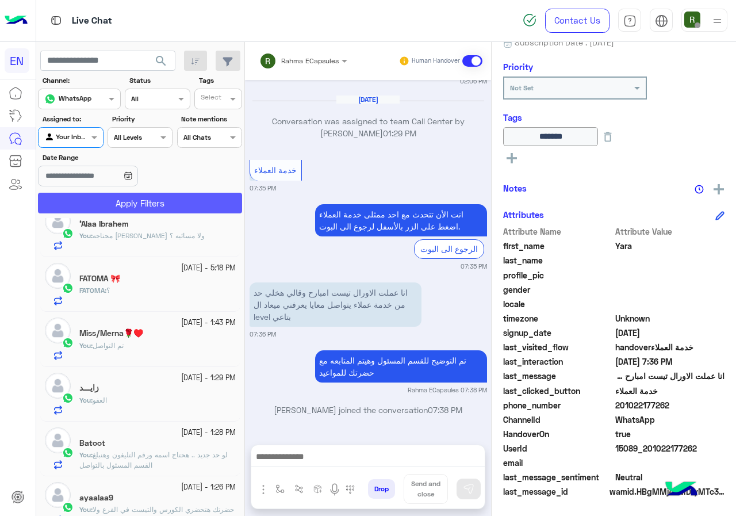
click at [104, 205] on button "Apply Filters" at bounding box center [140, 203] width 204 height 21
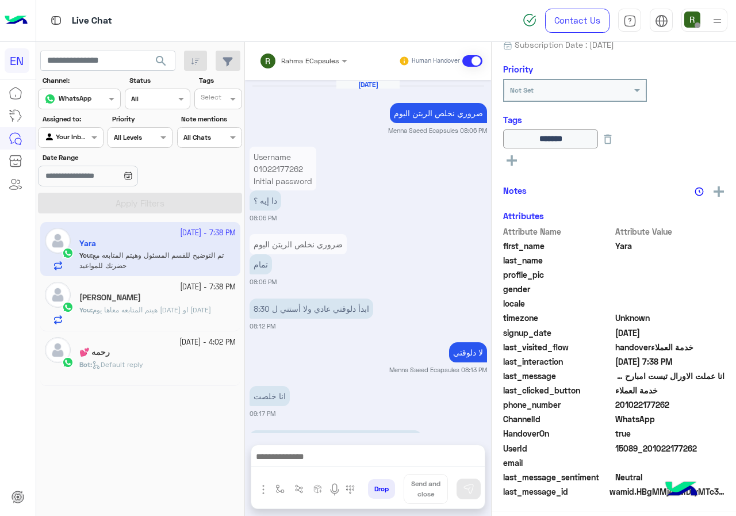
scroll to position [1416, 0]
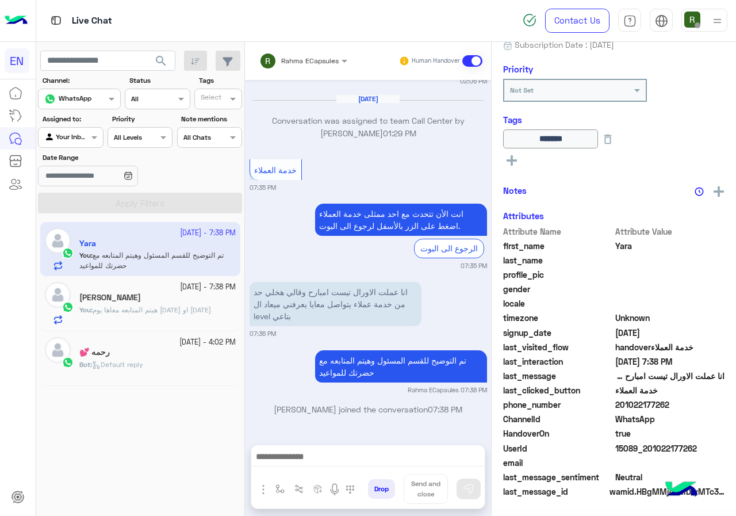
click at [313, 67] on div "Rahma ECapsules" at bounding box center [298, 60] width 79 height 23
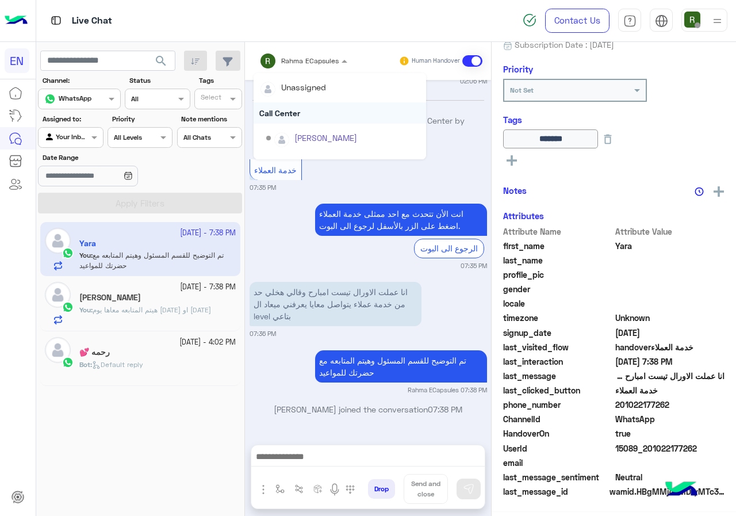
click at [302, 113] on div "Call Center" at bounding box center [340, 112] width 173 height 21
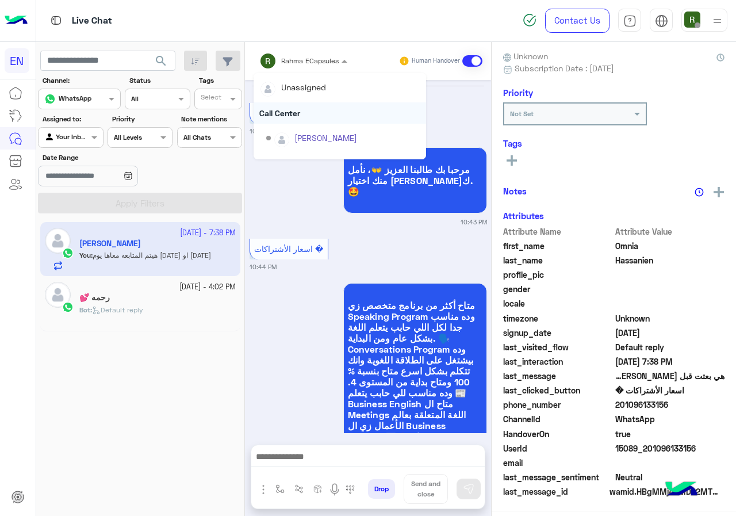
scroll to position [930, 0]
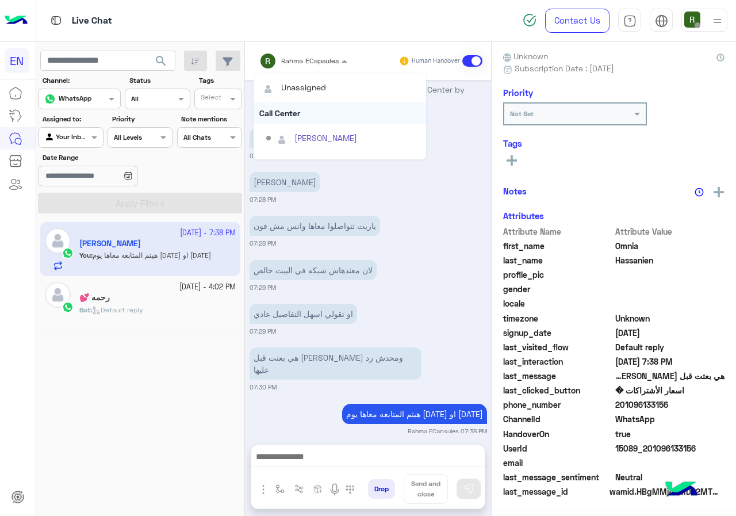
click at [306, 109] on div "Call Center" at bounding box center [340, 112] width 173 height 21
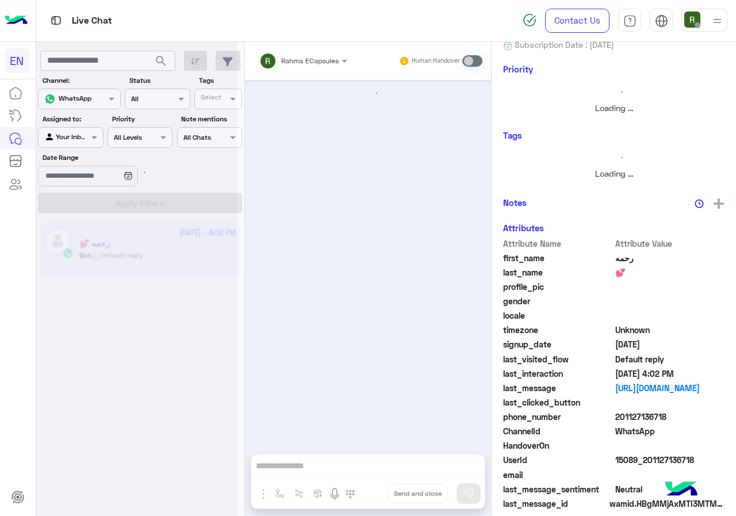
scroll to position [733, 0]
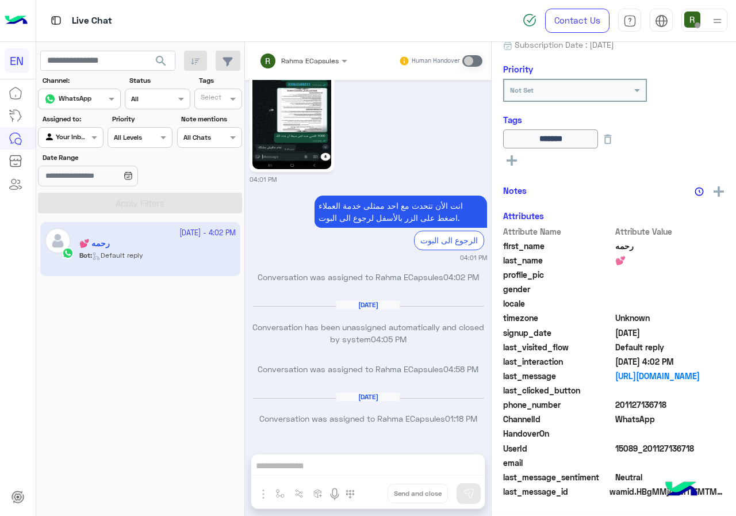
click at [87, 154] on label "Date Range" at bounding box center [107, 157] width 129 height 10
click at [87, 166] on input "Date Range" at bounding box center [87, 176] width 99 height 21
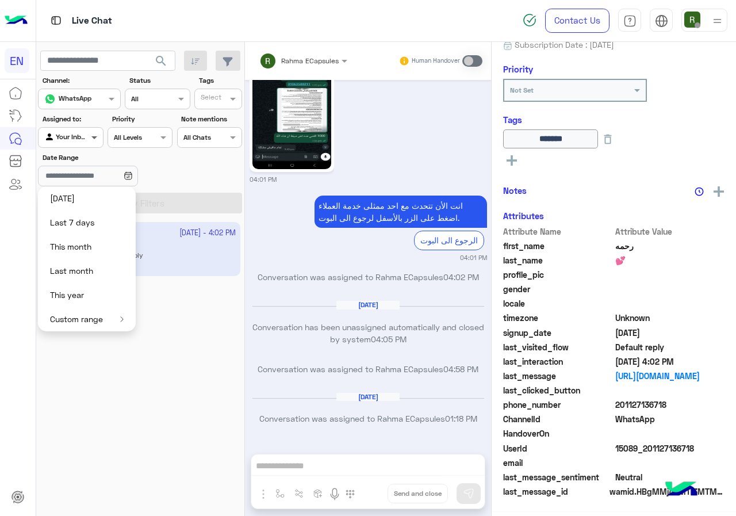
click at [89, 142] on span at bounding box center [96, 137] width 14 height 12
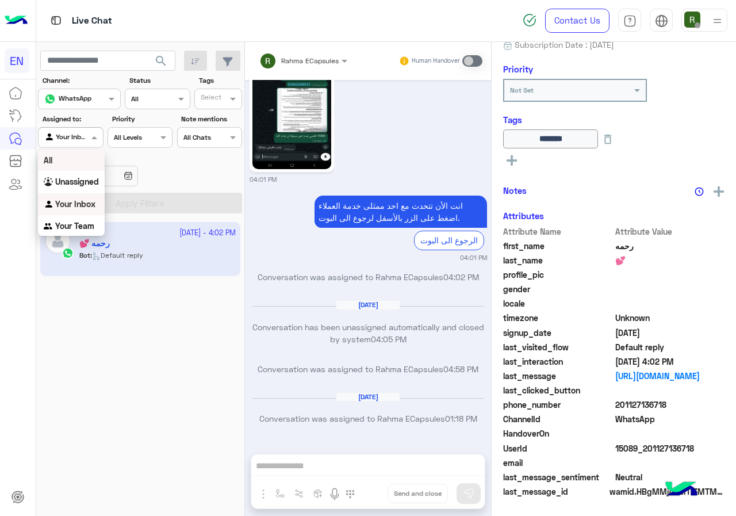
scroll to position [127, 0]
drag, startPoint x: 90, startPoint y: 178, endPoint x: 91, endPoint y: 183, distance: 5.9
click at [90, 178] on b "Unassigned" at bounding box center [77, 182] width 44 height 10
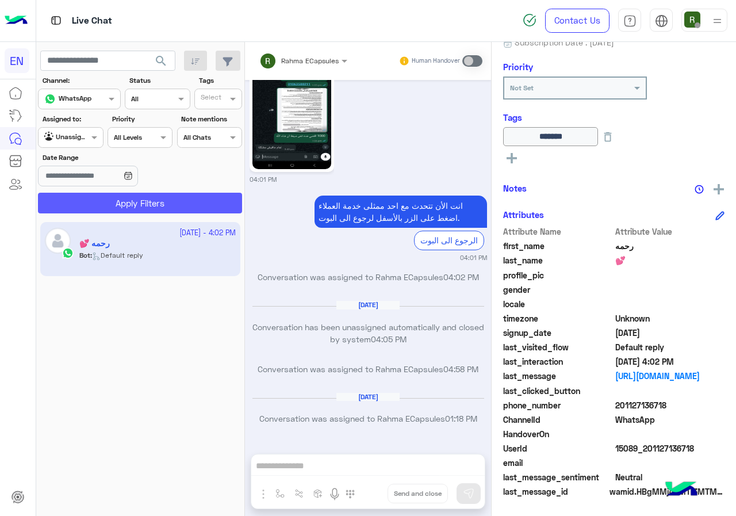
click at [97, 197] on button "Apply Filters" at bounding box center [140, 203] width 204 height 21
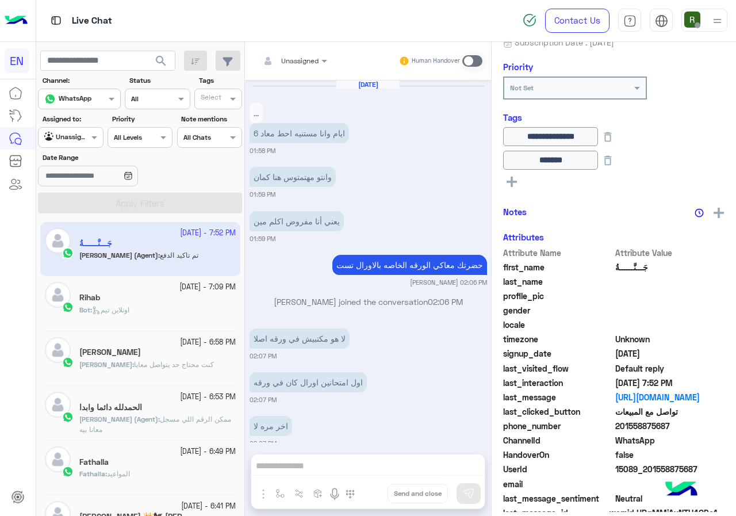
scroll to position [742, 0]
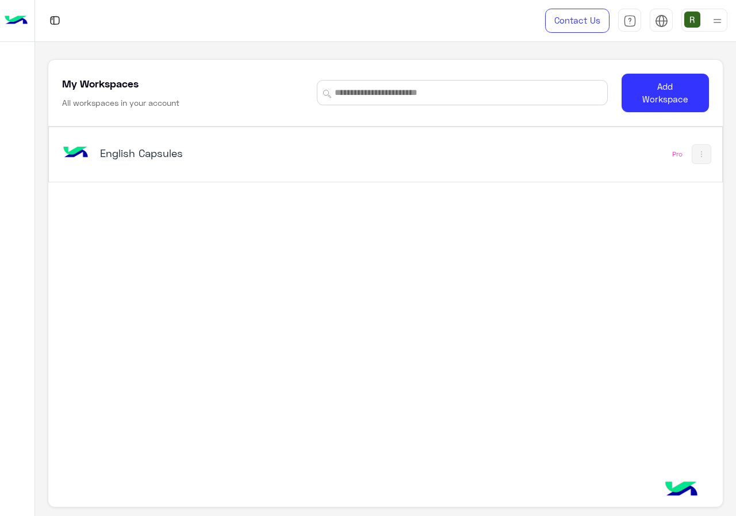
click at [300, 152] on h5 "English Capsules" at bounding box center [217, 153] width 235 height 14
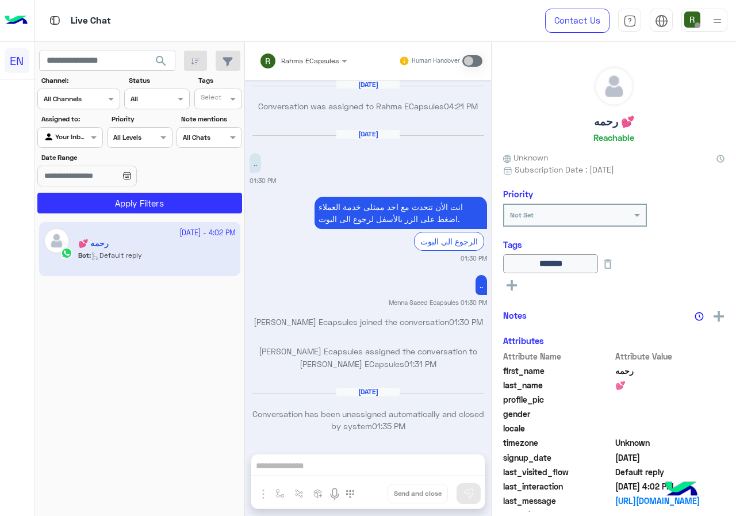
scroll to position [733, 0]
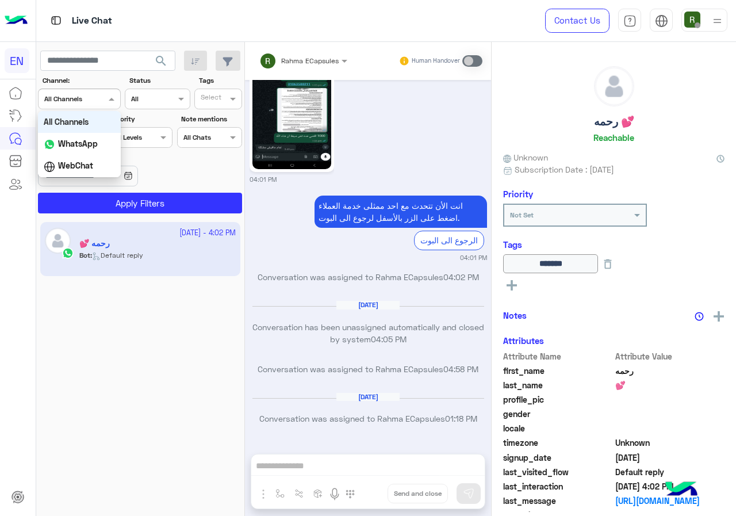
click at [77, 104] on div "All Channels" at bounding box center [63, 99] width 38 height 10
click at [87, 148] on div "WhatsApp" at bounding box center [79, 144] width 83 height 22
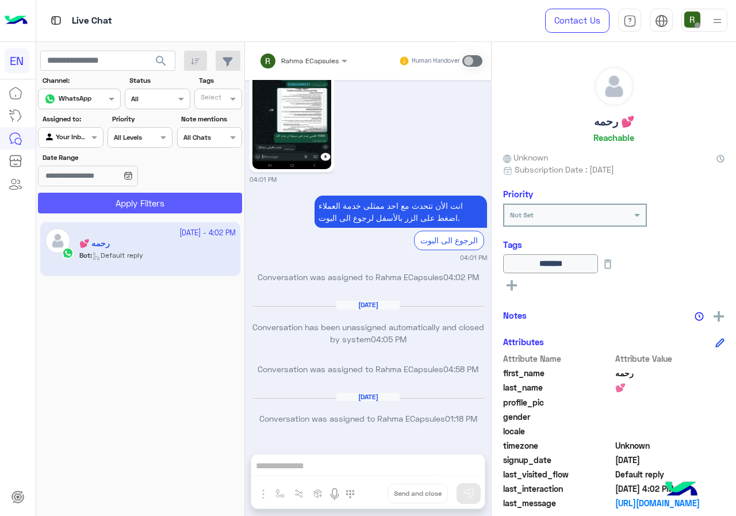
click at [102, 204] on button "Apply Filters" at bounding box center [140, 203] width 204 height 21
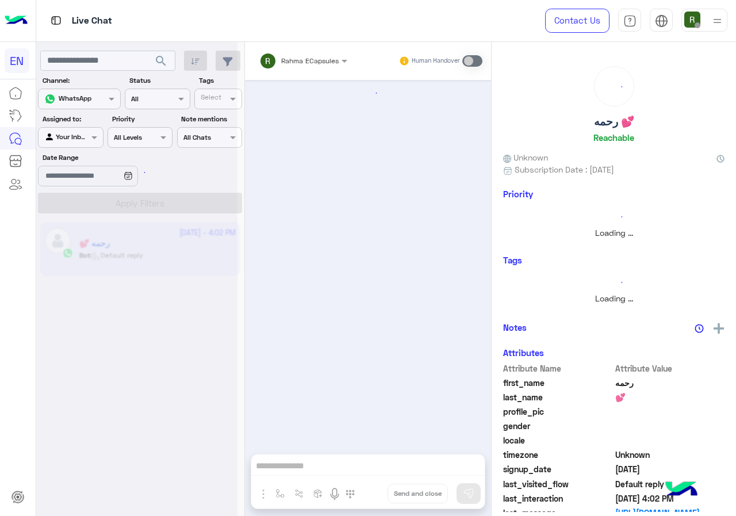
scroll to position [0, 0]
click at [81, 136] on div at bounding box center [136, 263] width 201 height 516
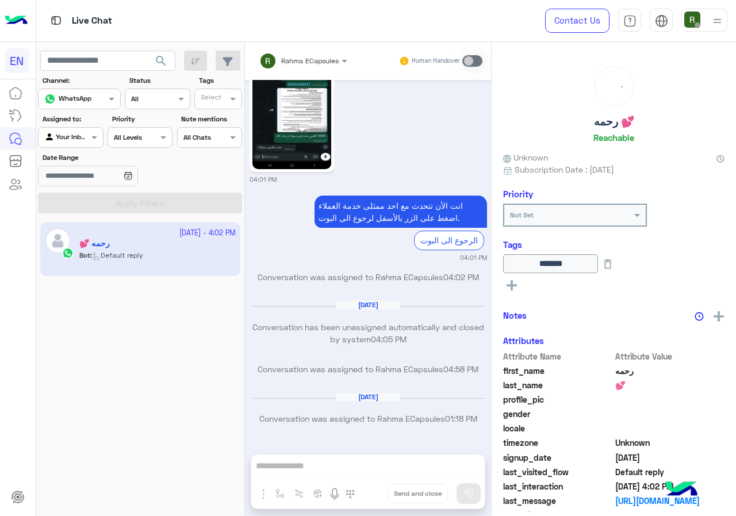
click at [77, 131] on div at bounding box center [71, 136] width 64 height 11
click at [77, 232] on div "Your Team" at bounding box center [71, 226] width 67 height 22
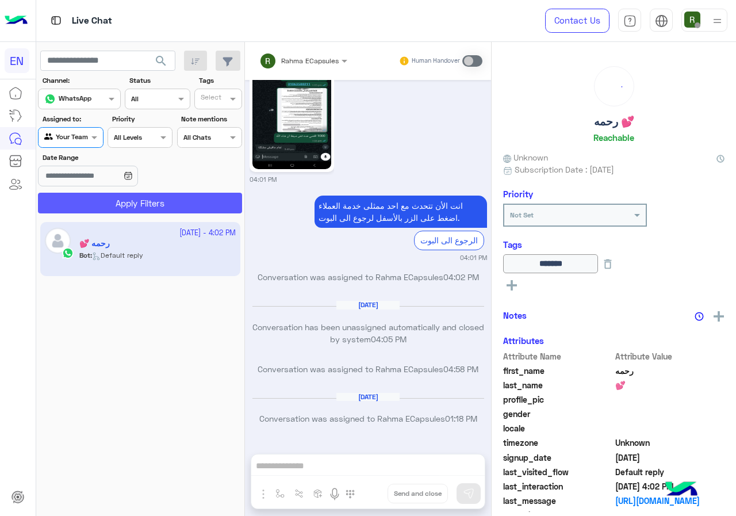
click at [105, 195] on button "Apply Filters" at bounding box center [140, 203] width 204 height 21
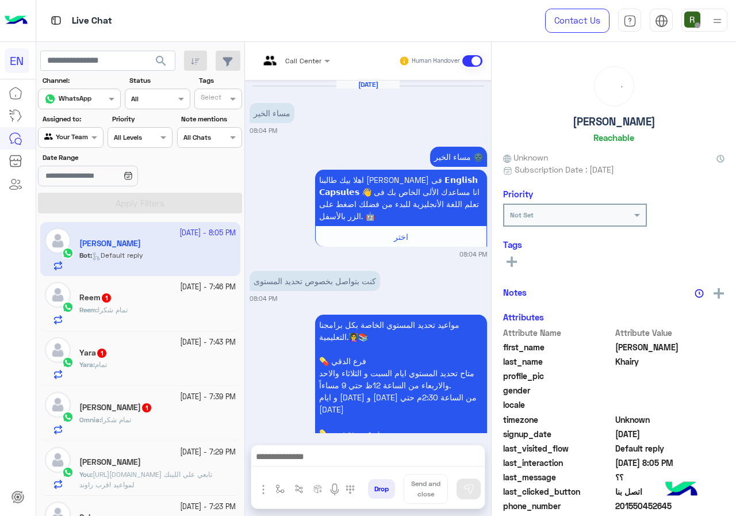
scroll to position [1073, 0]
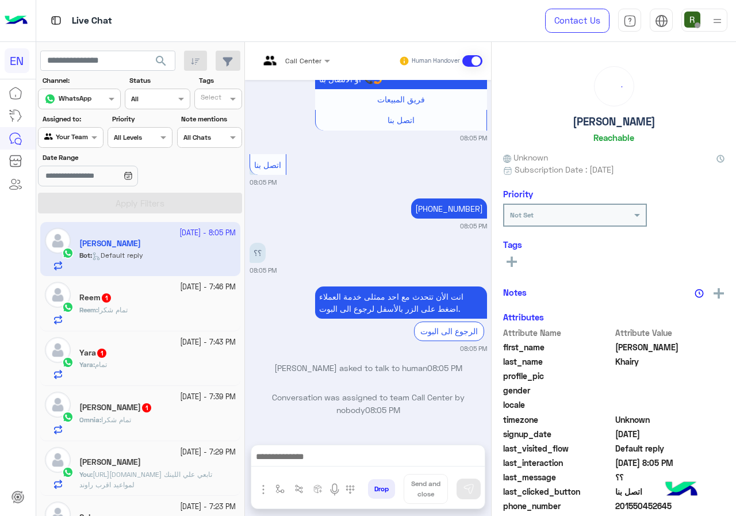
click at [181, 398] on small "9 October - 7:39 PM" at bounding box center [208, 397] width 56 height 11
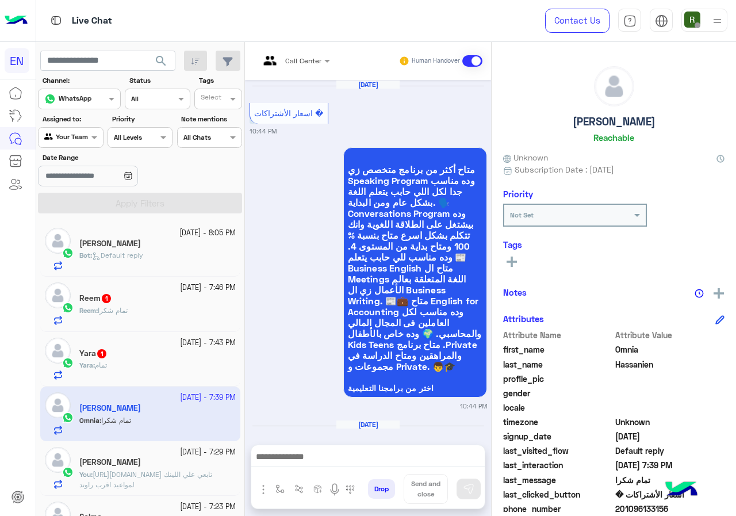
scroll to position [891, 0]
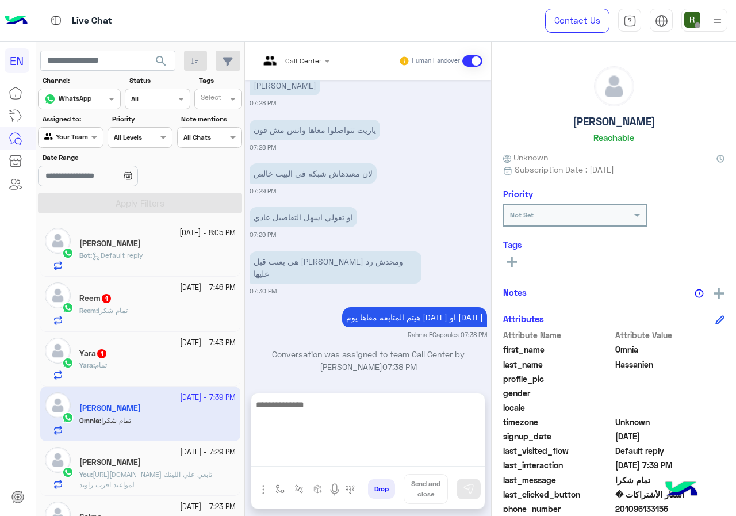
click at [352, 454] on textarea at bounding box center [367, 431] width 233 height 69
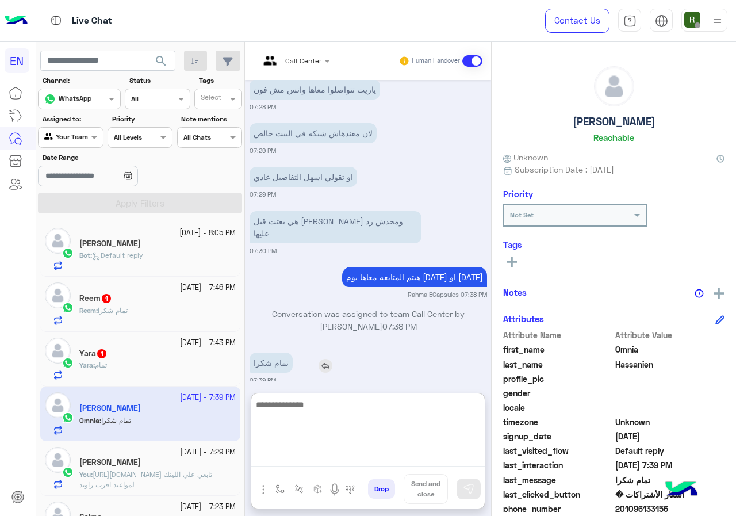
scroll to position [942, 0]
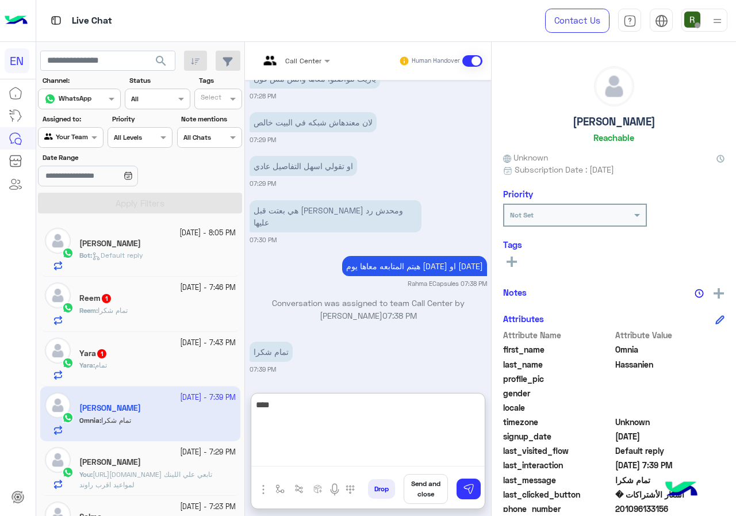
type textarea "****"
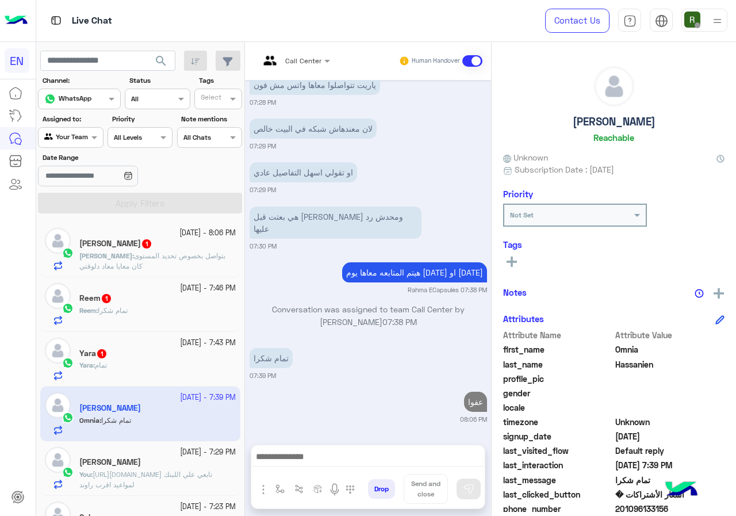
click at [163, 307] on div "Reem : تمام شكرا" at bounding box center [157, 315] width 156 height 20
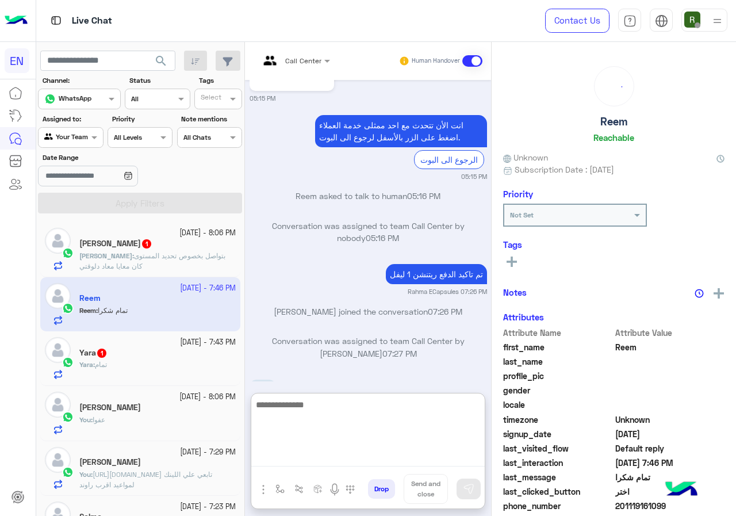
click at [365, 461] on textarea at bounding box center [367, 431] width 233 height 69
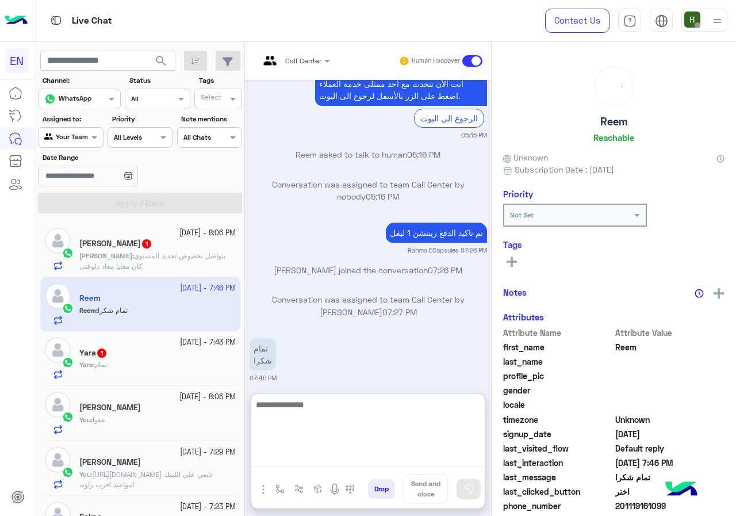
scroll to position [1268, 0]
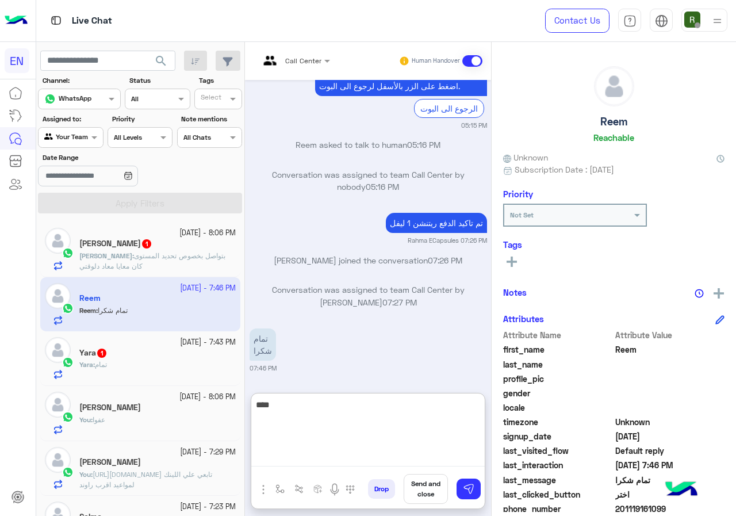
type textarea "****"
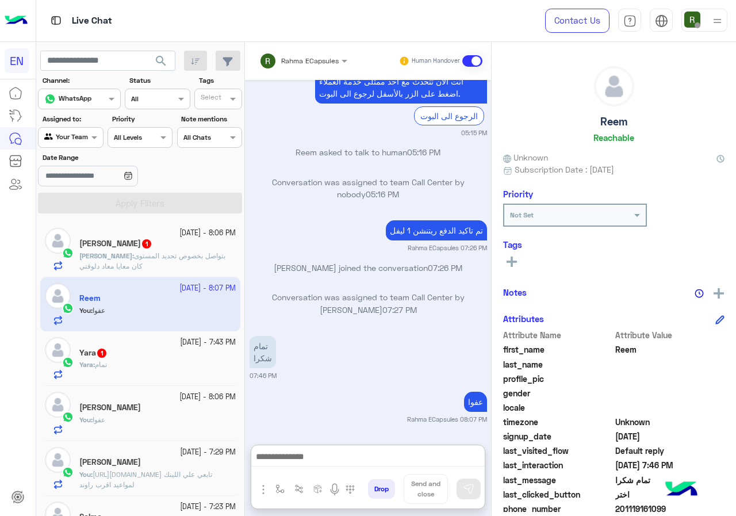
click at [175, 365] on div "Yara : تمام" at bounding box center [157, 369] width 156 height 20
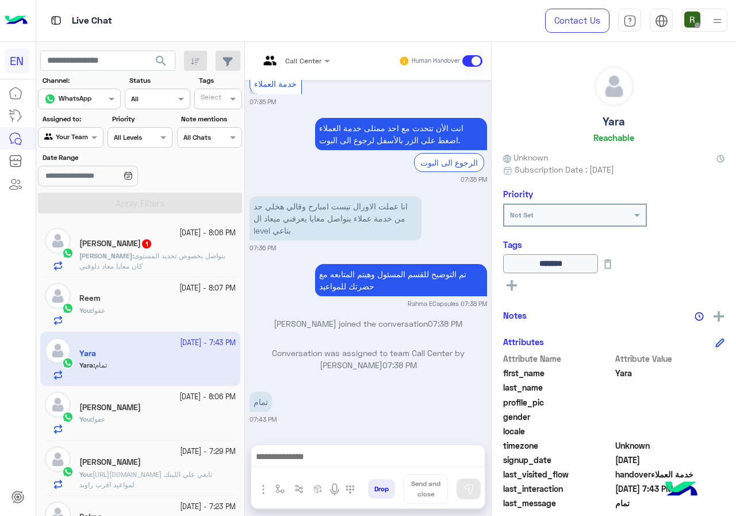
click at [173, 264] on p "Mohamed : بتواصل بخصوص تحديد المستوى كان معايا معاد دلوقتي" at bounding box center [157, 261] width 156 height 21
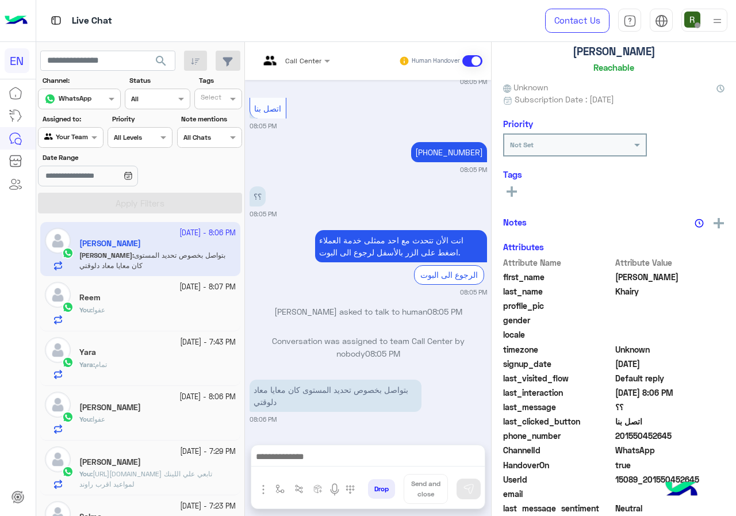
scroll to position [101, 0]
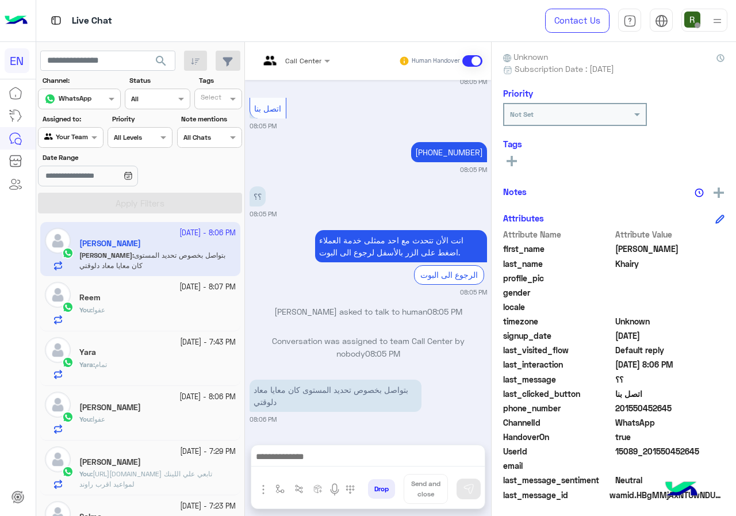
drag, startPoint x: 618, startPoint y: 407, endPoint x: 680, endPoint y: 406, distance: 62.1
click at [680, 406] on span "201550452645" at bounding box center [670, 408] width 110 height 12
copy span "01550452645"
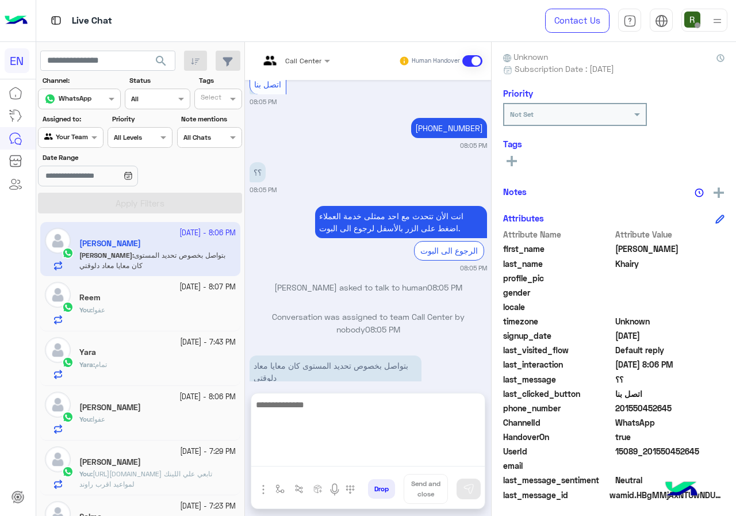
click at [355, 449] on textarea at bounding box center [367, 431] width 233 height 69
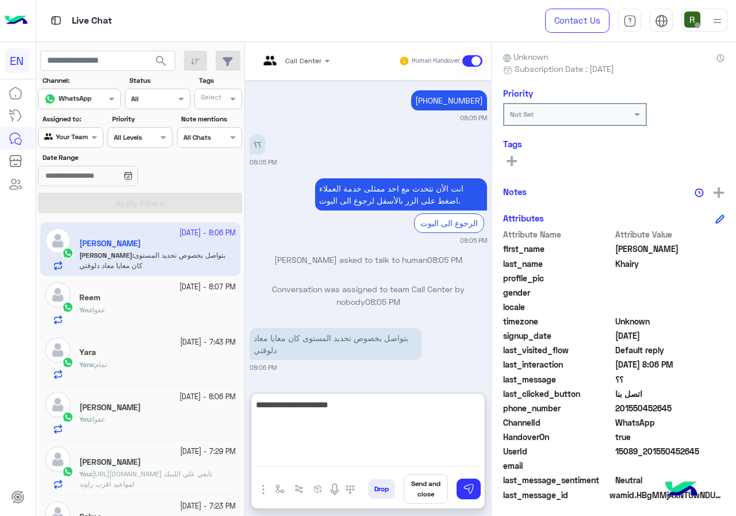
type textarea "**********"
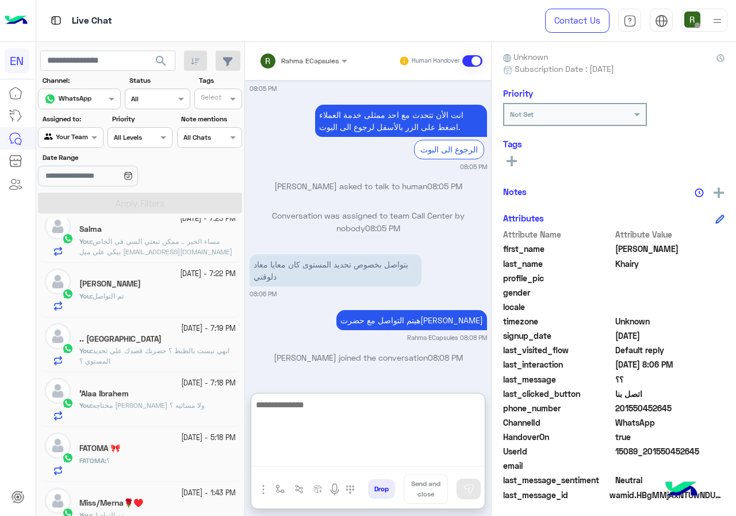
scroll to position [0, 0]
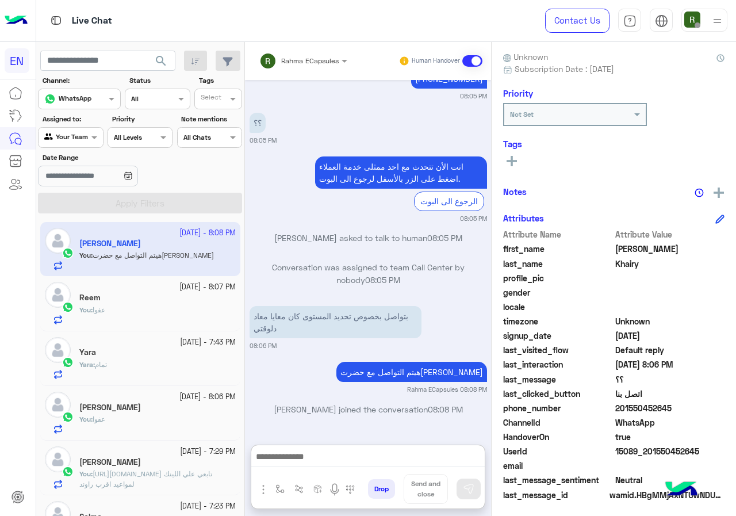
click at [62, 131] on input "text" at bounding box center [57, 136] width 26 height 10
click at [78, 201] on b "Your Inbox" at bounding box center [75, 203] width 40 height 10
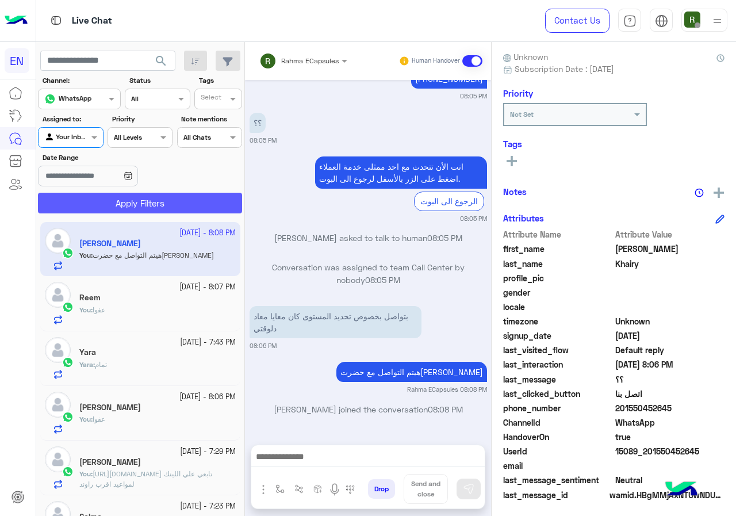
click at [87, 200] on button "Apply Filters" at bounding box center [140, 203] width 204 height 21
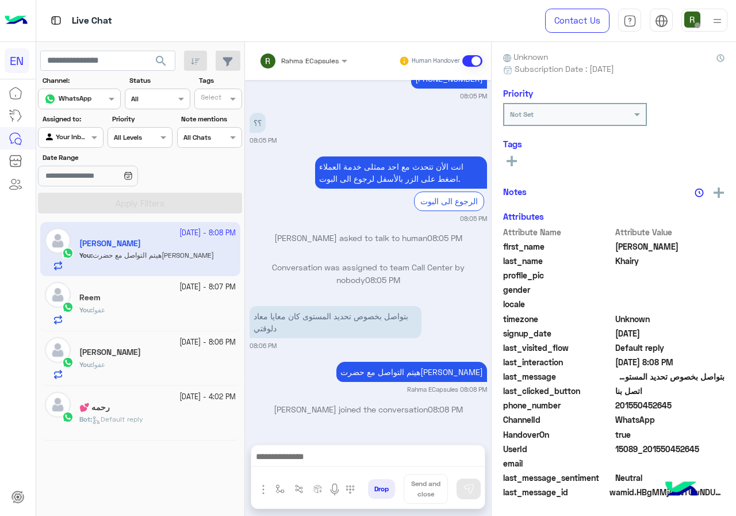
click at [308, 63] on input "text" at bounding box center [288, 59] width 58 height 10
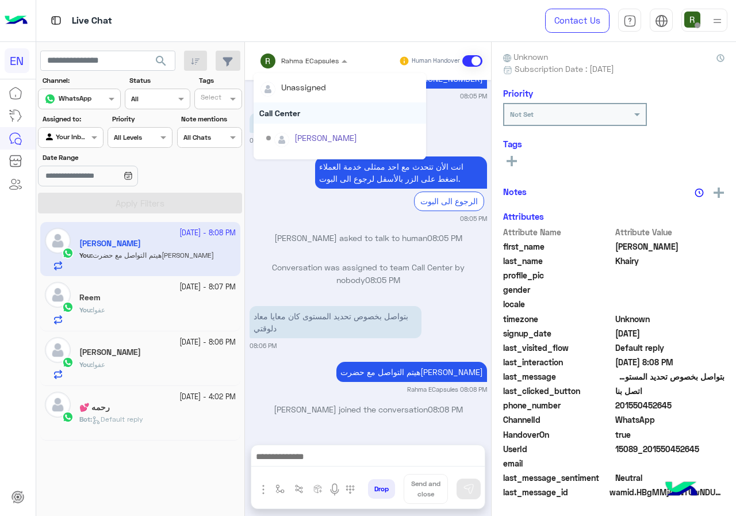
click at [307, 108] on div "Call Center" at bounding box center [340, 112] width 173 height 21
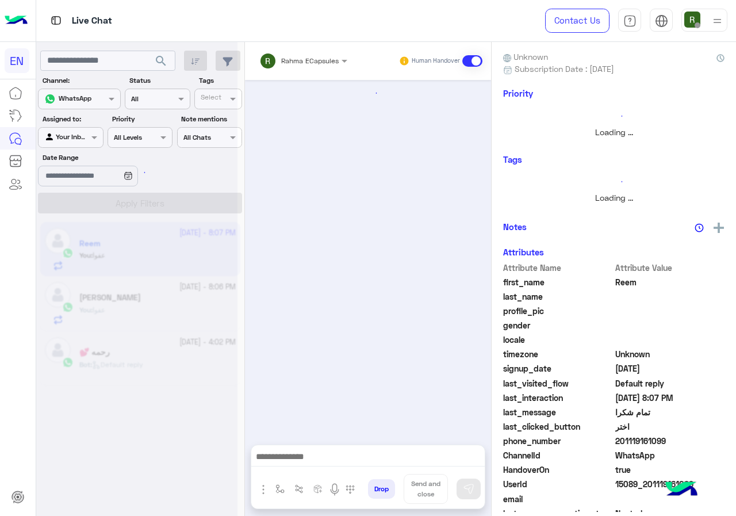
click at [312, 59] on input "text" at bounding box center [288, 59] width 58 height 10
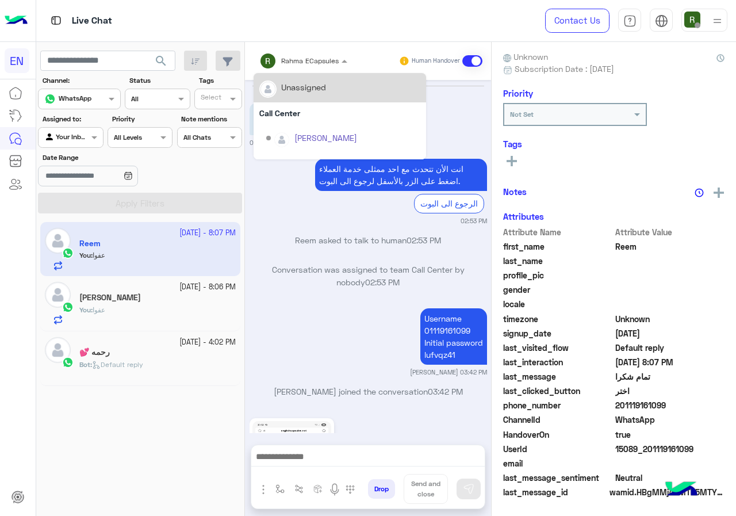
scroll to position [101, 0]
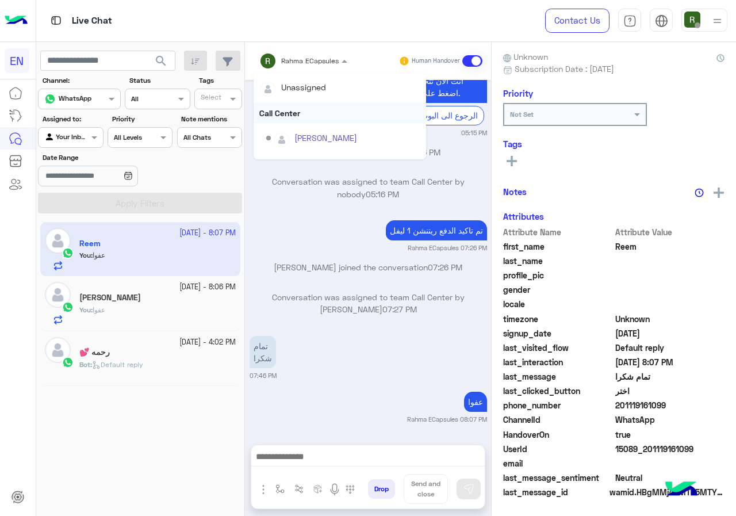
click at [315, 108] on div "Call Center" at bounding box center [340, 112] width 173 height 21
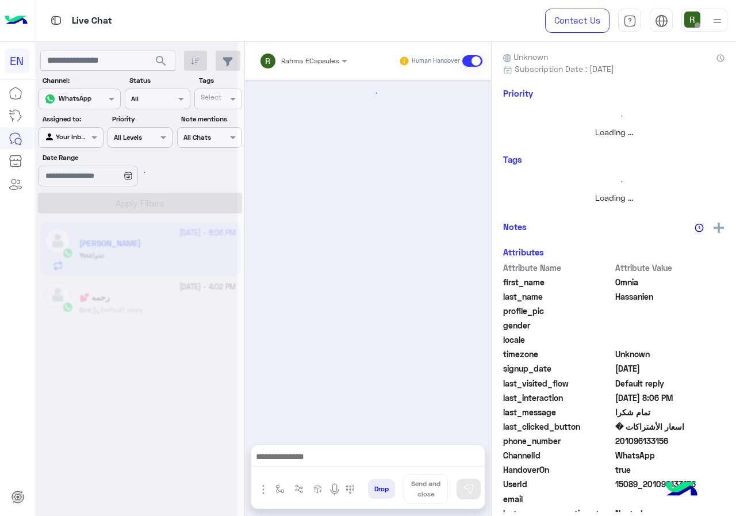
click at [304, 45] on div "Rahma ECapsules Human Handover" at bounding box center [368, 61] width 246 height 38
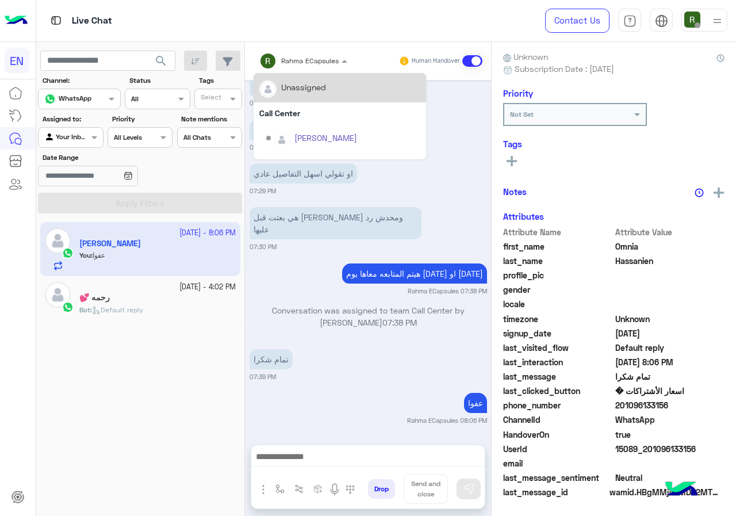
click at [303, 55] on input "text" at bounding box center [288, 59] width 58 height 10
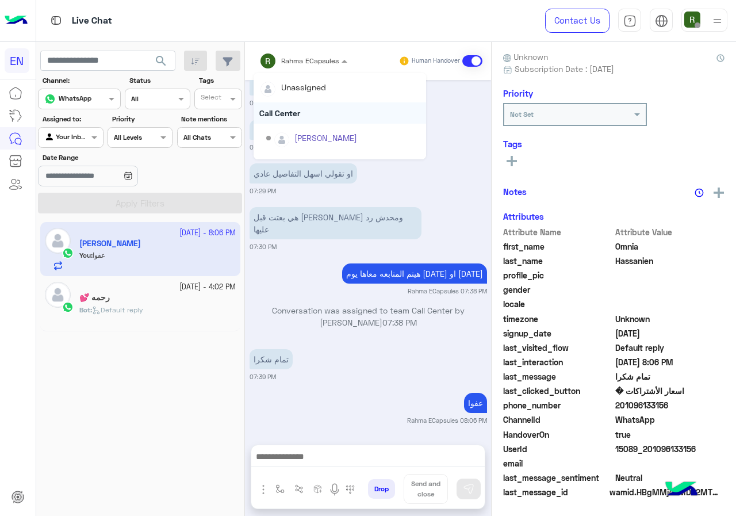
click at [303, 108] on div "Call Center" at bounding box center [340, 112] width 173 height 21
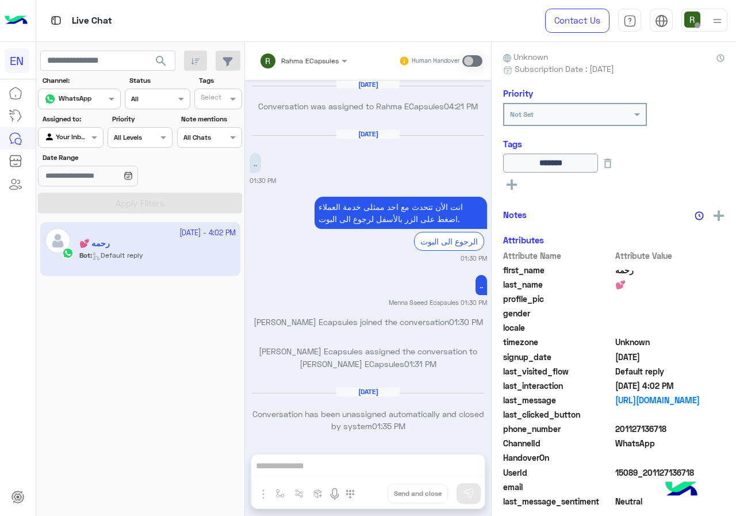
scroll to position [733, 0]
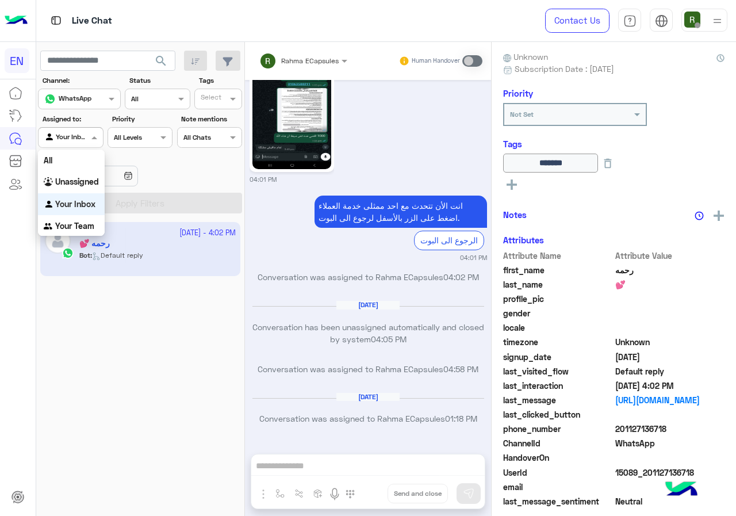
click at [81, 137] on div at bounding box center [71, 136] width 64 height 11
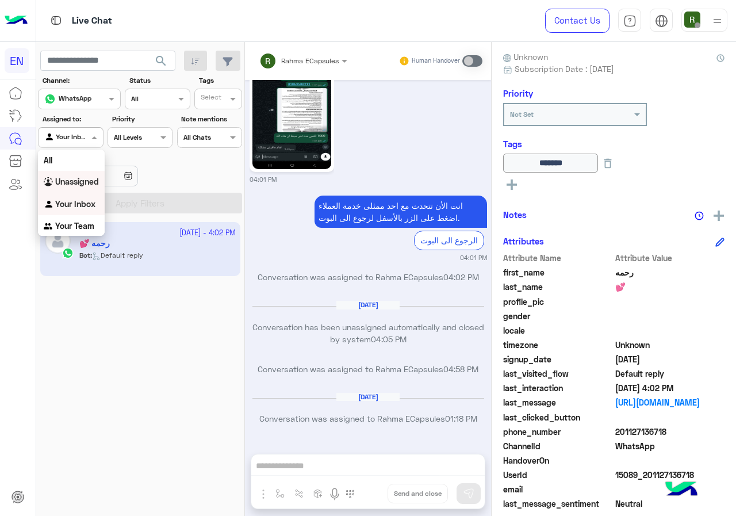
click at [85, 175] on div "Unassigned" at bounding box center [71, 182] width 67 height 22
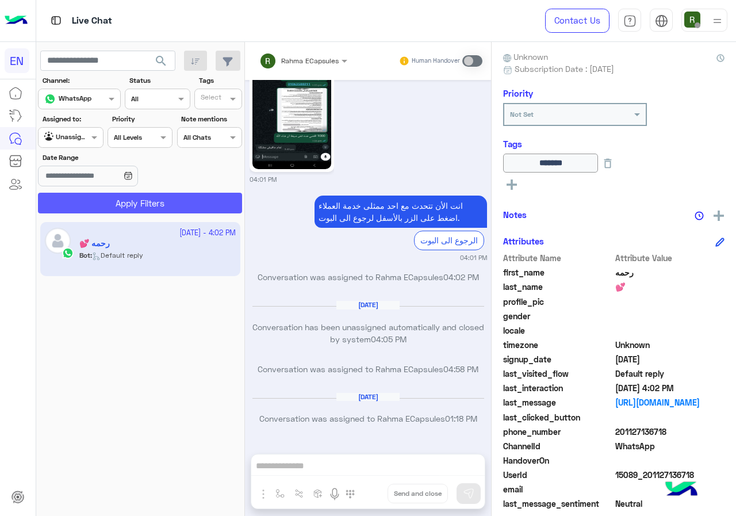
click at [97, 200] on button "Apply Filters" at bounding box center [140, 203] width 204 height 21
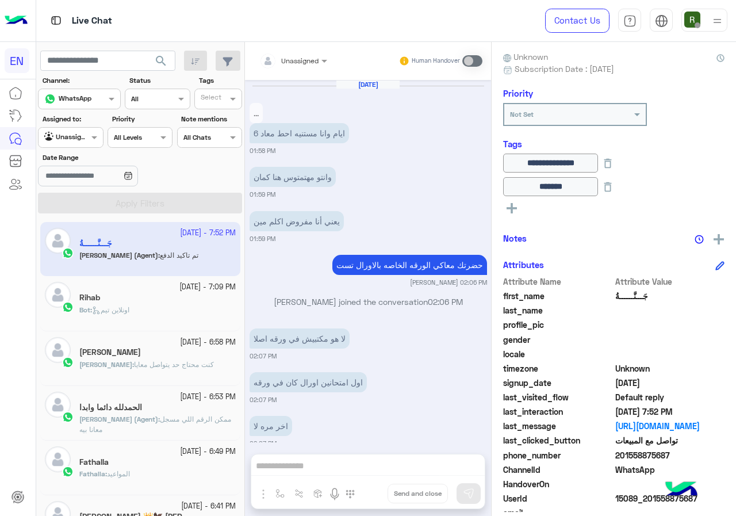
scroll to position [742, 0]
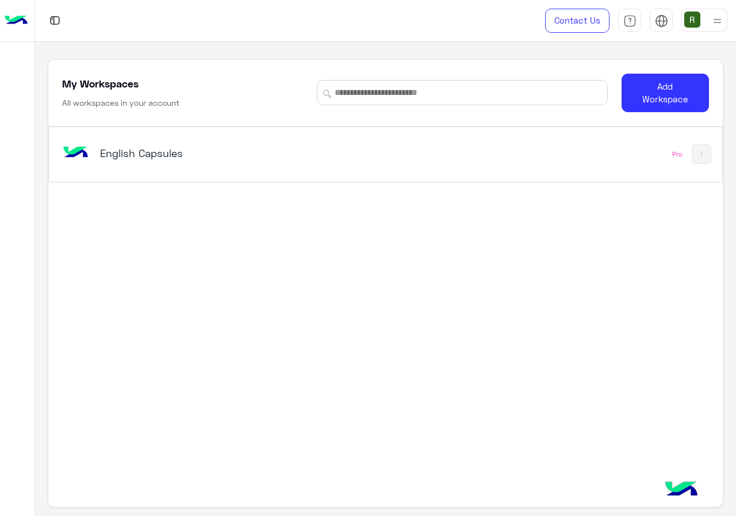
click at [267, 191] on div "English Capsules Pro" at bounding box center [385, 295] width 674 height 336
click at [290, 166] on div "English Capsules" at bounding box center [255, 153] width 391 height 33
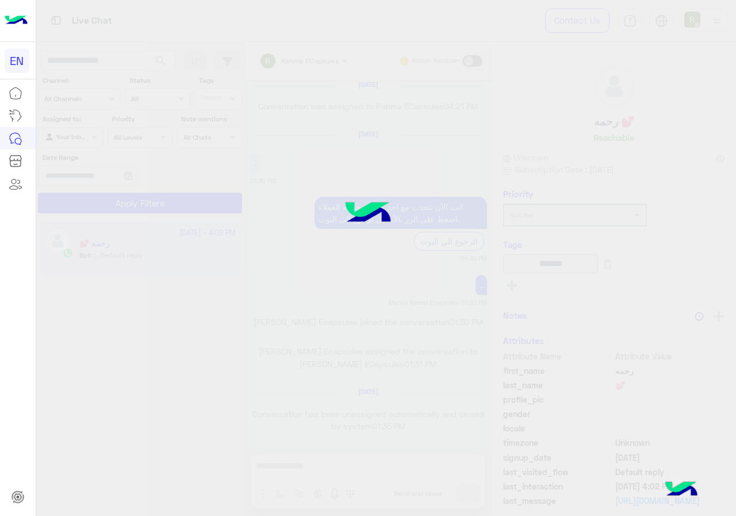
scroll to position [733, 0]
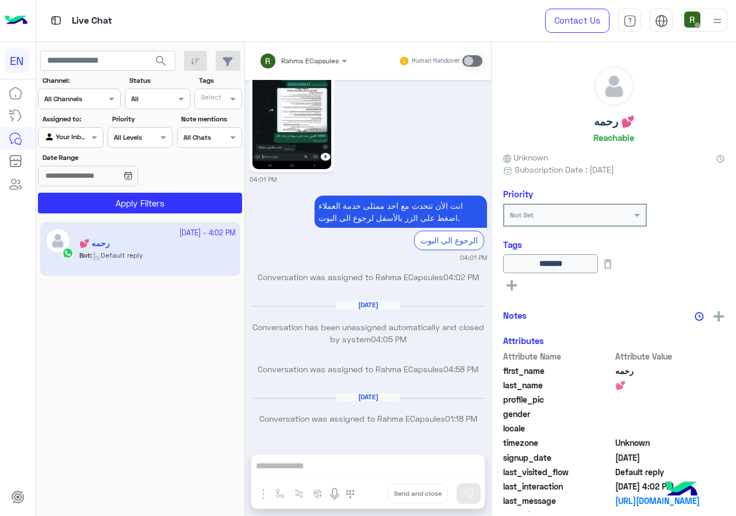
click at [109, 106] on div "Channel All Channels" at bounding box center [79, 99] width 83 height 21
click at [103, 139] on div "WhatsApp" at bounding box center [79, 144] width 83 height 22
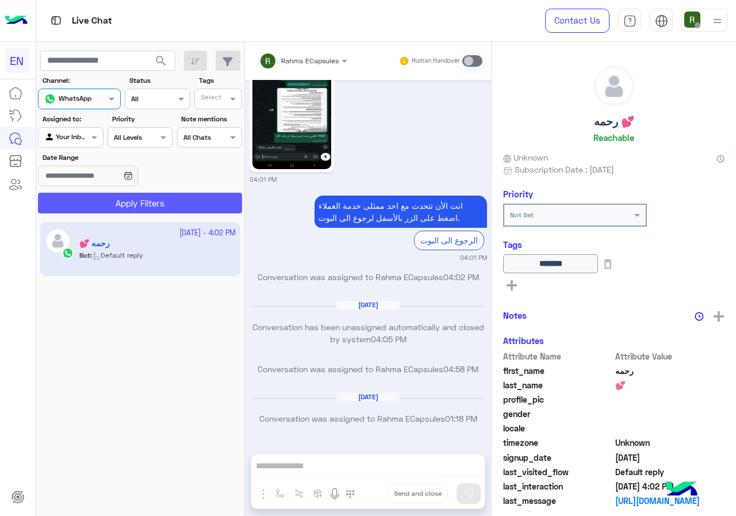
click at [129, 206] on button "Apply Filters" at bounding box center [140, 203] width 204 height 21
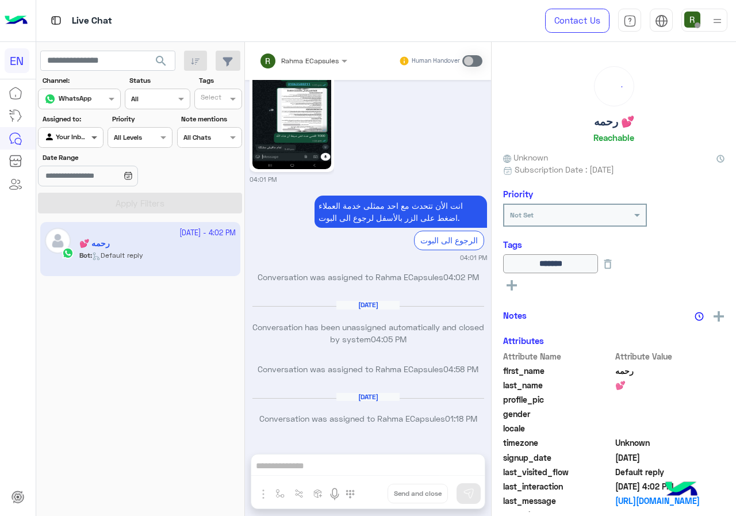
click at [89, 139] on span at bounding box center [96, 137] width 14 height 12
click at [80, 227] on b "Your Team" at bounding box center [74, 226] width 39 height 10
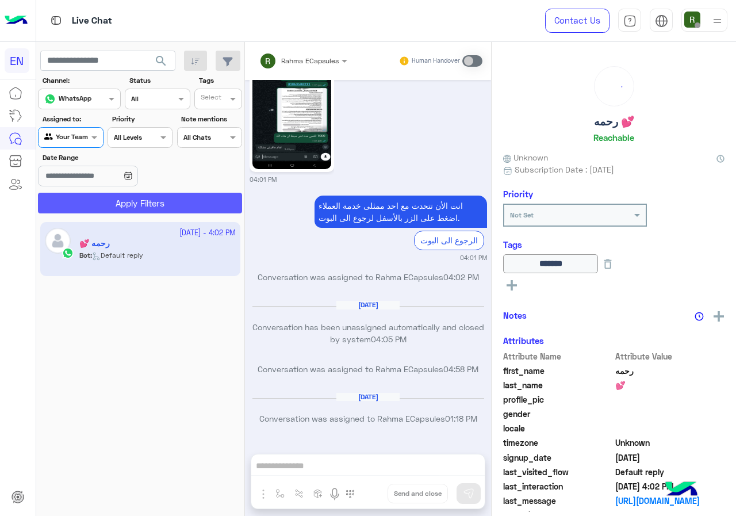
click at [117, 209] on button "Apply Filters" at bounding box center [140, 203] width 204 height 21
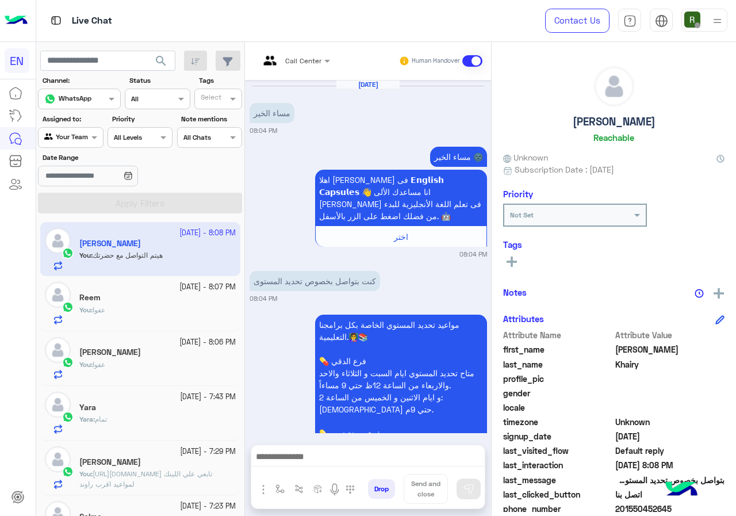
scroll to position [1244, 0]
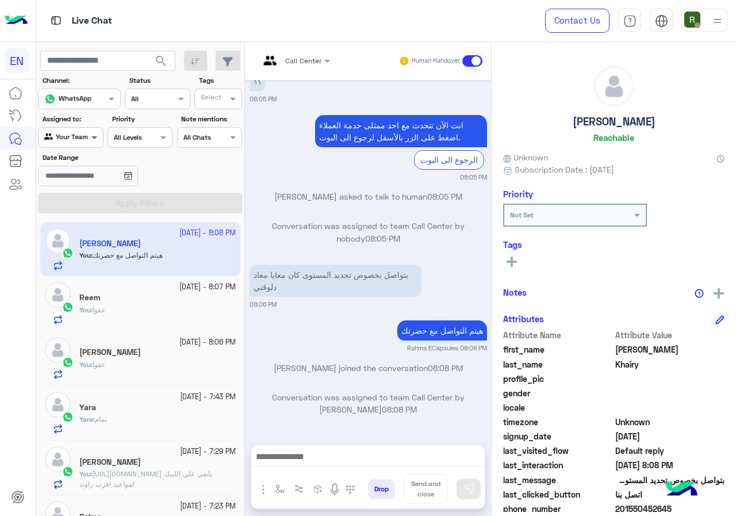
click at [90, 138] on span at bounding box center [96, 137] width 14 height 12
click at [93, 182] on b "Unassigned" at bounding box center [77, 180] width 44 height 10
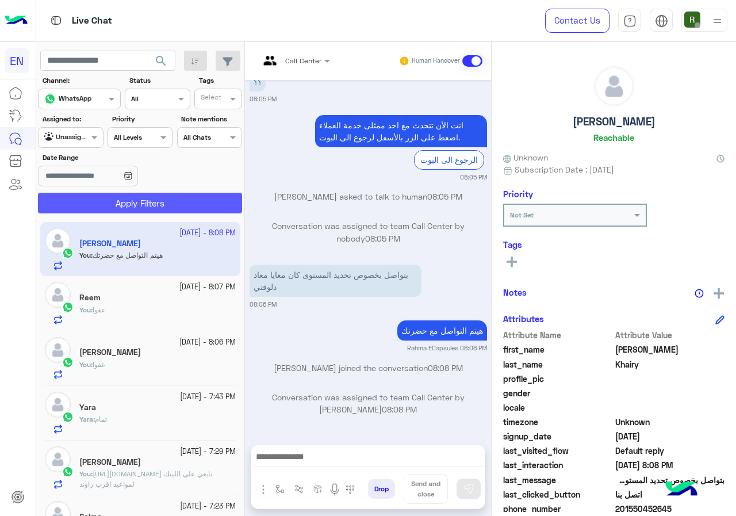
click at [112, 208] on button "Apply Filters" at bounding box center [140, 203] width 204 height 21
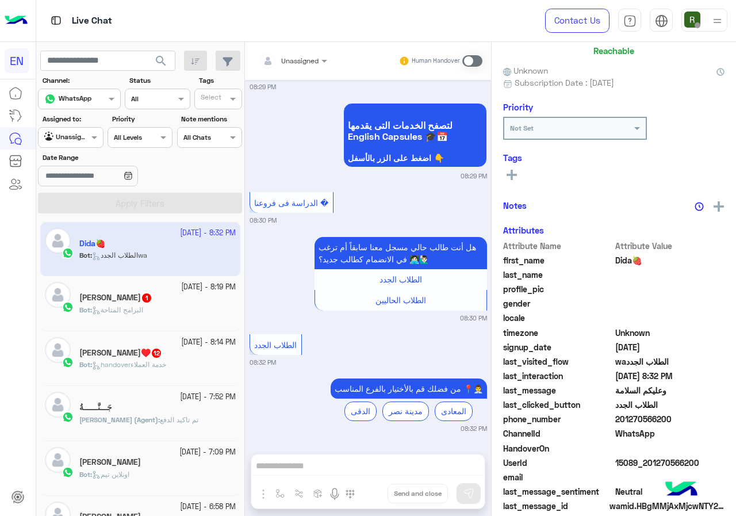
scroll to position [101, 0]
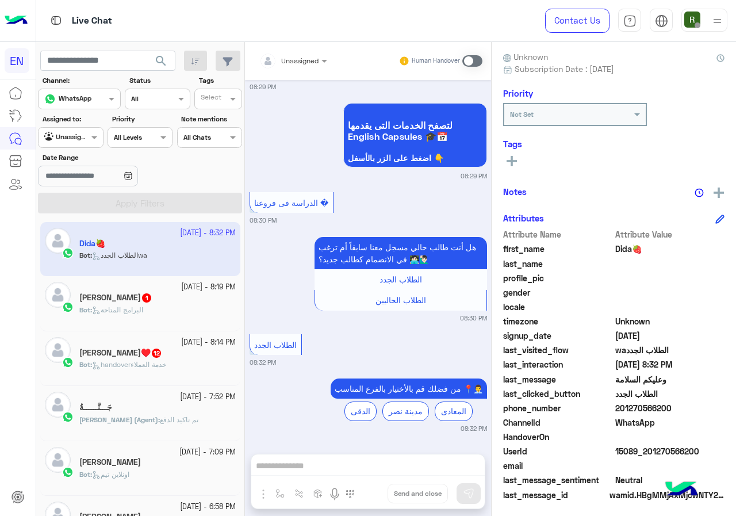
drag, startPoint x: 618, startPoint y: 407, endPoint x: 668, endPoint y: 406, distance: 49.5
click at [668, 406] on span "201270566200" at bounding box center [670, 408] width 110 height 12
copy span "01270566200"
click at [289, 62] on input "text" at bounding box center [279, 59] width 40 height 10
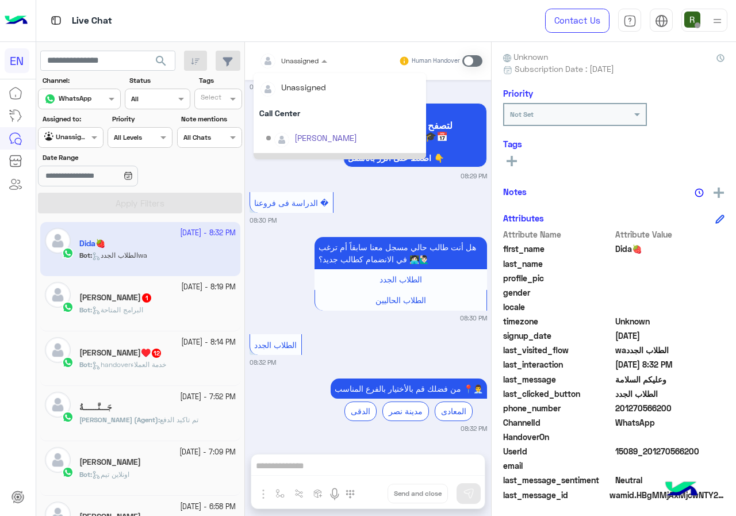
scroll to position [191, 0]
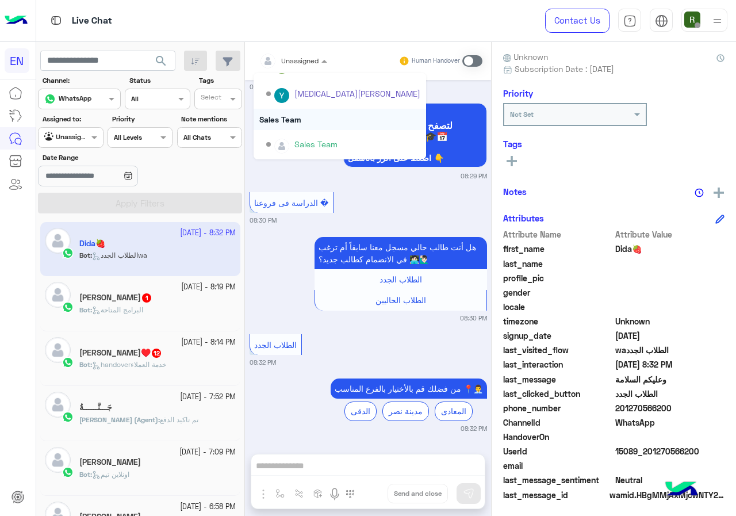
click at [302, 115] on div "Sales Team" at bounding box center [340, 119] width 173 height 21
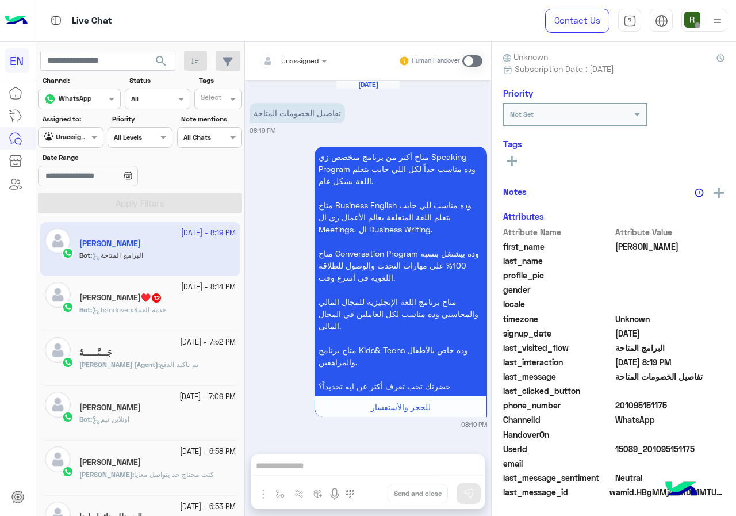
drag, startPoint x: 616, startPoint y: 406, endPoint x: 688, endPoint y: 401, distance: 72.0
click at [688, 401] on span "201095151175" at bounding box center [670, 405] width 110 height 12
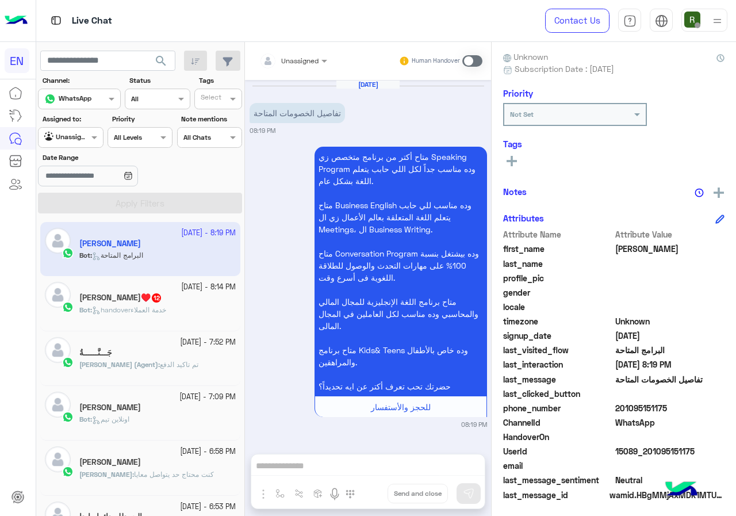
copy span "01095151175"
click at [318, 68] on div "Unassigned" at bounding box center [288, 60] width 59 height 23
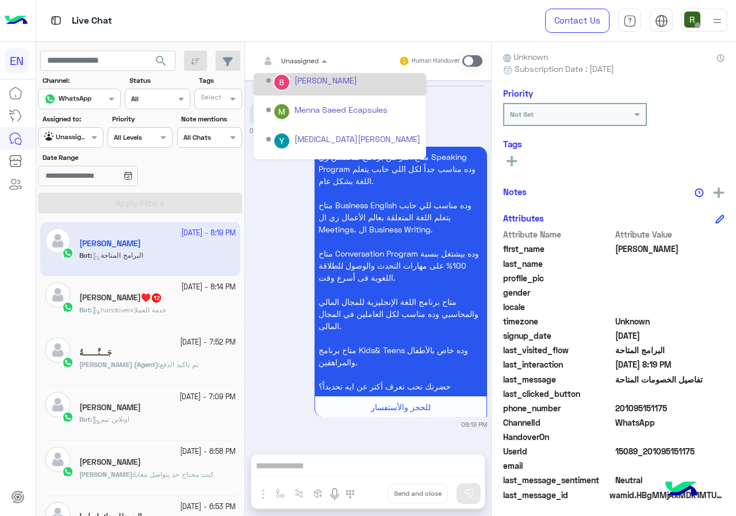
scroll to position [191, 0]
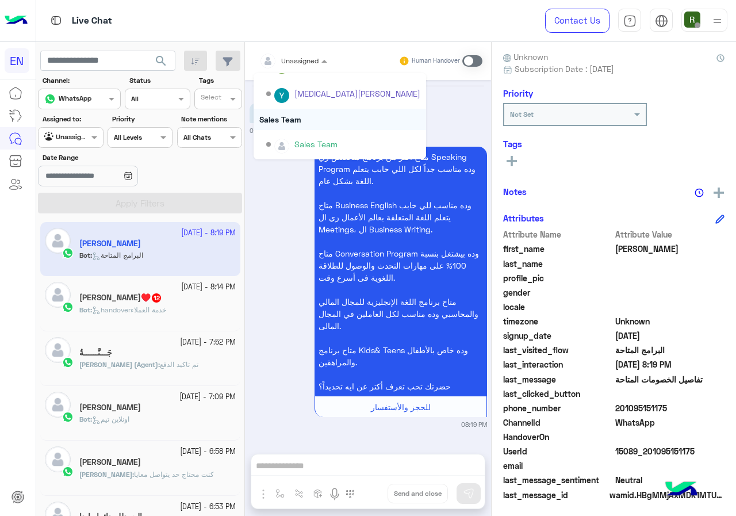
click at [310, 123] on div "Sales Team" at bounding box center [340, 119] width 173 height 21
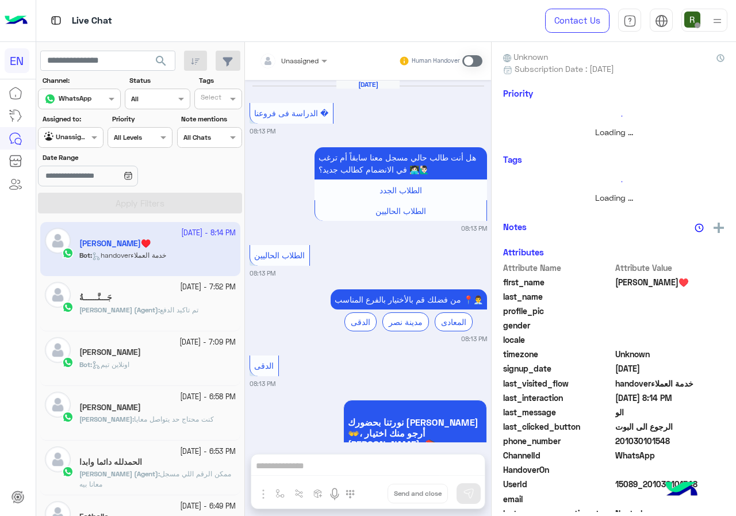
scroll to position [790, 0]
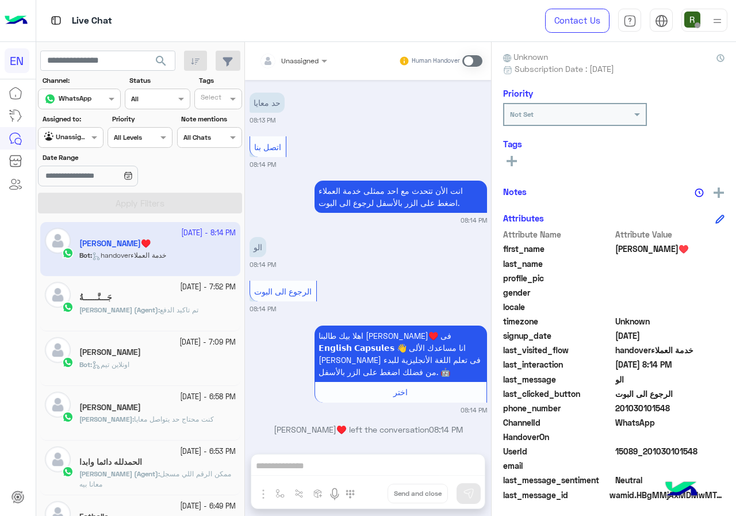
drag, startPoint x: 621, startPoint y: 408, endPoint x: 681, endPoint y: 411, distance: 59.8
click at [681, 411] on span "201030101548" at bounding box center [670, 408] width 110 height 12
click at [640, 415] on div "phone_number 201030101548" at bounding box center [613, 409] width 221 height 14
drag, startPoint x: 619, startPoint y: 409, endPoint x: 668, endPoint y: 409, distance: 48.3
click at [668, 409] on span "201030101548" at bounding box center [670, 408] width 110 height 12
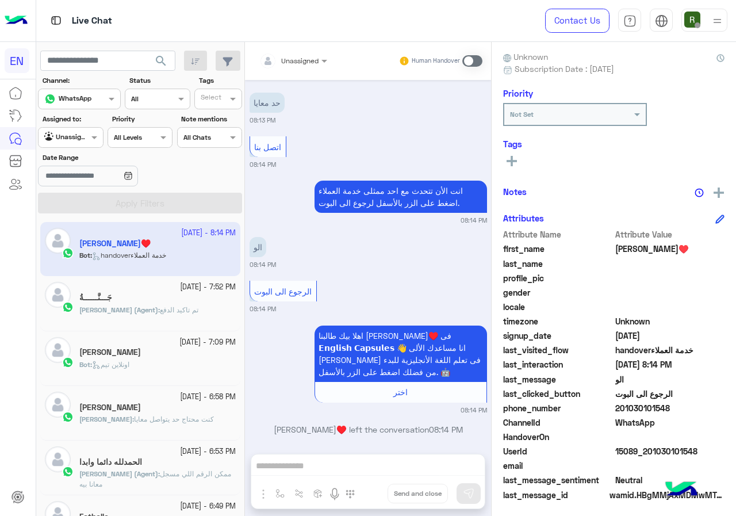
copy span "01030101548"
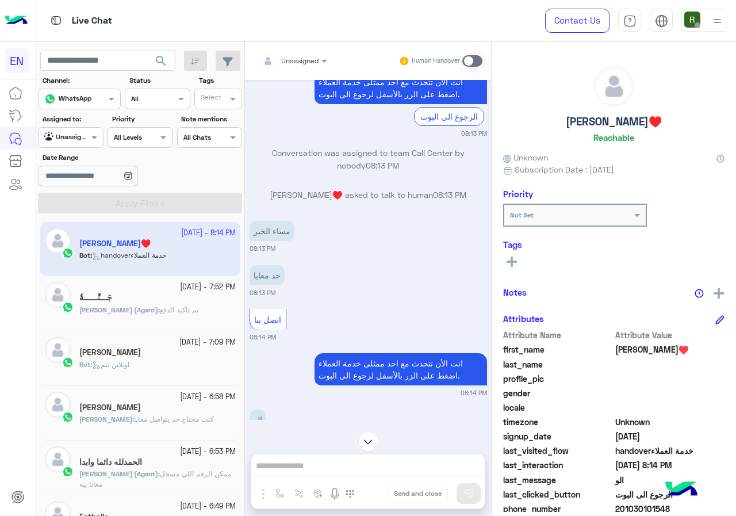
scroll to position [560, 0]
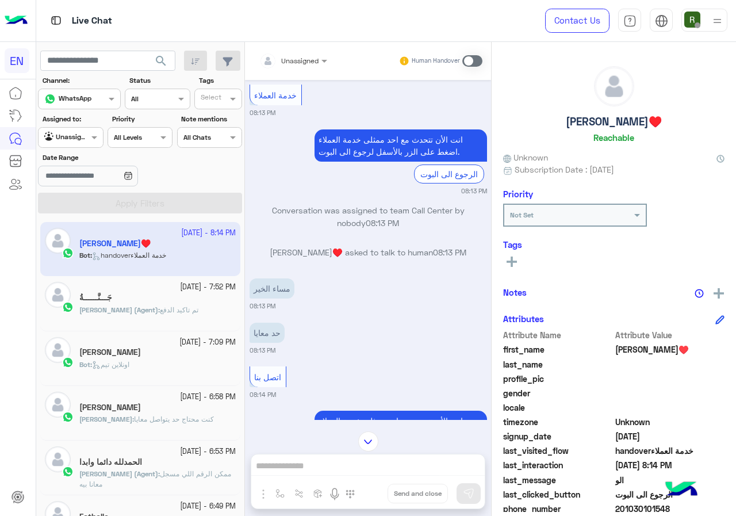
click at [516, 271] on div "See All" at bounding box center [613, 263] width 221 height 18
click at [518, 259] on button at bounding box center [511, 261] width 17 height 14
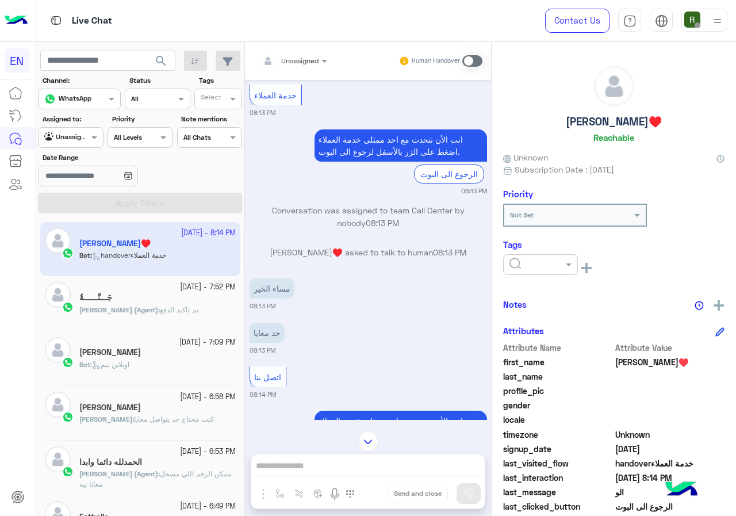
click at [539, 263] on input "text" at bounding box center [526, 263] width 35 height 10
click at [545, 288] on div "Solved" at bounding box center [540, 292] width 75 height 21
click at [583, 294] on div "Jana♥️ Reachable Unknown Subscription Date : 08/21/2025 Priority Not Set Tags ×…" at bounding box center [614, 277] width 244 height 470
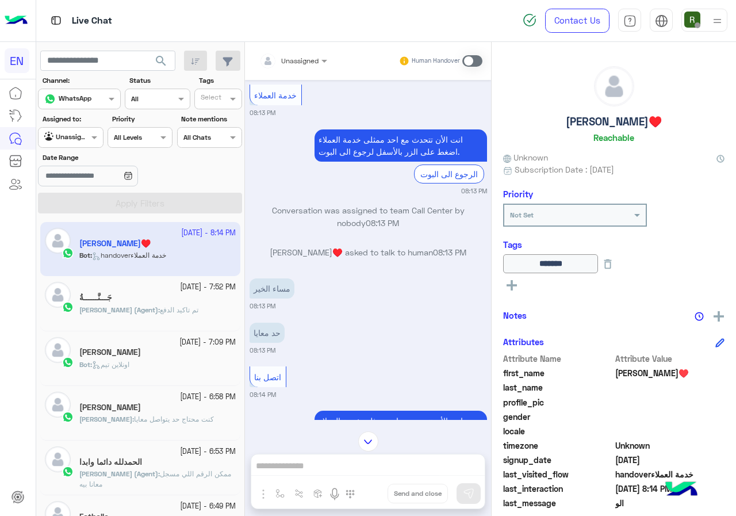
click at [289, 54] on input "text" at bounding box center [279, 59] width 40 height 10
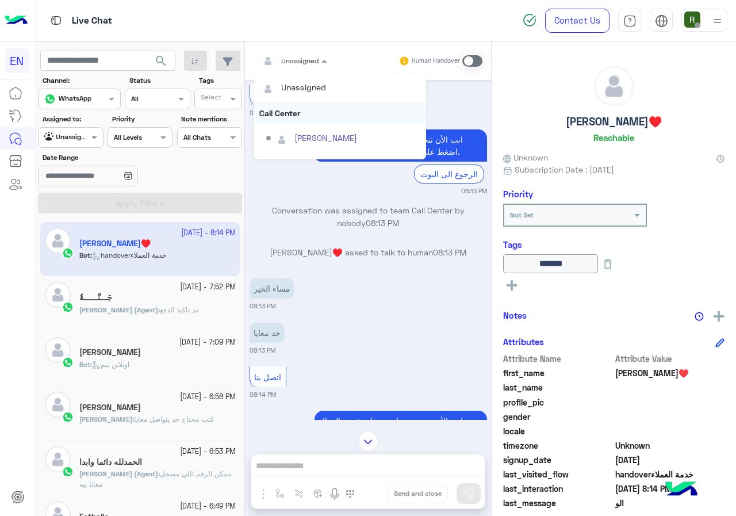
click at [308, 118] on div "Call Center" at bounding box center [340, 112] width 173 height 21
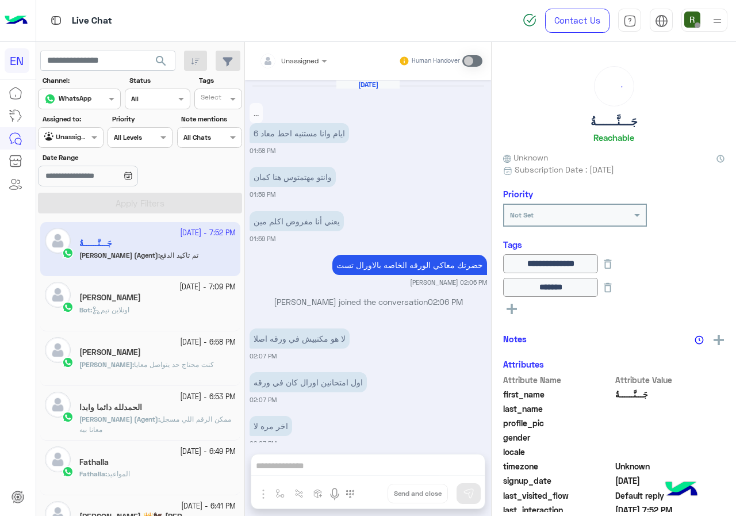
scroll to position [742, 0]
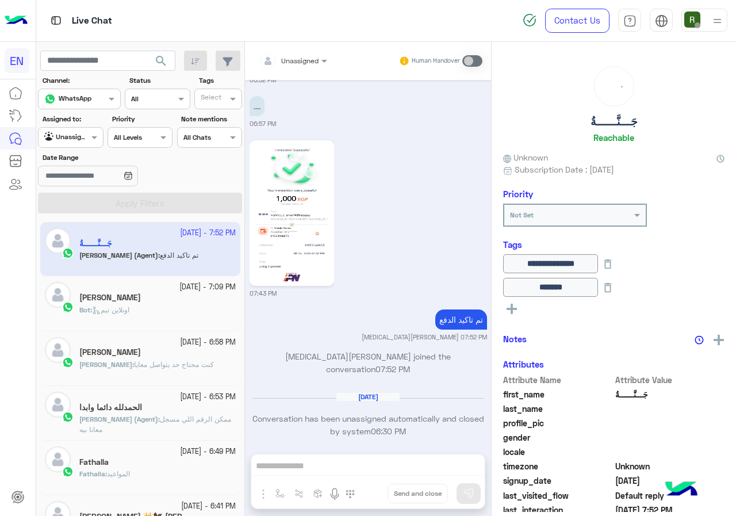
click at [75, 137] on div at bounding box center [71, 136] width 64 height 11
click at [77, 209] on div "Your Inbox" at bounding box center [71, 204] width 67 height 22
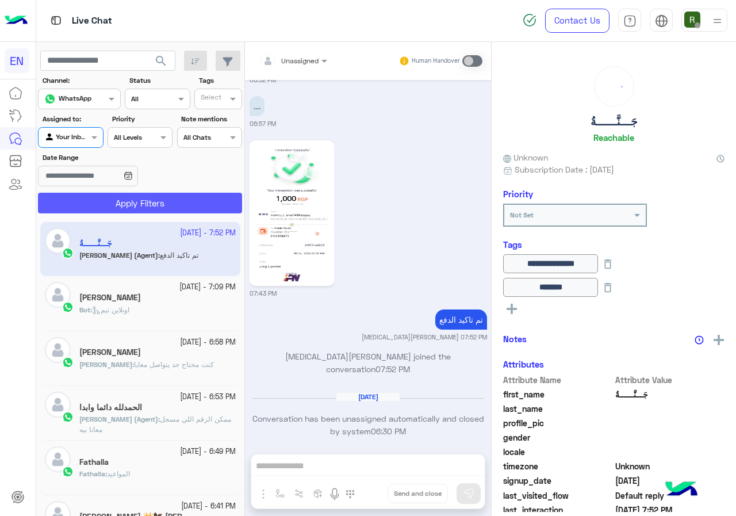
click at [125, 209] on button "Apply Filters" at bounding box center [140, 203] width 204 height 21
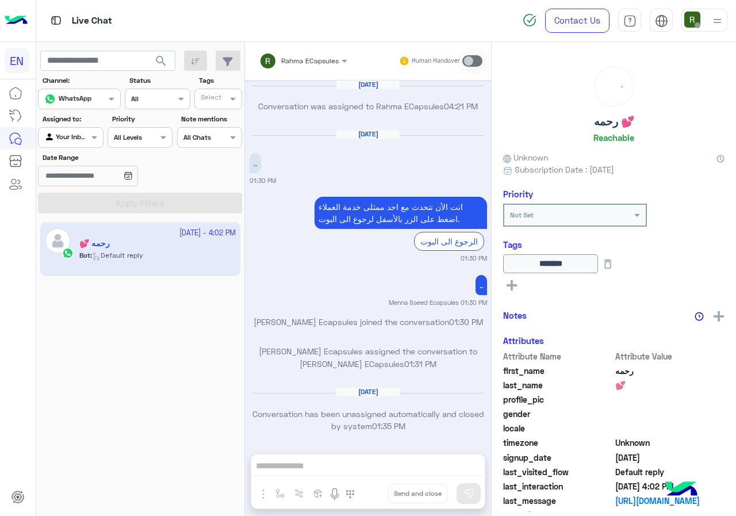
scroll to position [733, 0]
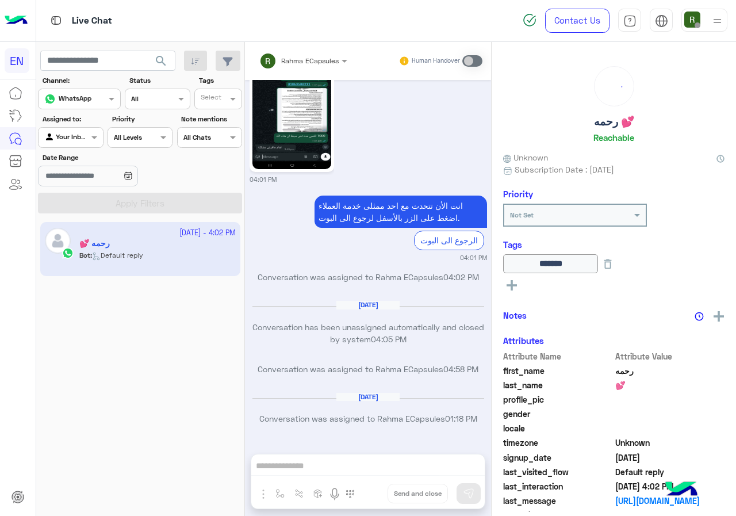
click at [67, 139] on input "text" at bounding box center [57, 136] width 26 height 10
click at [90, 227] on b "Your Team" at bounding box center [74, 226] width 39 height 10
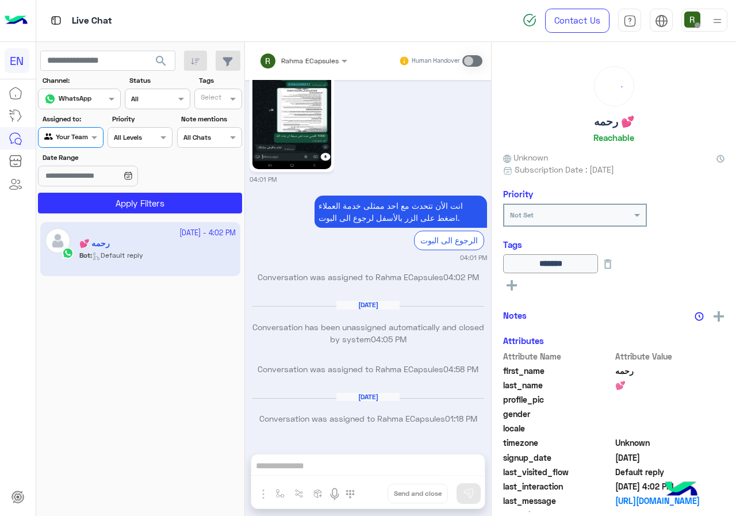
click at [165, 189] on section "Channel: Channel WhatsApp Status Channel All Tags Select Assigned to: Agent Fil…" at bounding box center [140, 144] width 191 height 138
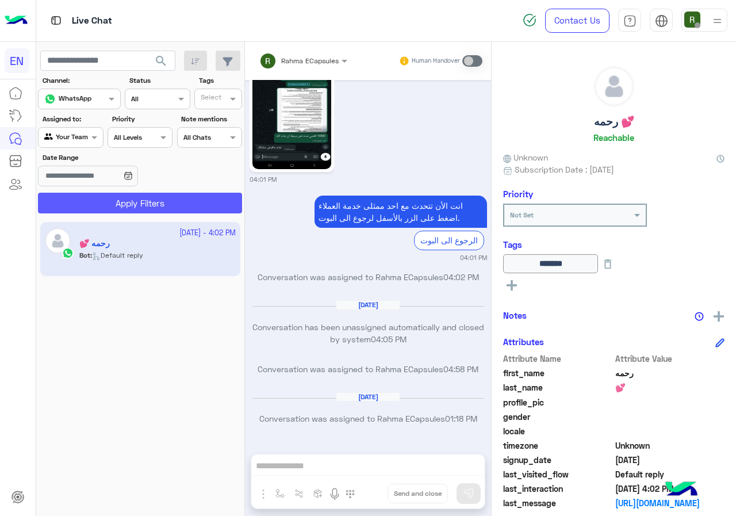
click at [165, 196] on button "Apply Filters" at bounding box center [140, 203] width 204 height 21
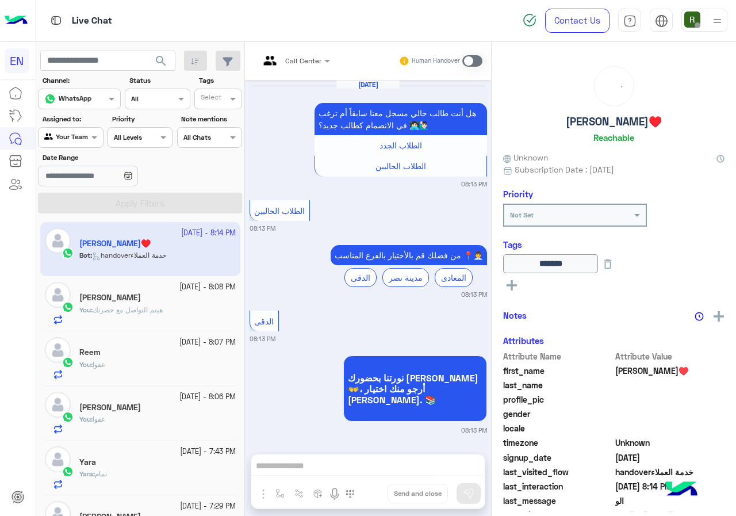
scroll to position [787, 0]
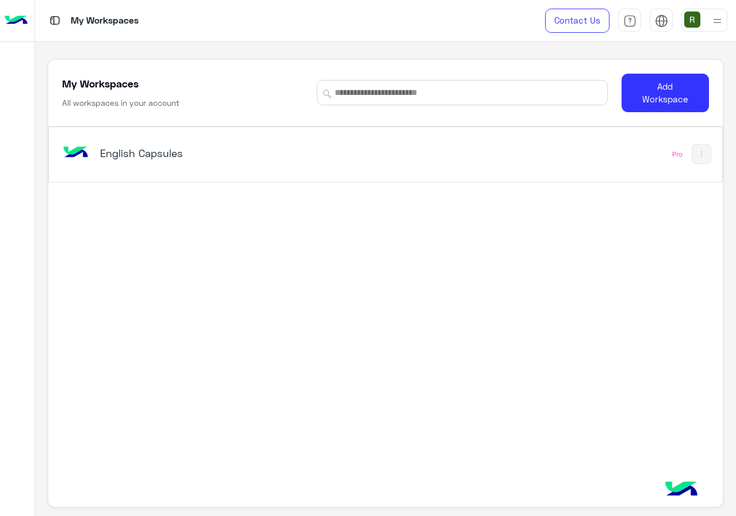
click at [354, 183] on div "English Capsules Pro" at bounding box center [385, 295] width 674 height 336
click at [361, 163] on div "English Capsules" at bounding box center [255, 153] width 391 height 33
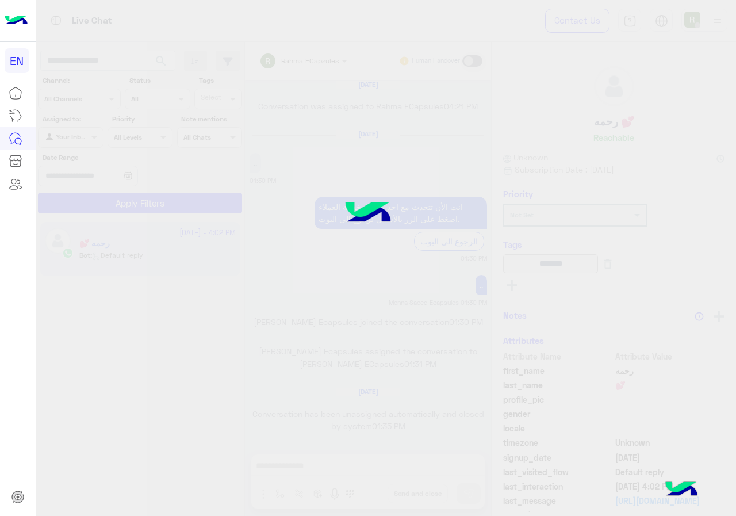
scroll to position [733, 0]
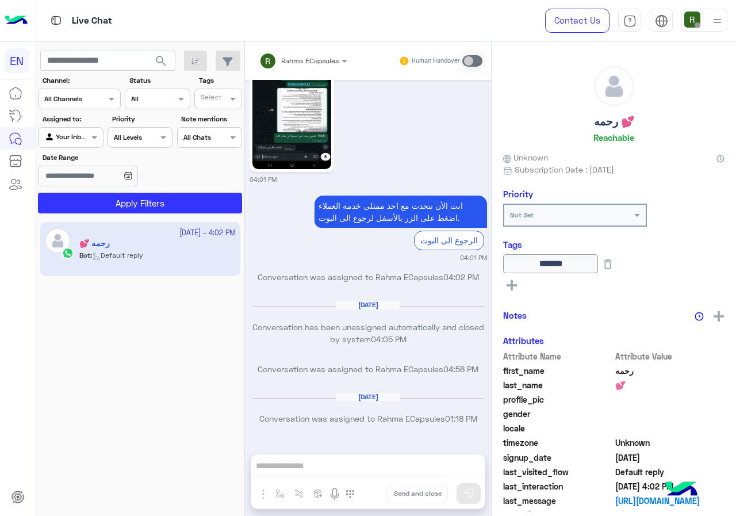
click at [97, 109] on div "Channel All Channels" at bounding box center [79, 99] width 83 height 21
click at [106, 143] on div "WhatsApp" at bounding box center [79, 144] width 83 height 22
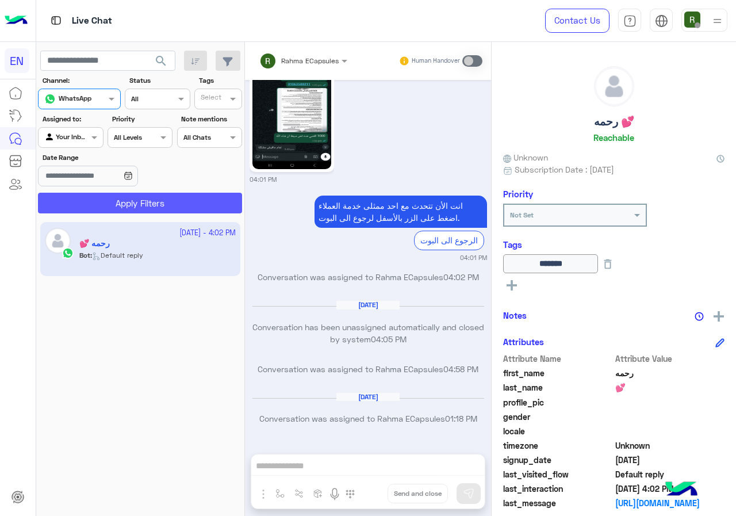
click at [121, 210] on button "Apply Filters" at bounding box center [140, 203] width 204 height 21
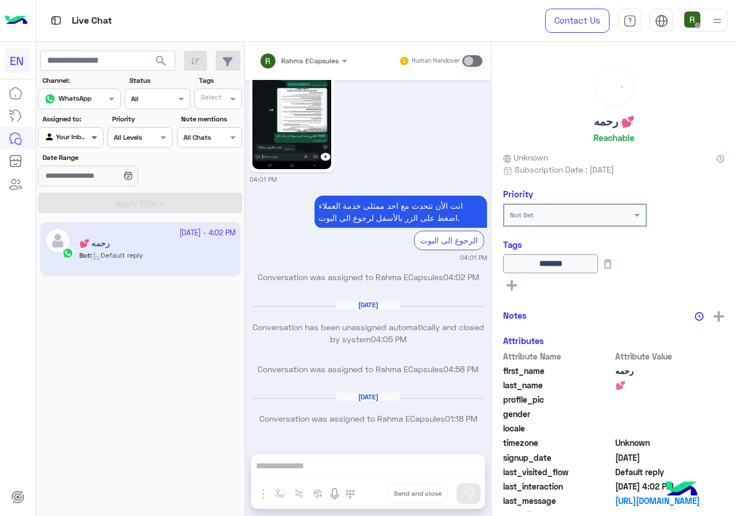
click at [91, 135] on span at bounding box center [96, 137] width 14 height 12
click at [91, 231] on b "Your Team" at bounding box center [74, 226] width 39 height 10
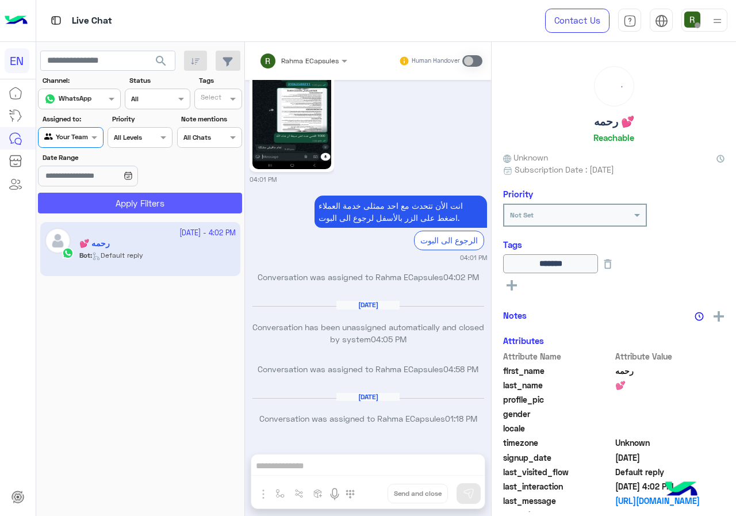
click at [123, 198] on button "Apply Filters" at bounding box center [140, 203] width 204 height 21
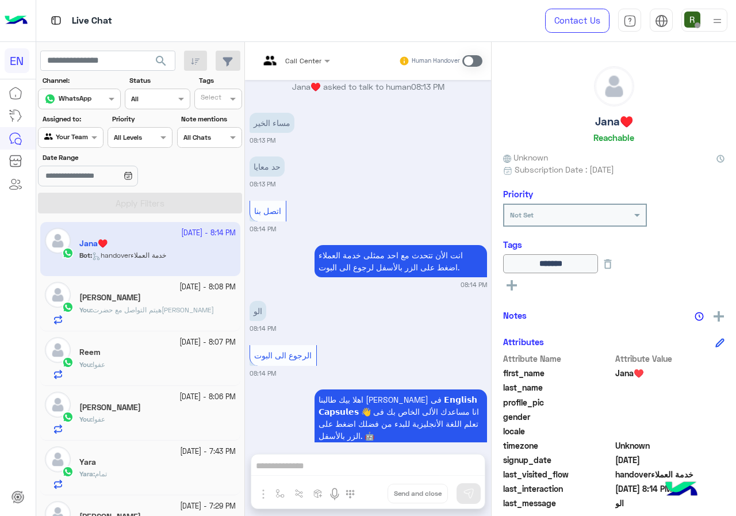
scroll to position [787, 0]
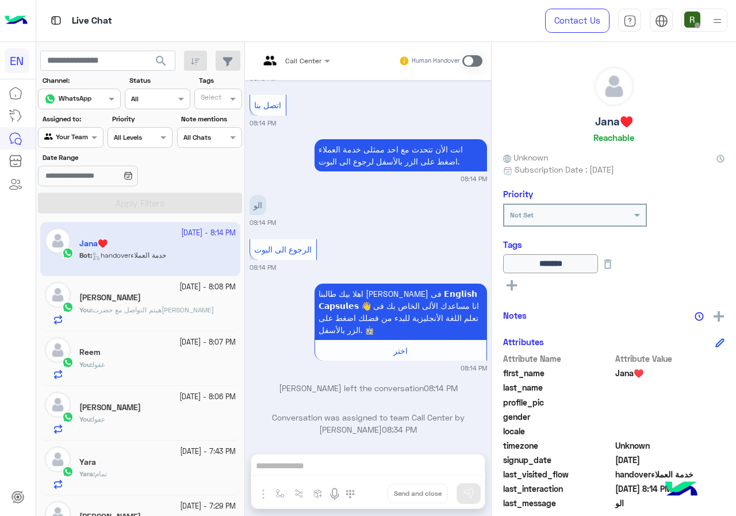
click at [81, 140] on div at bounding box center [71, 136] width 64 height 11
click at [81, 174] on div "Unassigned" at bounding box center [71, 180] width 67 height 22
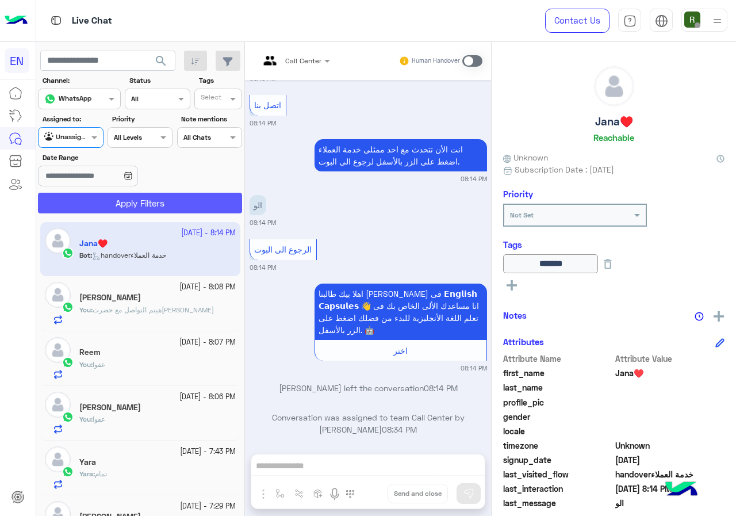
click at [108, 197] on button "Apply Filters" at bounding box center [140, 203] width 204 height 21
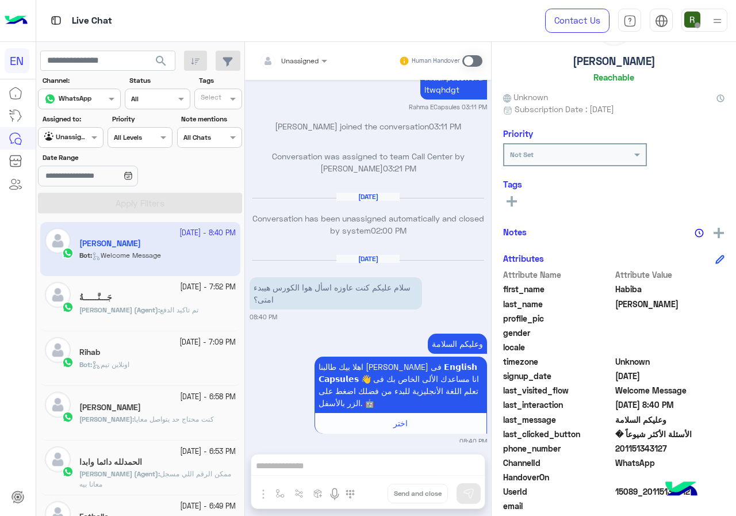
scroll to position [104, 0]
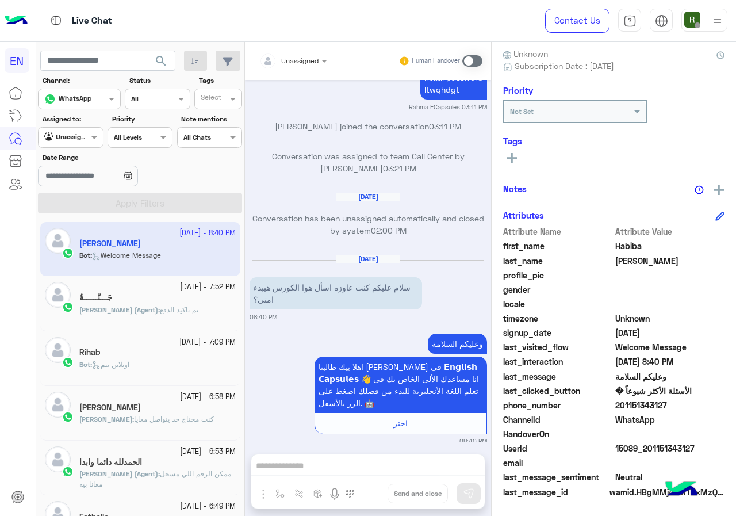
drag, startPoint x: 616, startPoint y: 407, endPoint x: 693, endPoint y: 406, distance: 76.5
click at [693, 406] on span "201151343127" at bounding box center [670, 405] width 110 height 12
click at [408, 446] on div "Unassigned Human Handover Oct 6, 2025 طالبنا العزيز من فضلك اختار مايناسبك تحدث…" at bounding box center [368, 281] width 246 height 478
click at [388, 465] on div "Unassigned Human Handover Oct 6, 2025 طالبنا العزيز من فضلك اختار مايناسبك تحدث…" at bounding box center [368, 281] width 246 height 478
click at [472, 67] on div "Human Handover" at bounding box center [440, 61] width 85 height 21
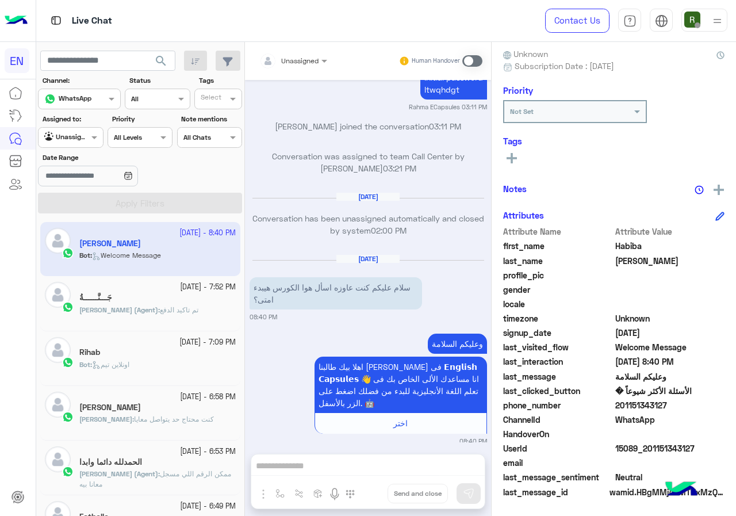
click at [480, 61] on span at bounding box center [472, 61] width 20 height 12
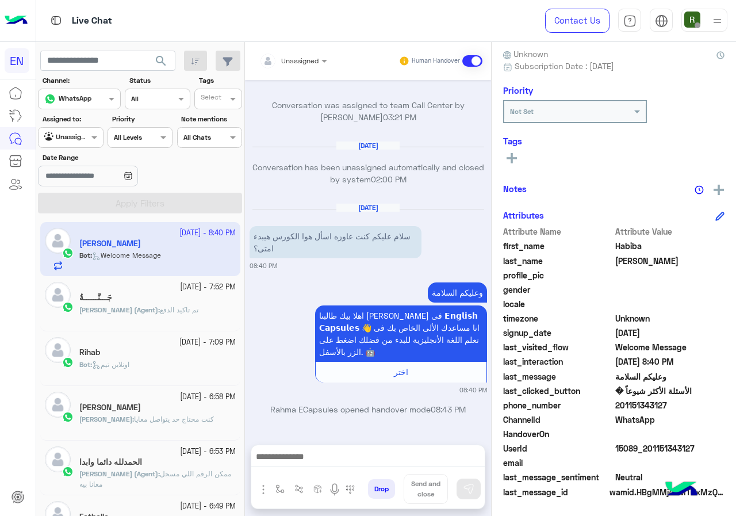
click at [342, 470] on div at bounding box center [367, 459] width 233 height 29
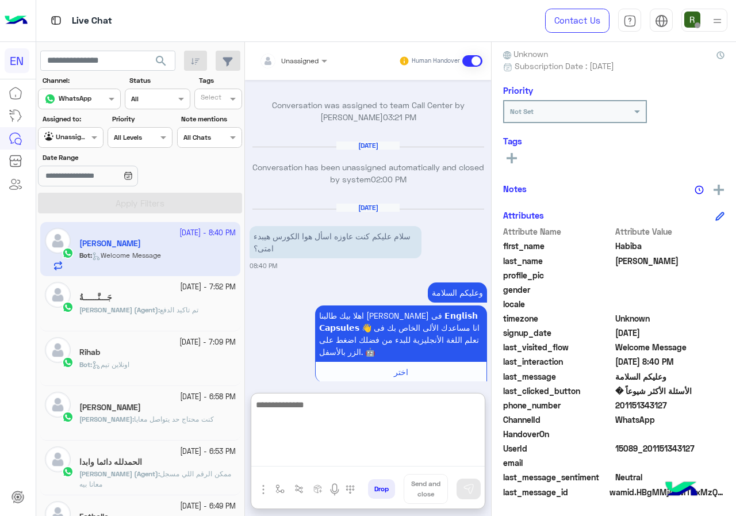
click at [343, 462] on textarea at bounding box center [367, 431] width 233 height 69
type textarea "*"
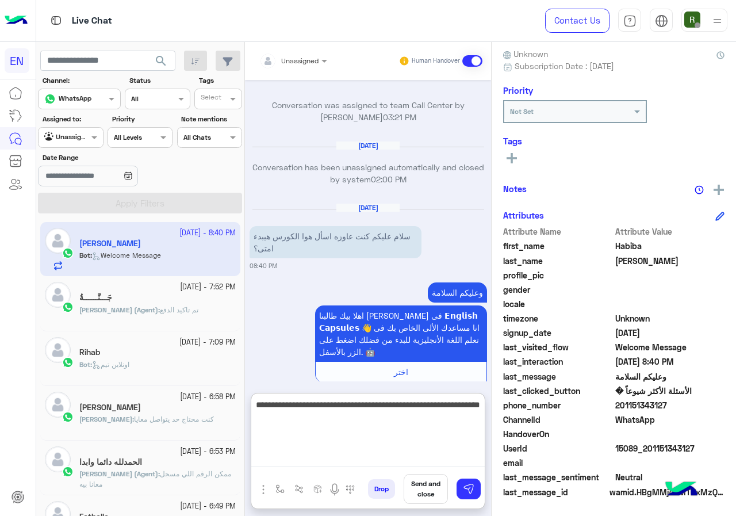
type textarea "**********"
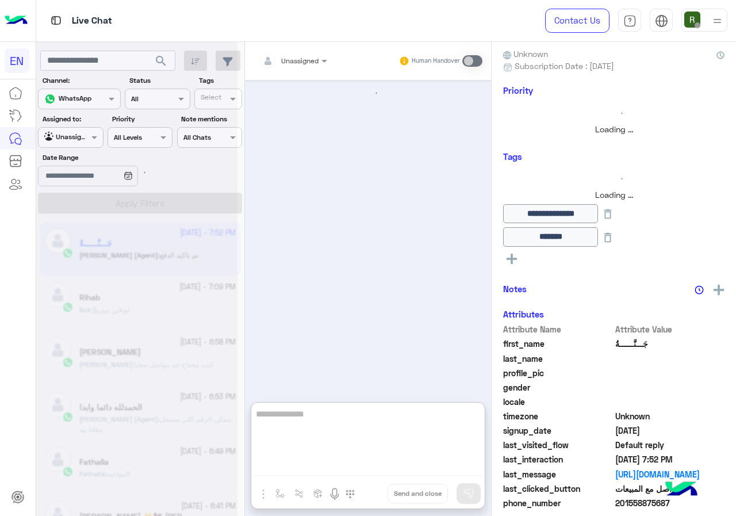
scroll to position [794, 0]
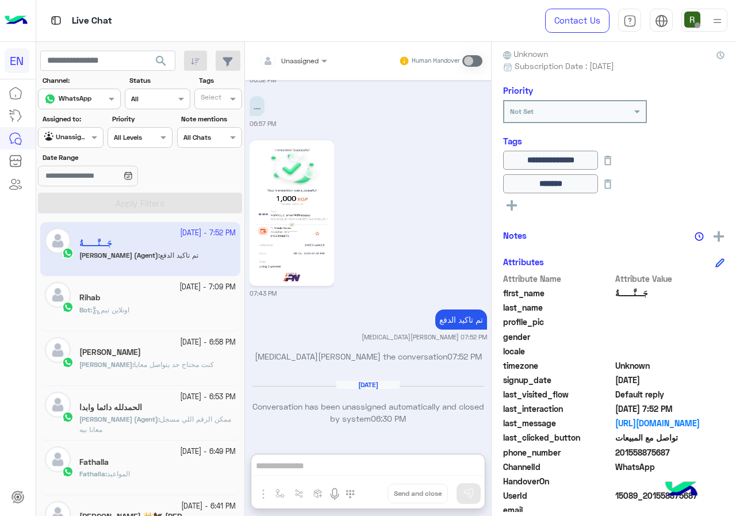
click at [85, 141] on div "Unassigned" at bounding box center [66, 138] width 44 height 12
click at [90, 208] on b "Your Inbox" at bounding box center [75, 204] width 40 height 10
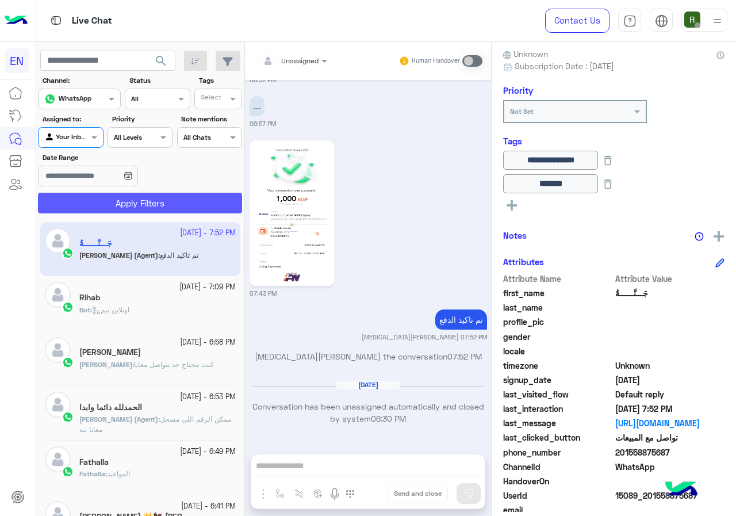
click at [110, 212] on button "Apply Filters" at bounding box center [140, 203] width 204 height 21
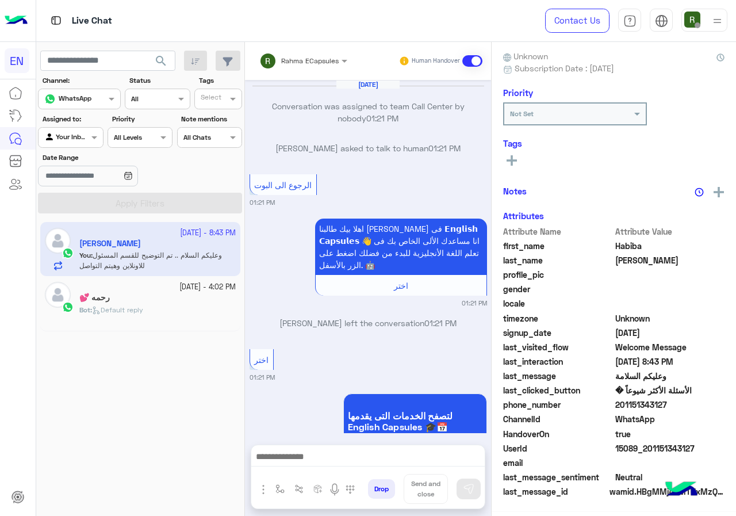
scroll to position [772, 0]
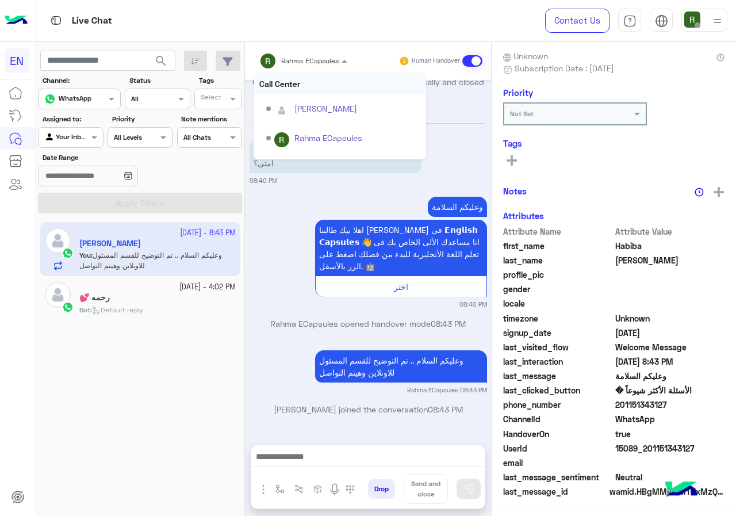
click at [302, 66] on div "Rahma ECapsules" at bounding box center [310, 61] width 58 height 10
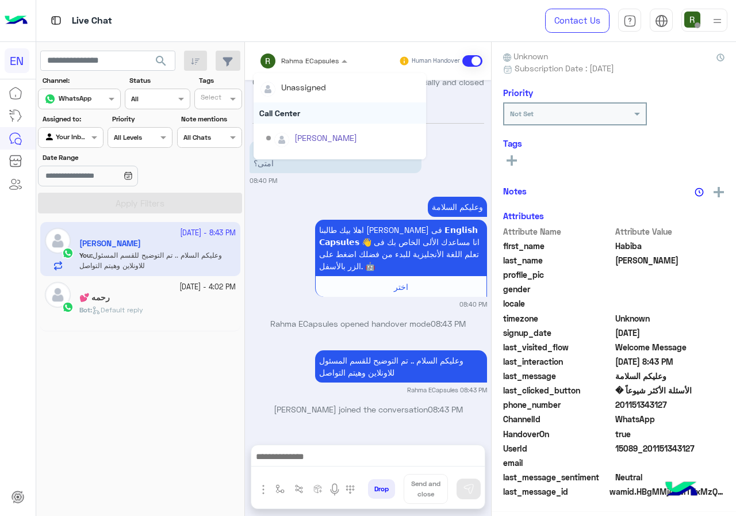
click at [304, 112] on div "Call Center" at bounding box center [340, 112] width 173 height 21
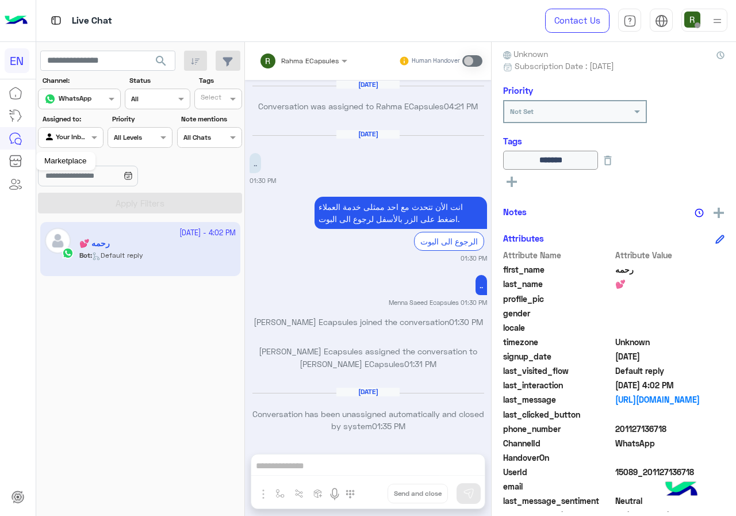
scroll to position [733, 0]
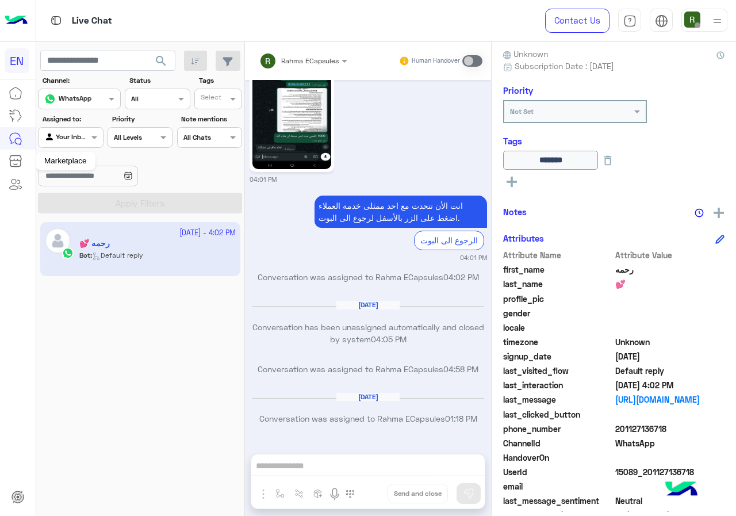
click at [76, 137] on div at bounding box center [71, 136] width 64 height 11
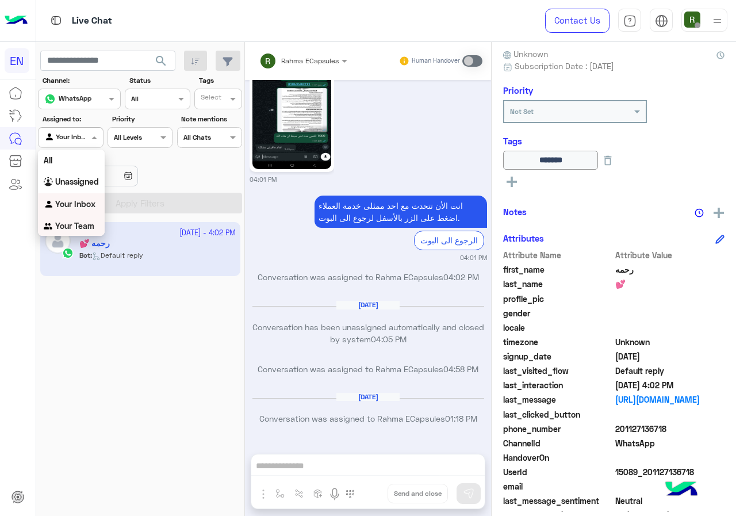
click at [77, 225] on b "Your Team" at bounding box center [74, 226] width 39 height 10
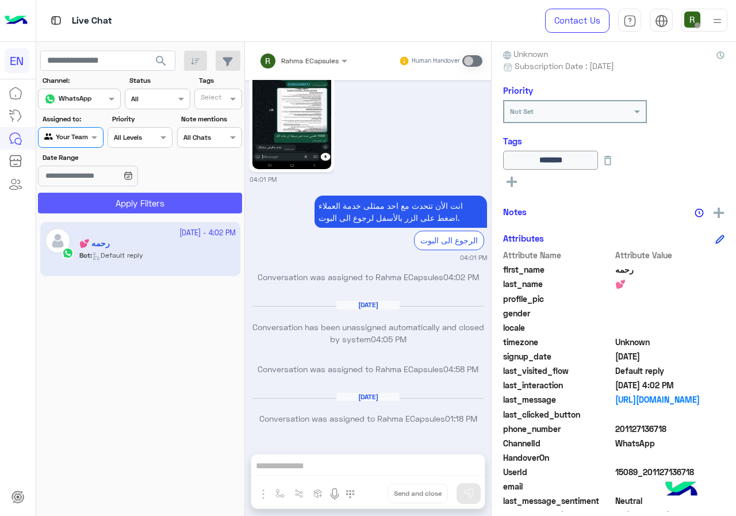
click at [112, 198] on button "Apply Filters" at bounding box center [140, 203] width 204 height 21
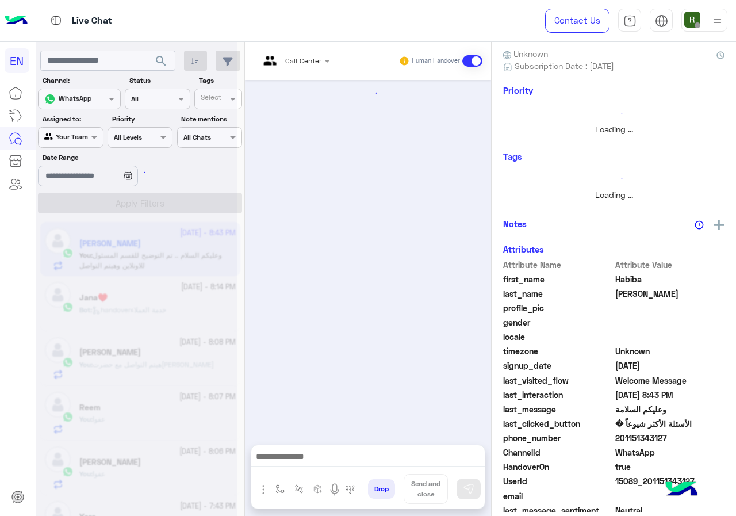
scroll to position [104, 0]
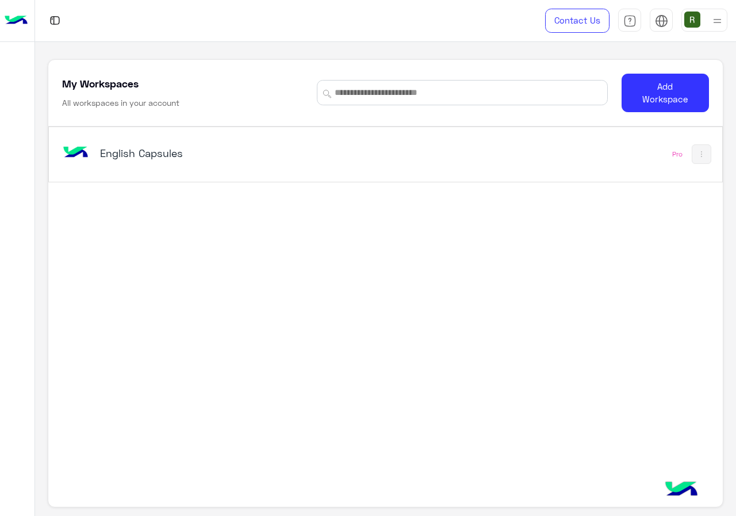
click at [305, 170] on div "English Capsules" at bounding box center [255, 153] width 391 height 33
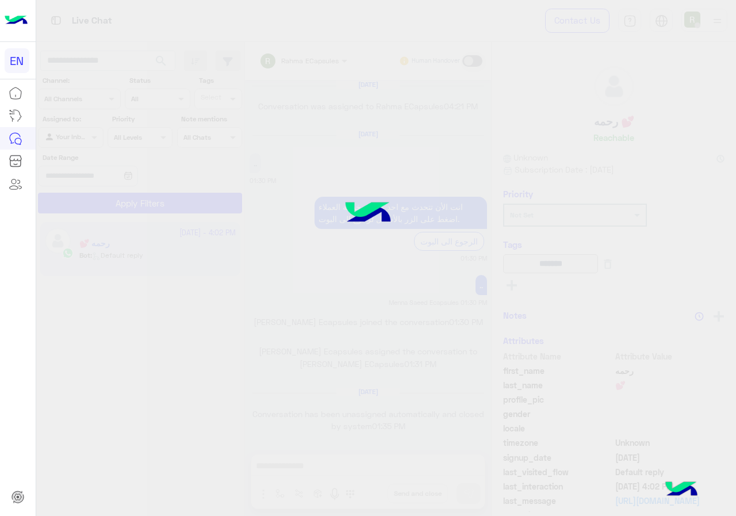
scroll to position [733, 0]
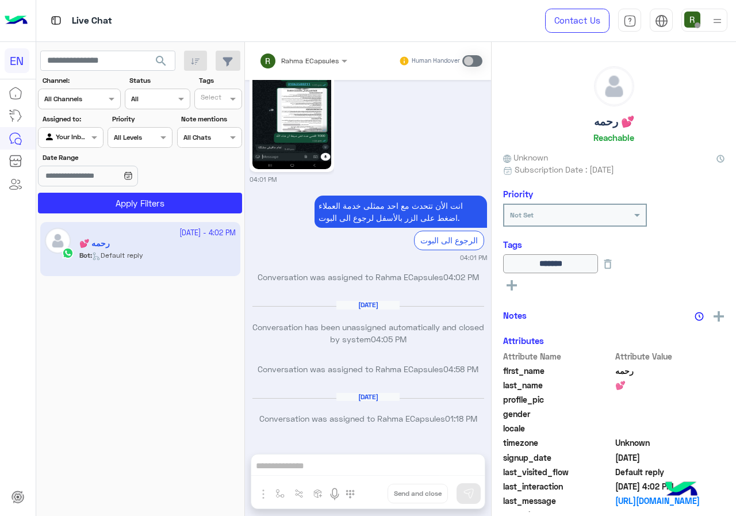
click at [76, 121] on label "Assigned to:" at bounding box center [72, 119] width 59 height 10
click at [83, 97] on input "text" at bounding box center [65, 98] width 42 height 10
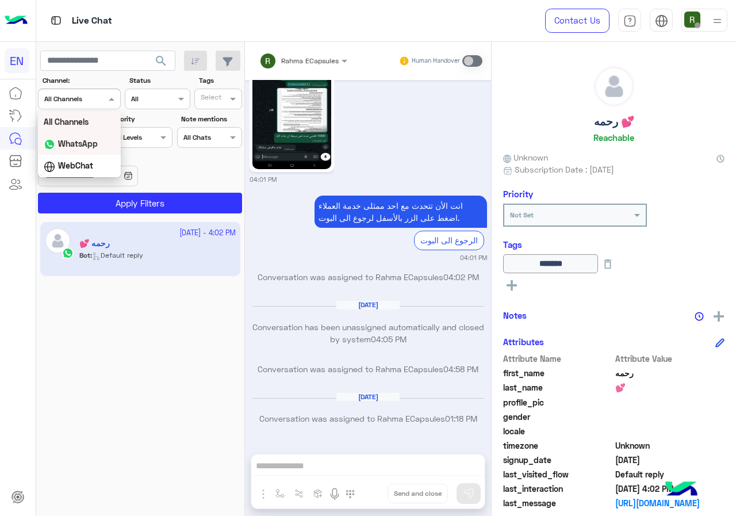
click at [89, 146] on b "WhatsApp" at bounding box center [78, 144] width 40 height 10
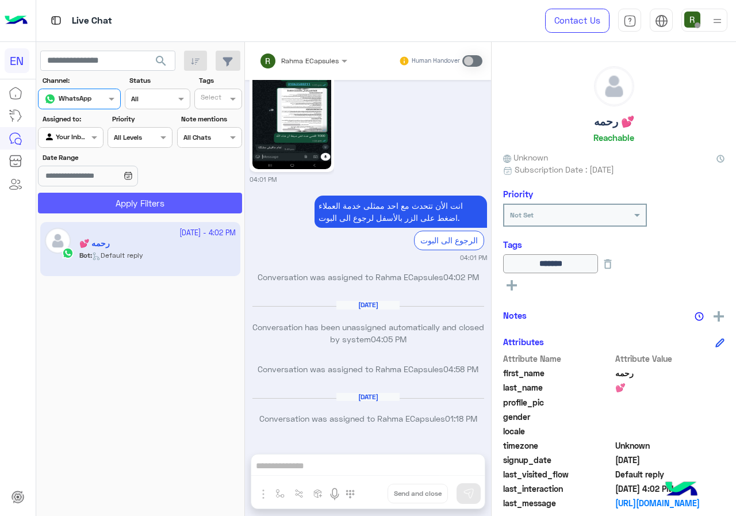
click at [94, 202] on button "Apply Filters" at bounding box center [140, 203] width 204 height 21
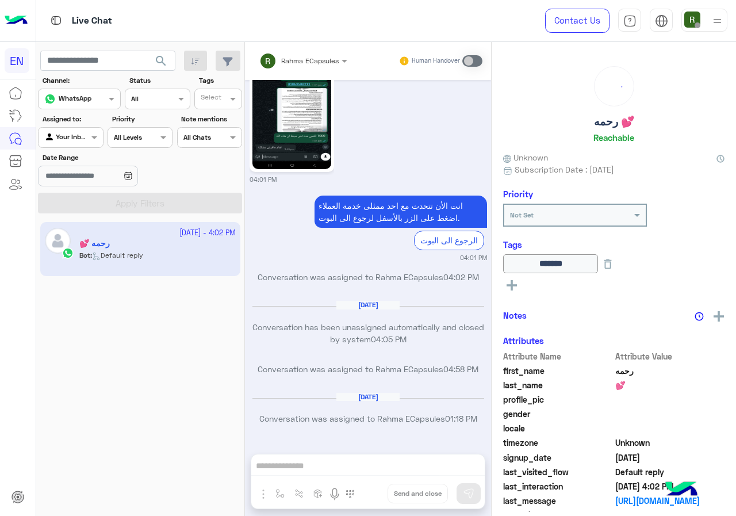
drag, startPoint x: 81, startPoint y: 134, endPoint x: 81, endPoint y: 147, distance: 13.2
click at [81, 133] on div at bounding box center [71, 136] width 64 height 11
click at [76, 223] on b "Your Team" at bounding box center [74, 226] width 39 height 10
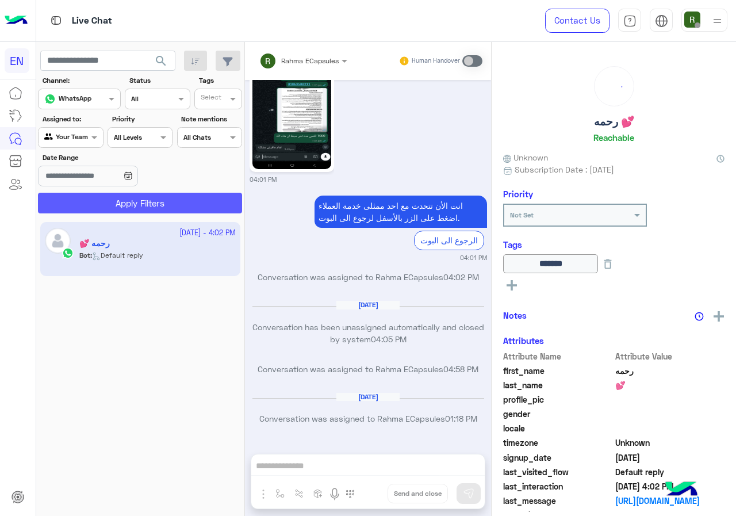
click at [86, 197] on button "Apply Filters" at bounding box center [140, 203] width 204 height 21
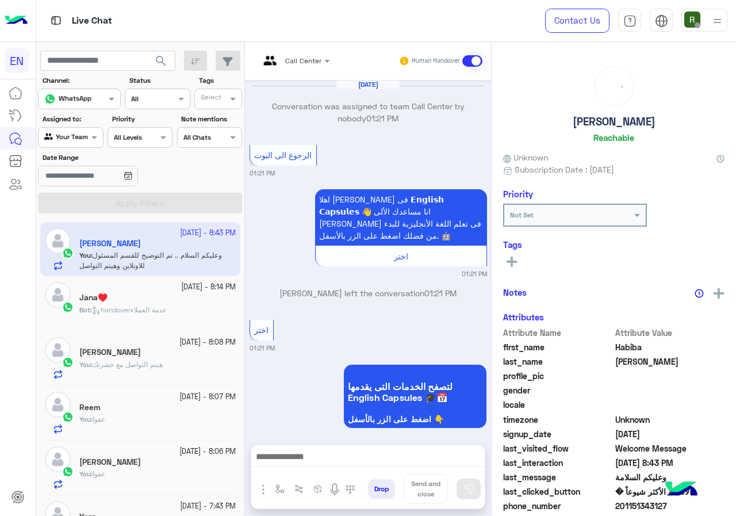
scroll to position [784, 0]
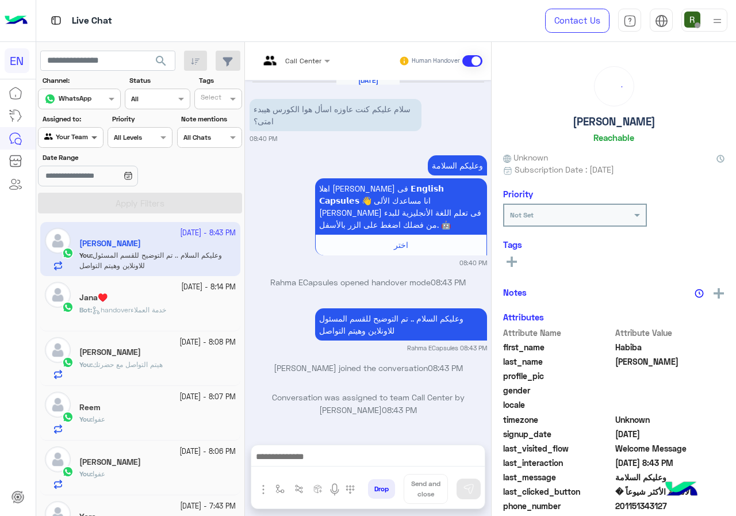
click at [90, 141] on span at bounding box center [96, 137] width 14 height 12
click at [89, 179] on b "Unassigned" at bounding box center [77, 180] width 44 height 10
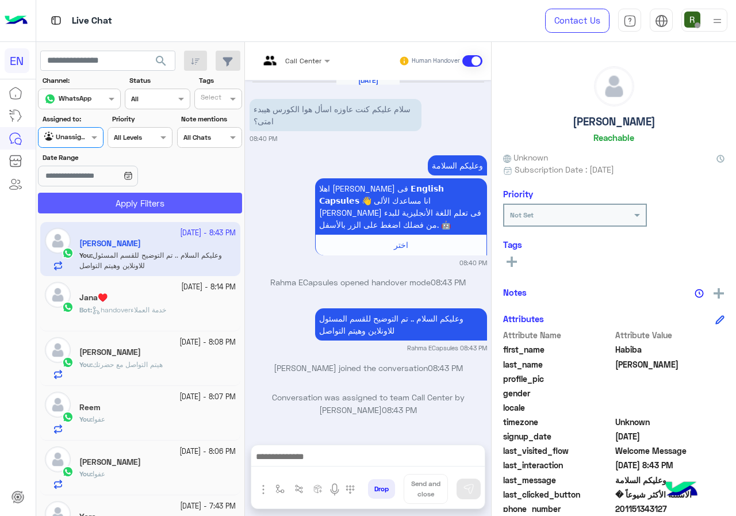
click at [99, 209] on button "Apply Filters" at bounding box center [140, 203] width 204 height 21
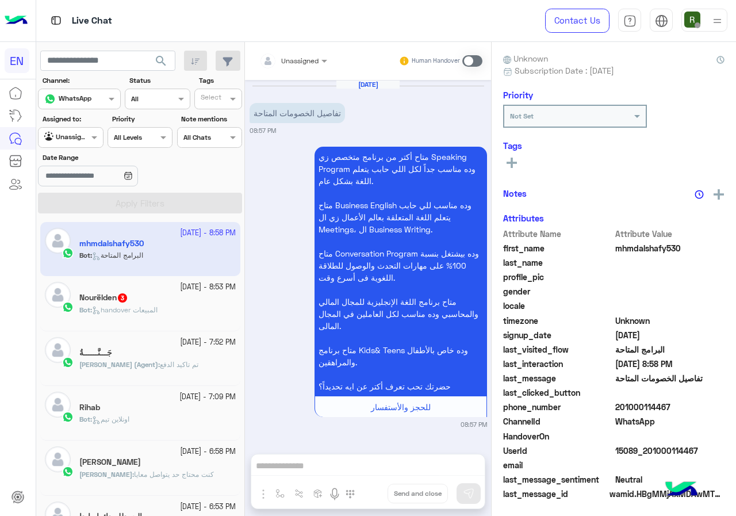
scroll to position [101, 0]
drag, startPoint x: 286, startPoint y: 63, endPoint x: 288, endPoint y: 71, distance: 8.8
click at [287, 62] on input "text" at bounding box center [279, 59] width 40 height 10
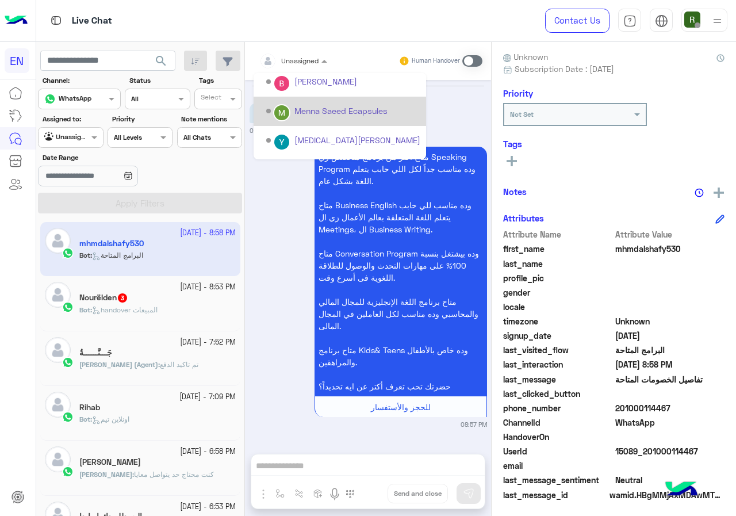
scroll to position [191, 0]
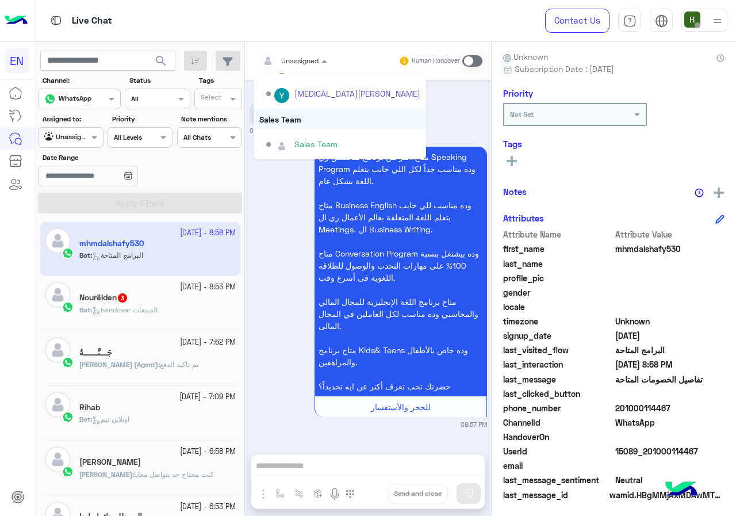
click at [292, 118] on div "Sales Team" at bounding box center [340, 119] width 173 height 21
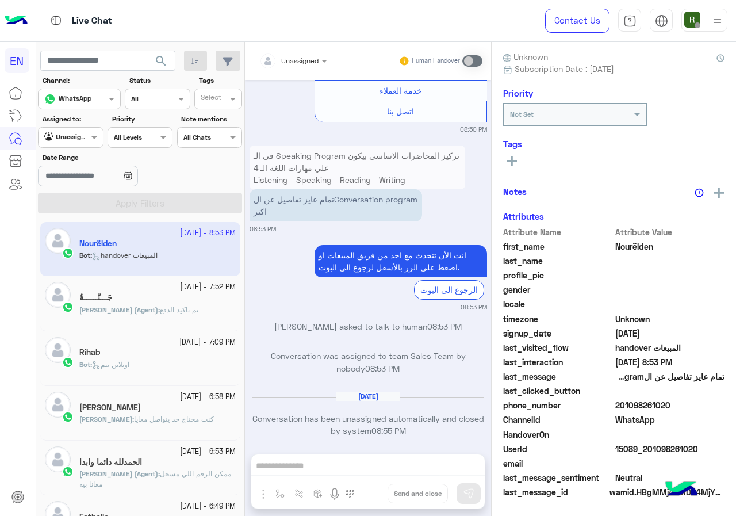
scroll to position [613, 0]
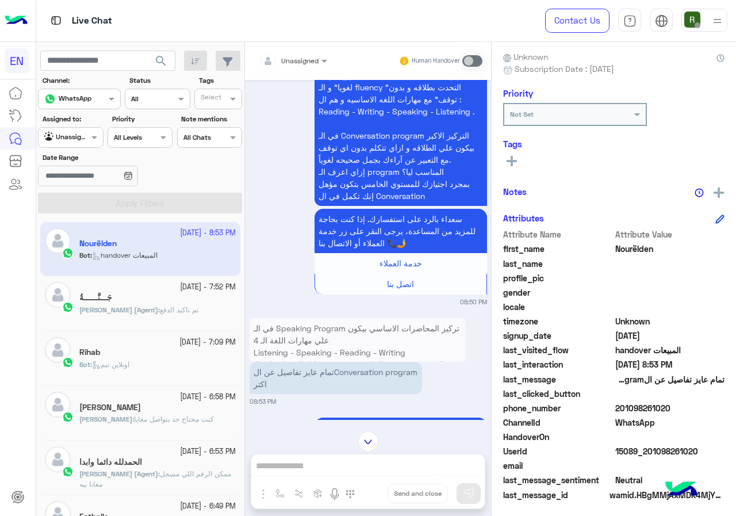
click at [309, 69] on div "Unassigned" at bounding box center [288, 60] width 59 height 23
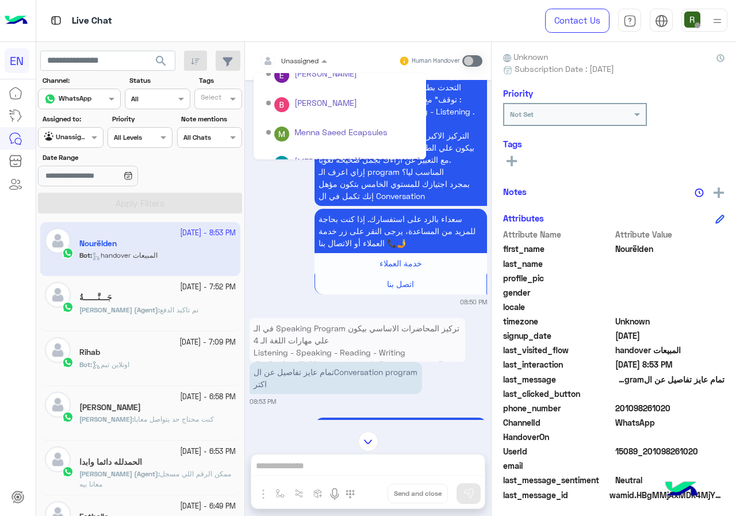
scroll to position [191, 0]
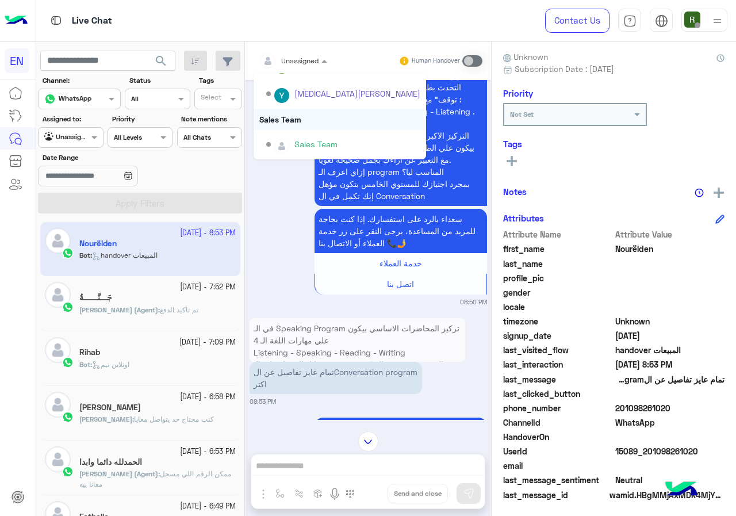
click at [300, 110] on div "Sales Team" at bounding box center [340, 119] width 173 height 21
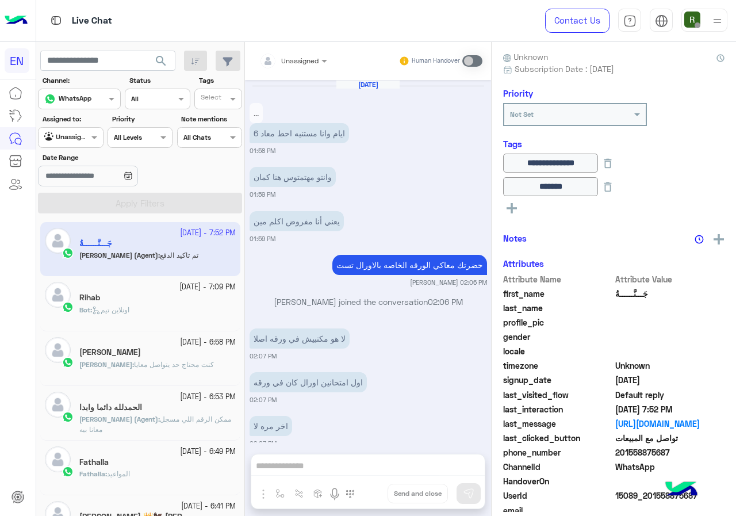
scroll to position [742, 0]
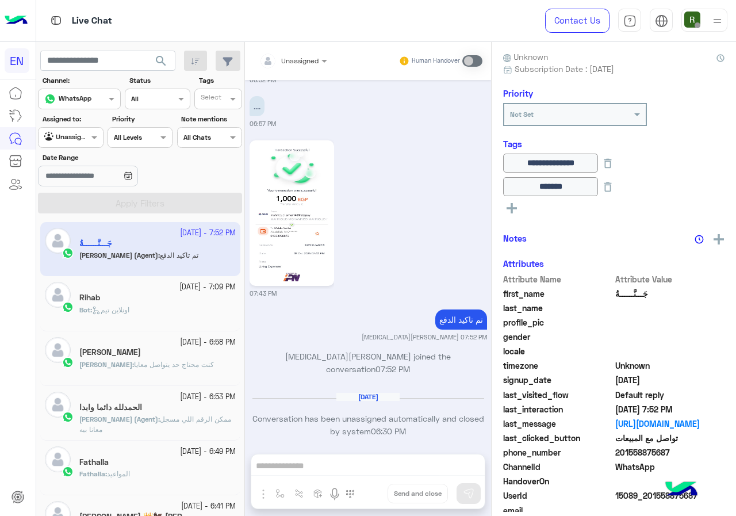
click at [73, 149] on section "Channel: Channel WhatsApp Status Channel All Tags Select Assigned to: Agent Fil…" at bounding box center [140, 144] width 191 height 138
click at [73, 131] on div at bounding box center [71, 136] width 64 height 11
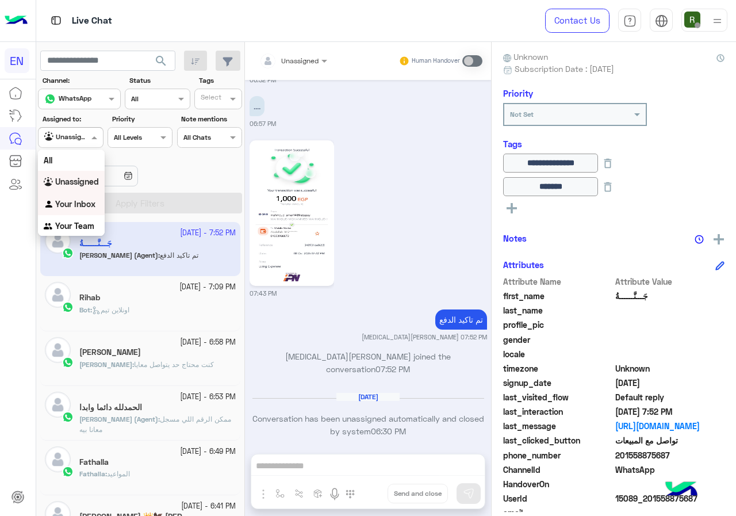
click at [84, 199] on b "Your Inbox" at bounding box center [75, 204] width 40 height 10
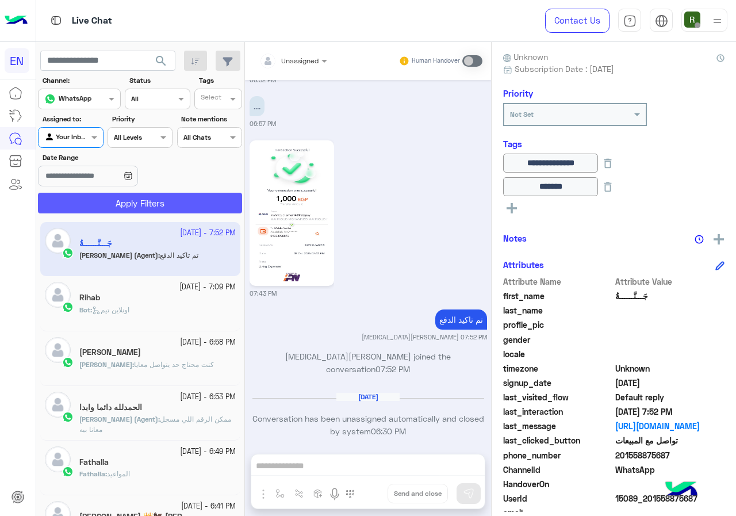
click at [83, 208] on button "Apply Filters" at bounding box center [140, 203] width 204 height 21
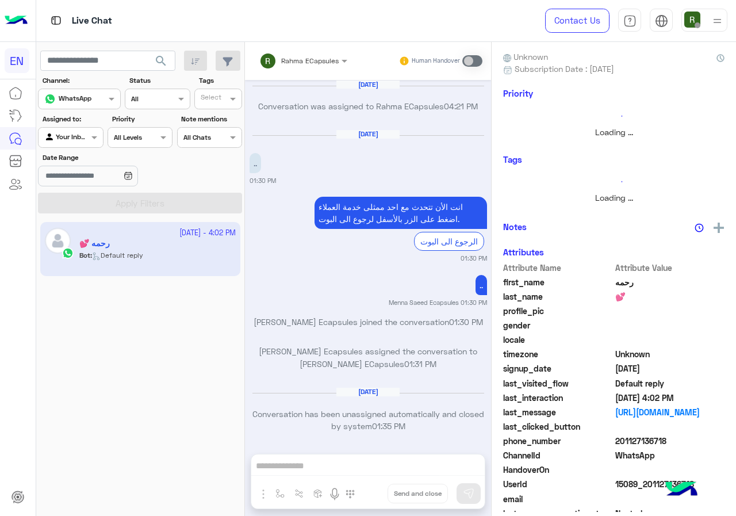
scroll to position [733, 0]
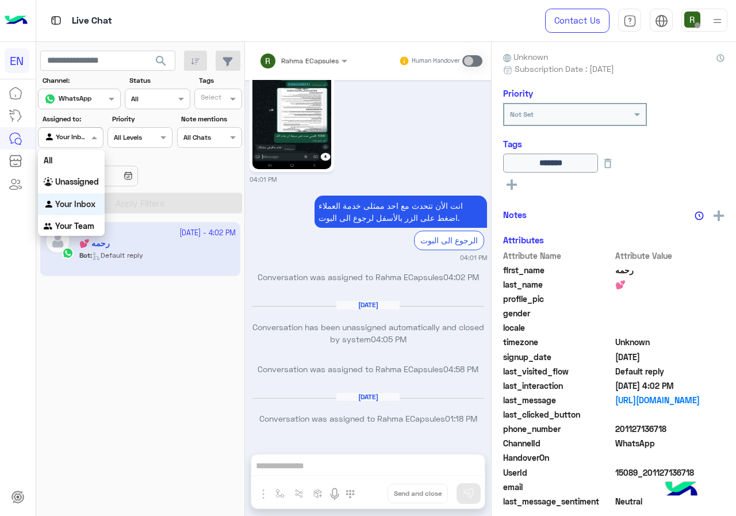
drag, startPoint x: 59, startPoint y: 129, endPoint x: 82, endPoint y: 209, distance: 82.8
click at [60, 129] on div "Agent Filter Your Inbox" at bounding box center [70, 137] width 65 height 21
click at [87, 231] on b "Your Team" at bounding box center [74, 226] width 39 height 10
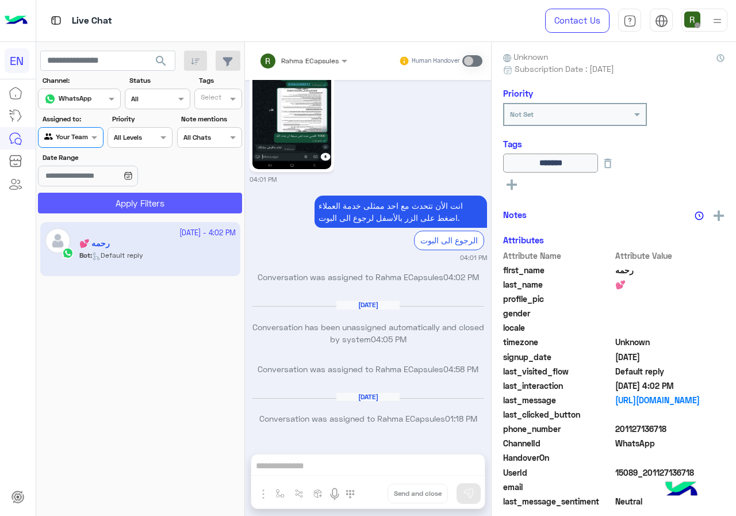
click at [96, 204] on button "Apply Filters" at bounding box center [140, 203] width 204 height 21
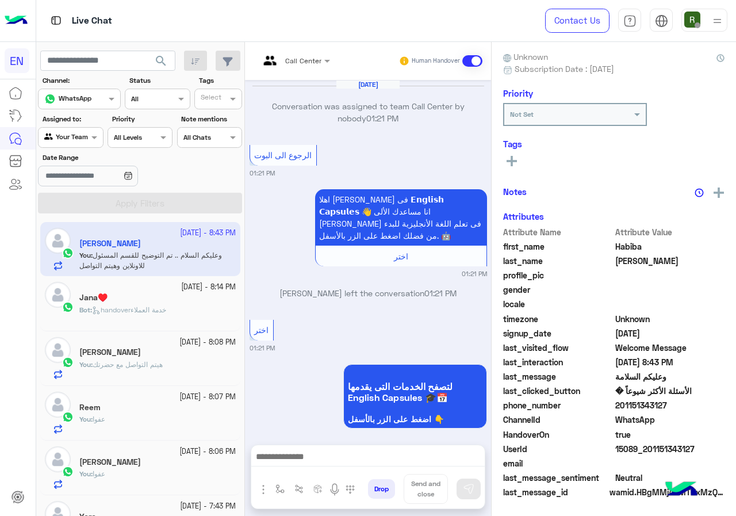
scroll to position [784, 0]
